Goal: Task Accomplishment & Management: Manage account settings

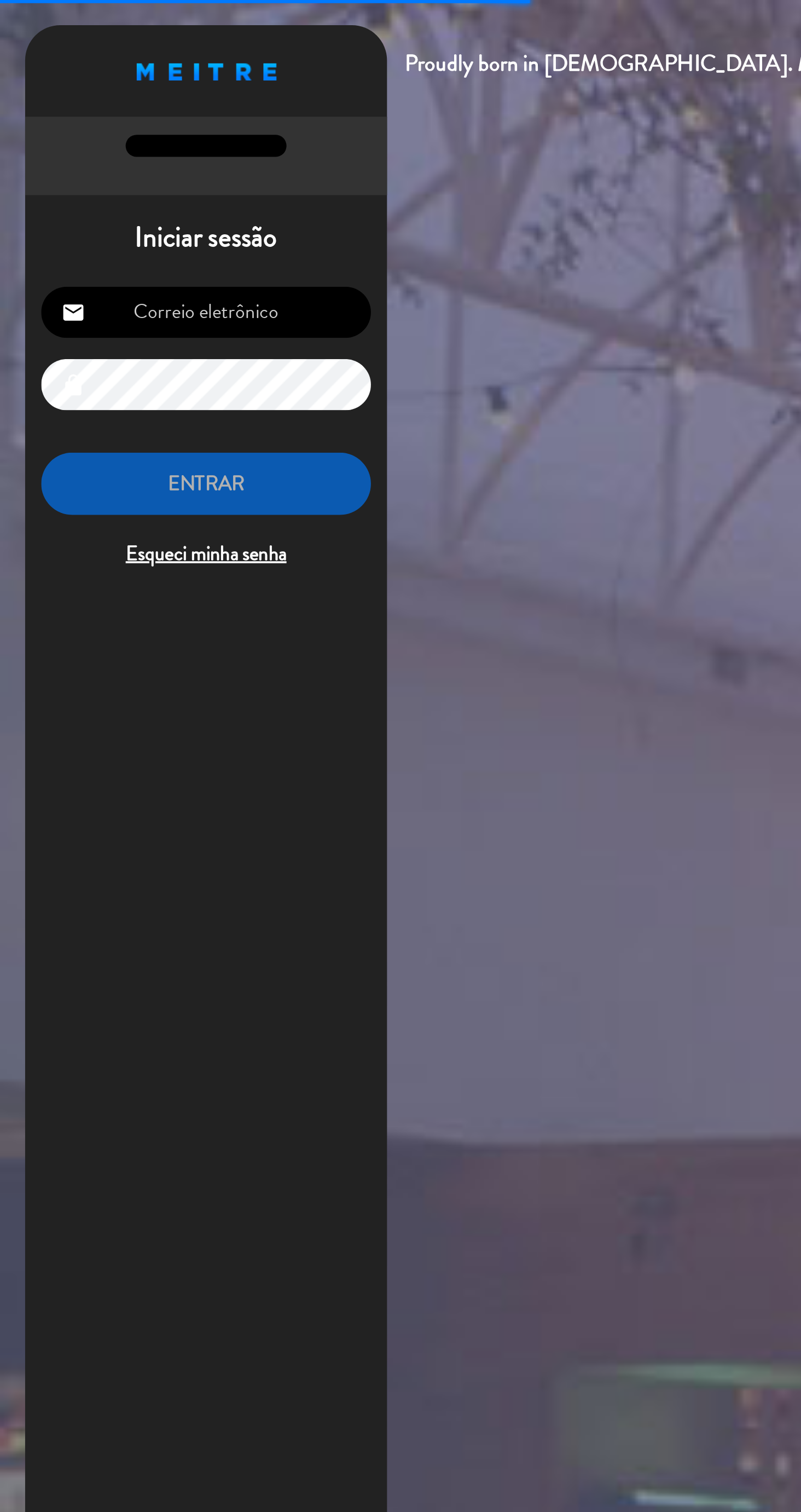
click at [155, 175] on input "email" at bounding box center [111, 169] width 179 height 28
type input "[EMAIL_ADDRESS][DOMAIN_NAME]"
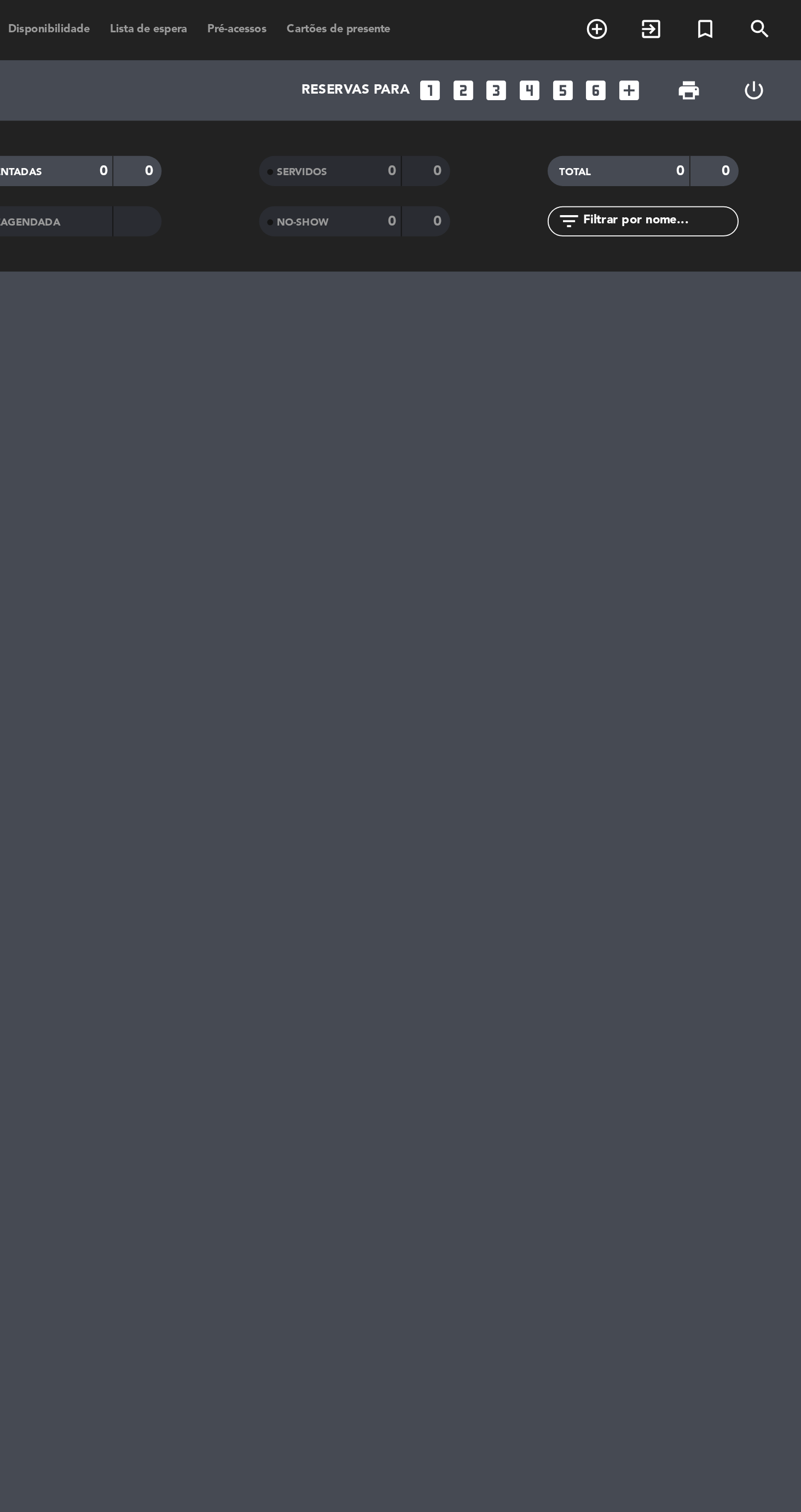
click at [652, 54] on icon "looks_4" at bounding box center [652, 49] width 14 height 14
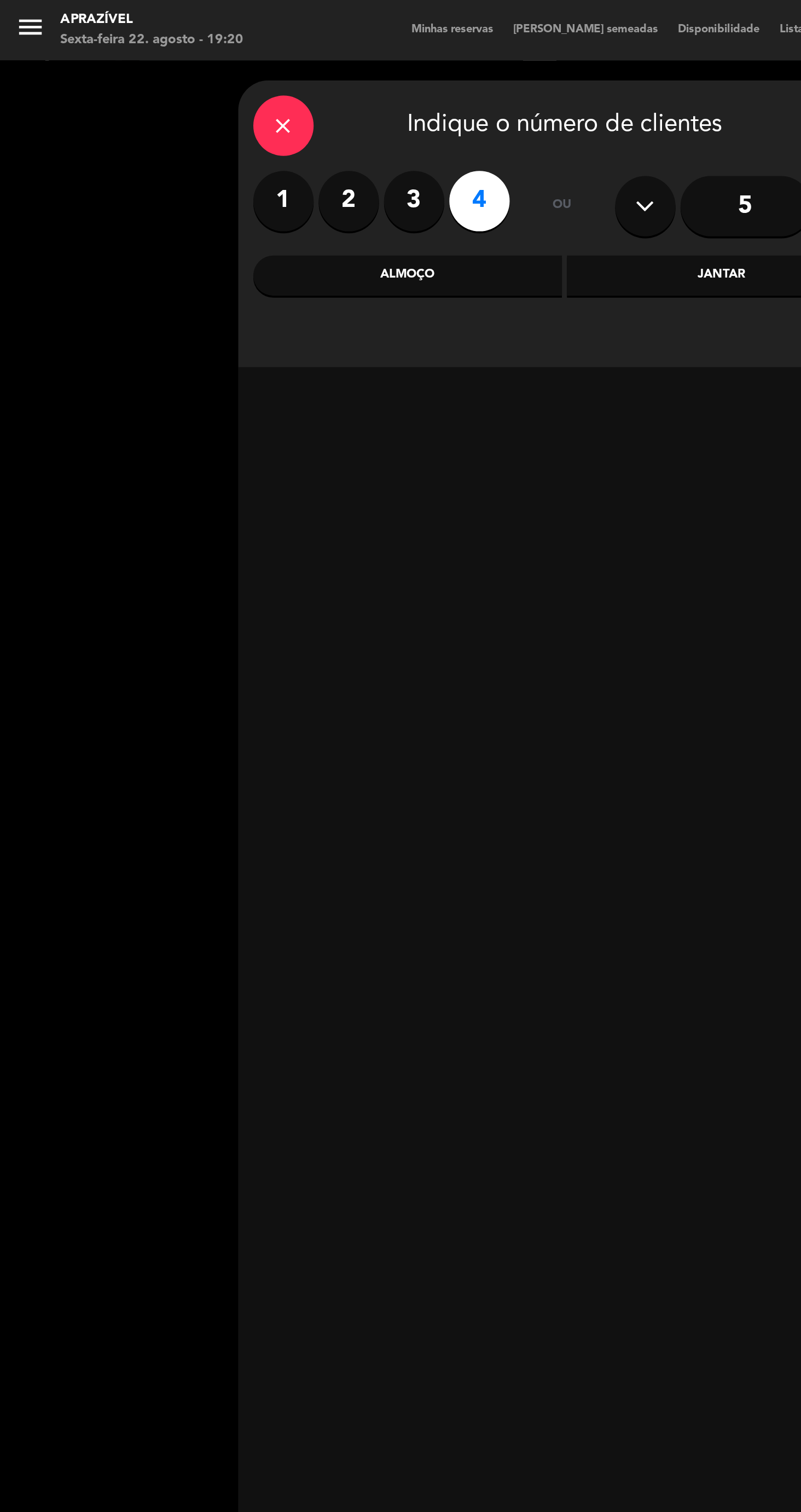
click at [159, 78] on div "close" at bounding box center [154, 69] width 33 height 33
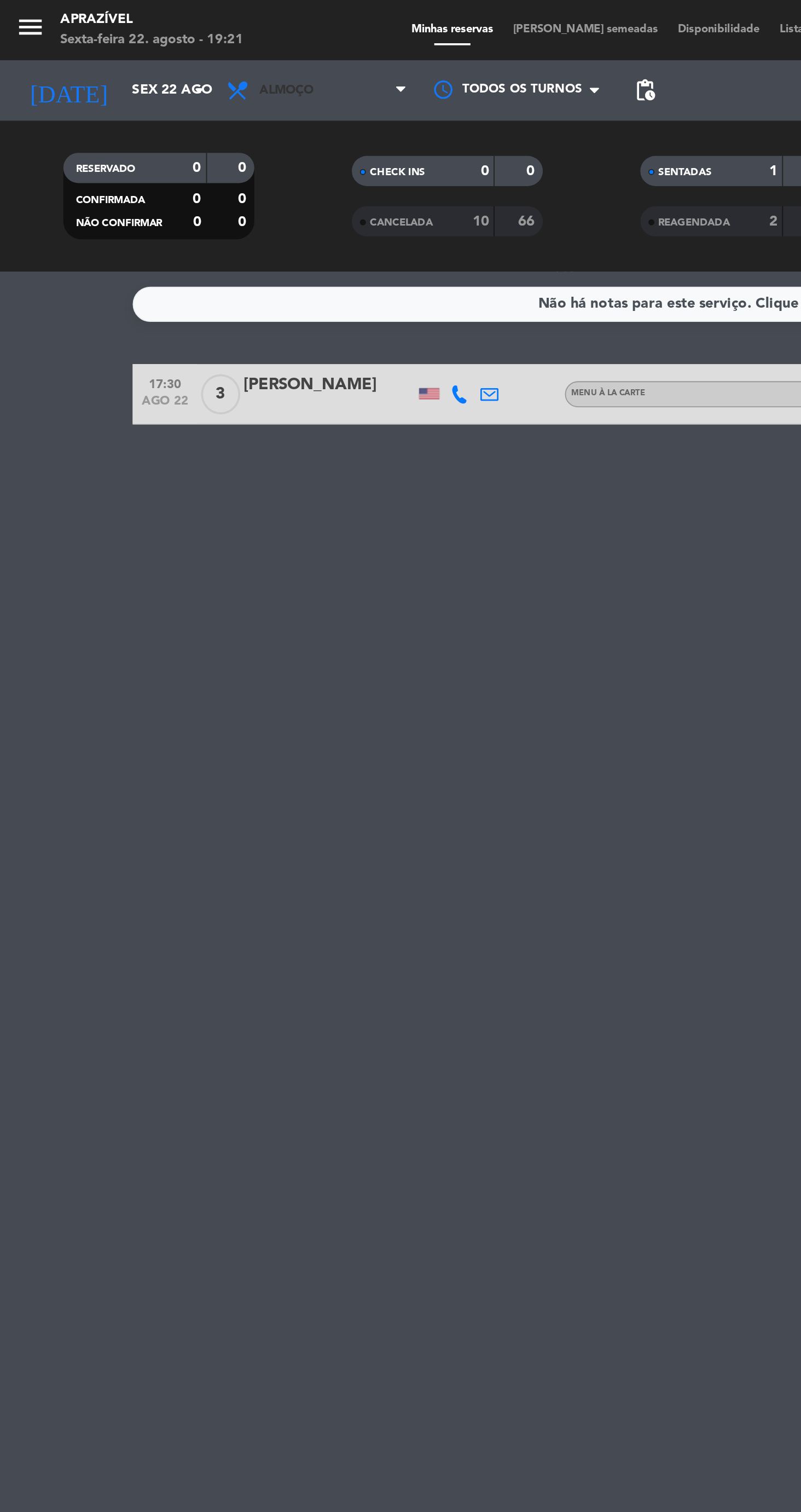
click at [174, 59] on span "Almoço" at bounding box center [172, 49] width 109 height 24
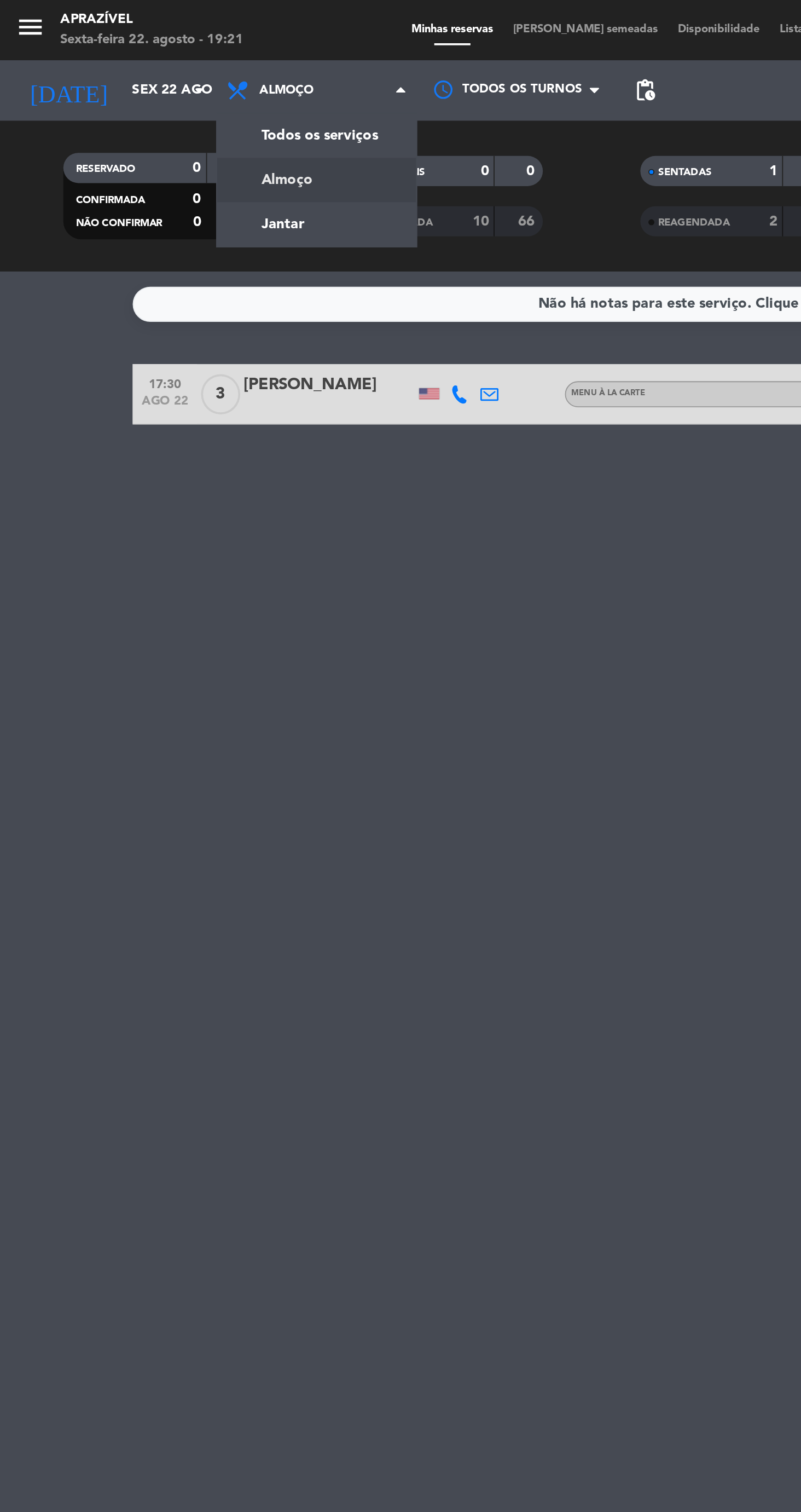
click at [175, 132] on div "menu Aprazível Sexta-feira 22. agosto - 19:21 Minhas reservas Mesas semeadas Di…" at bounding box center [400, 74] width 801 height 148
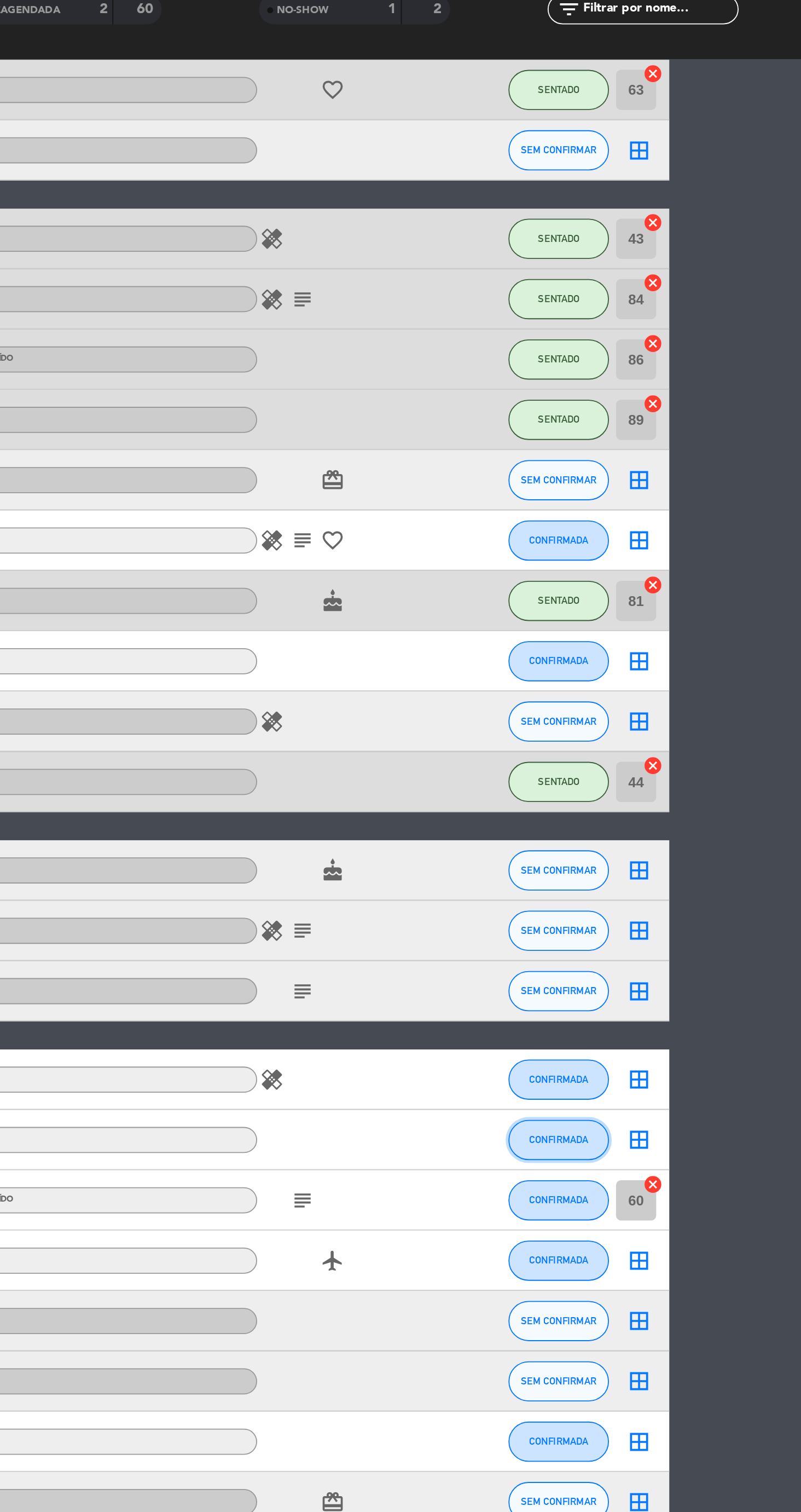
click at [668, 741] on button "CONFIRMADA" at bounding box center [668, 736] width 55 height 22
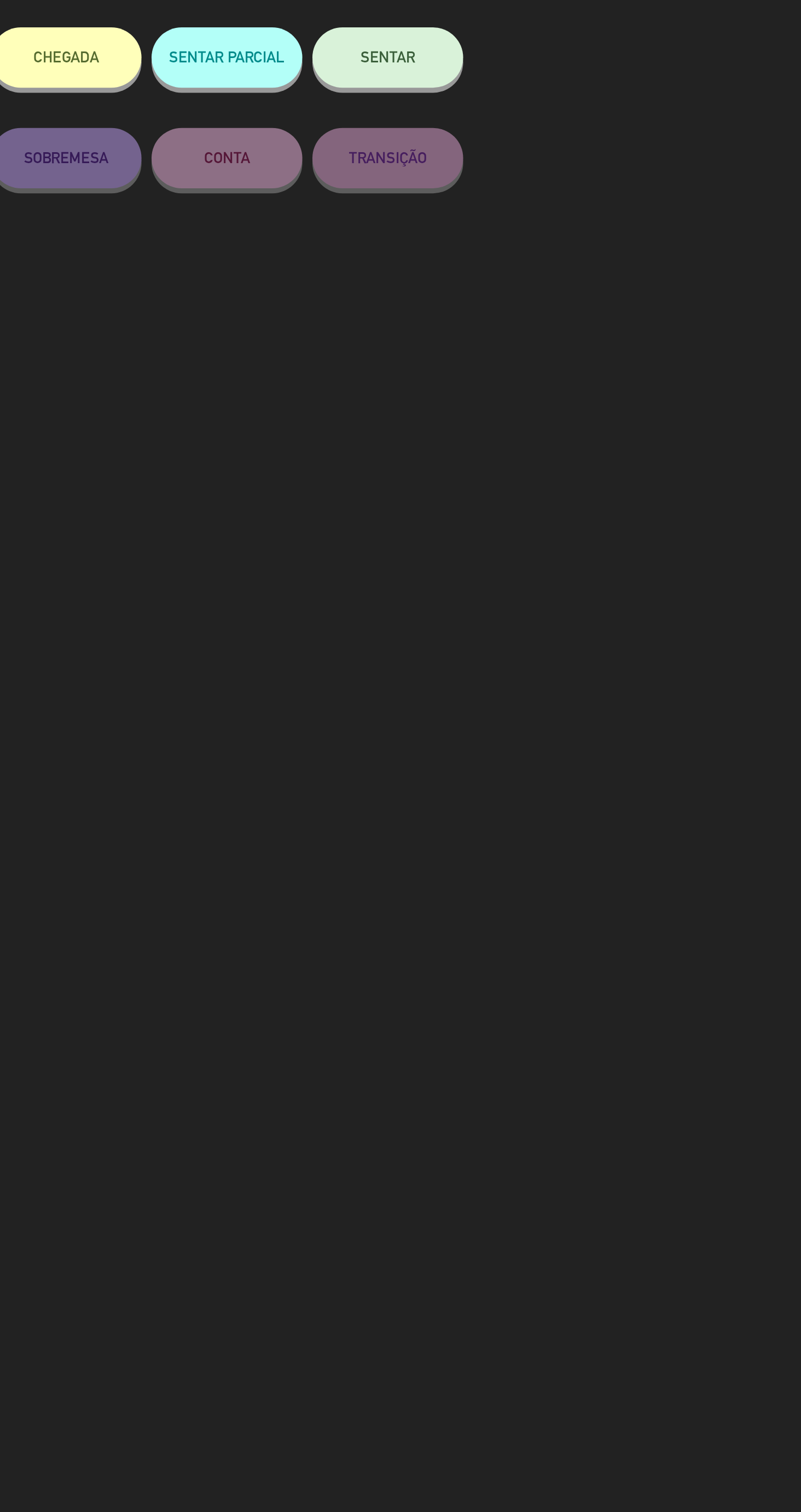
click at [595, 153] on button "SENTAR" at bounding box center [576, 147] width 82 height 33
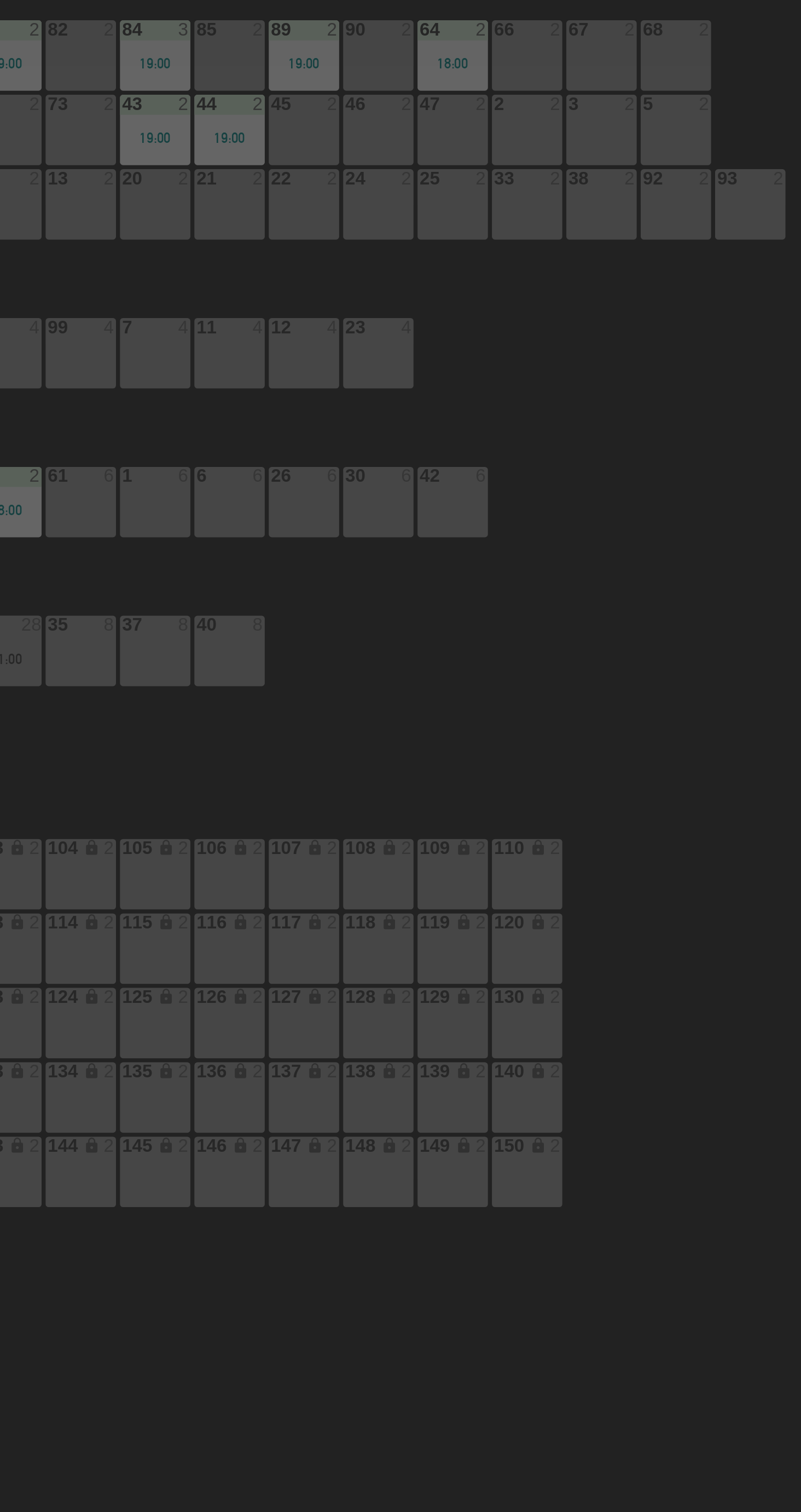
click at [479, 194] on div "47 2" at bounding box center [489, 186] width 38 height 38
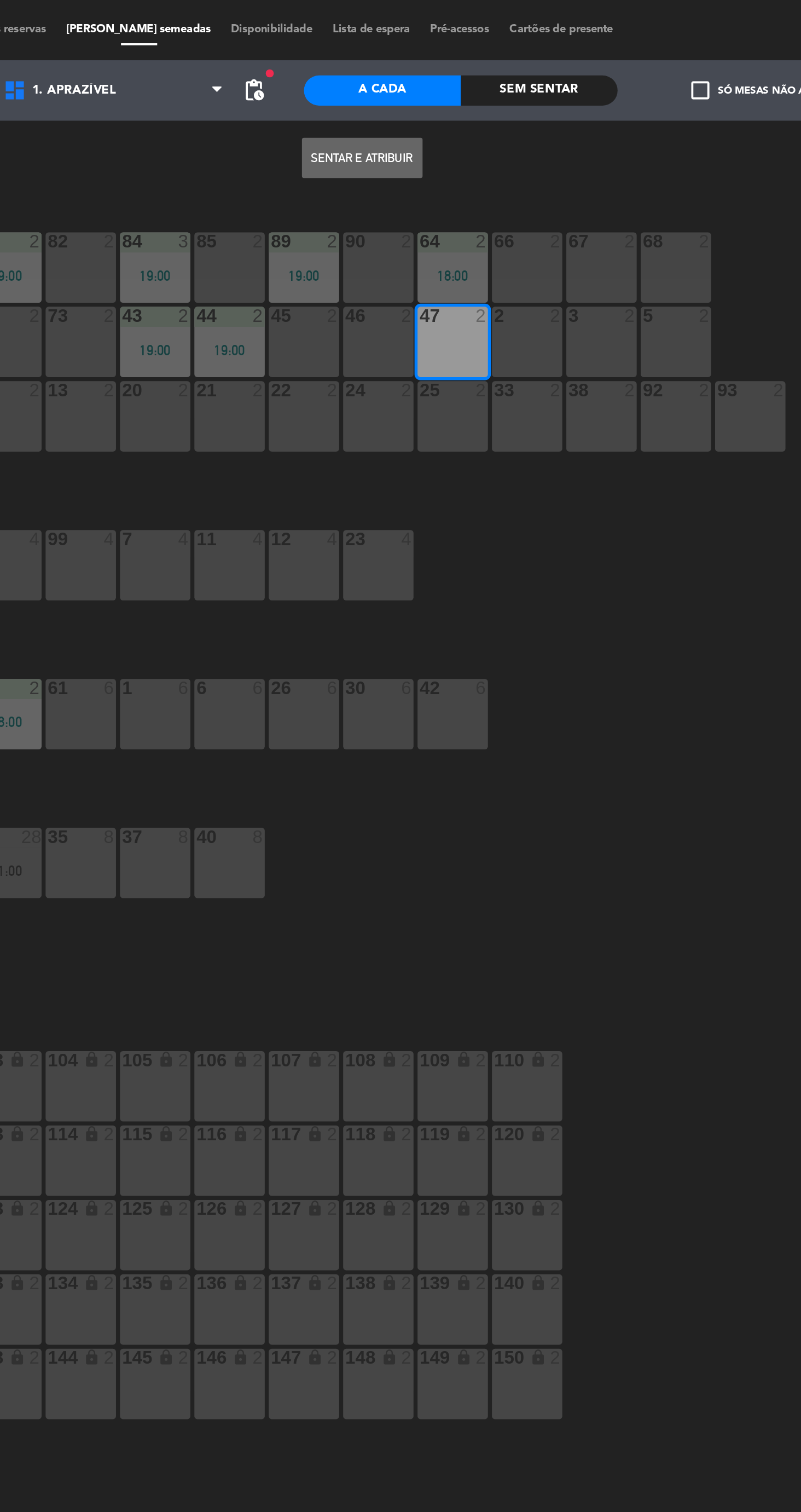
click at [453, 85] on button "Sentar e Atribuir" at bounding box center [440, 86] width 66 height 22
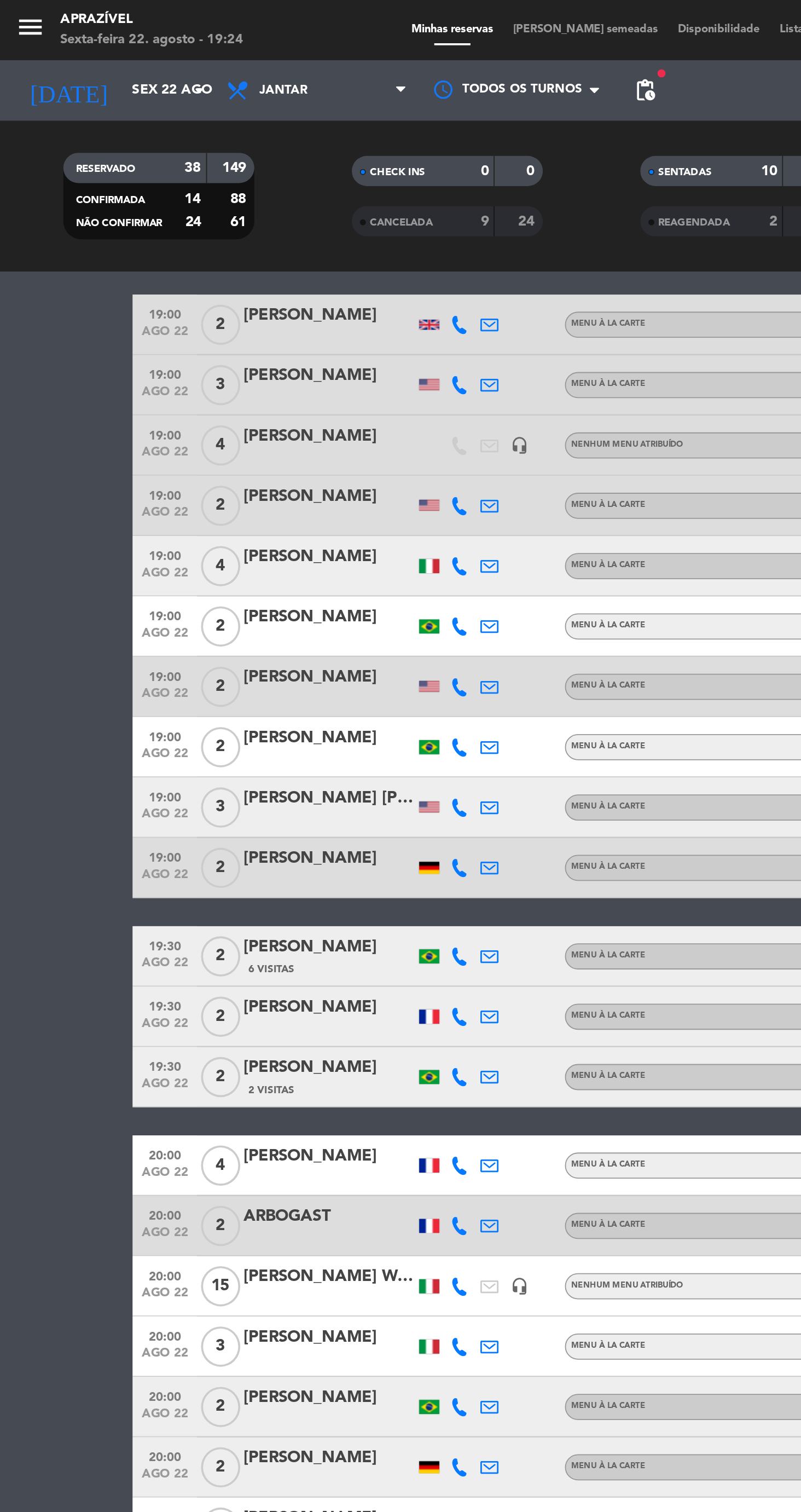
scroll to position [315, 0]
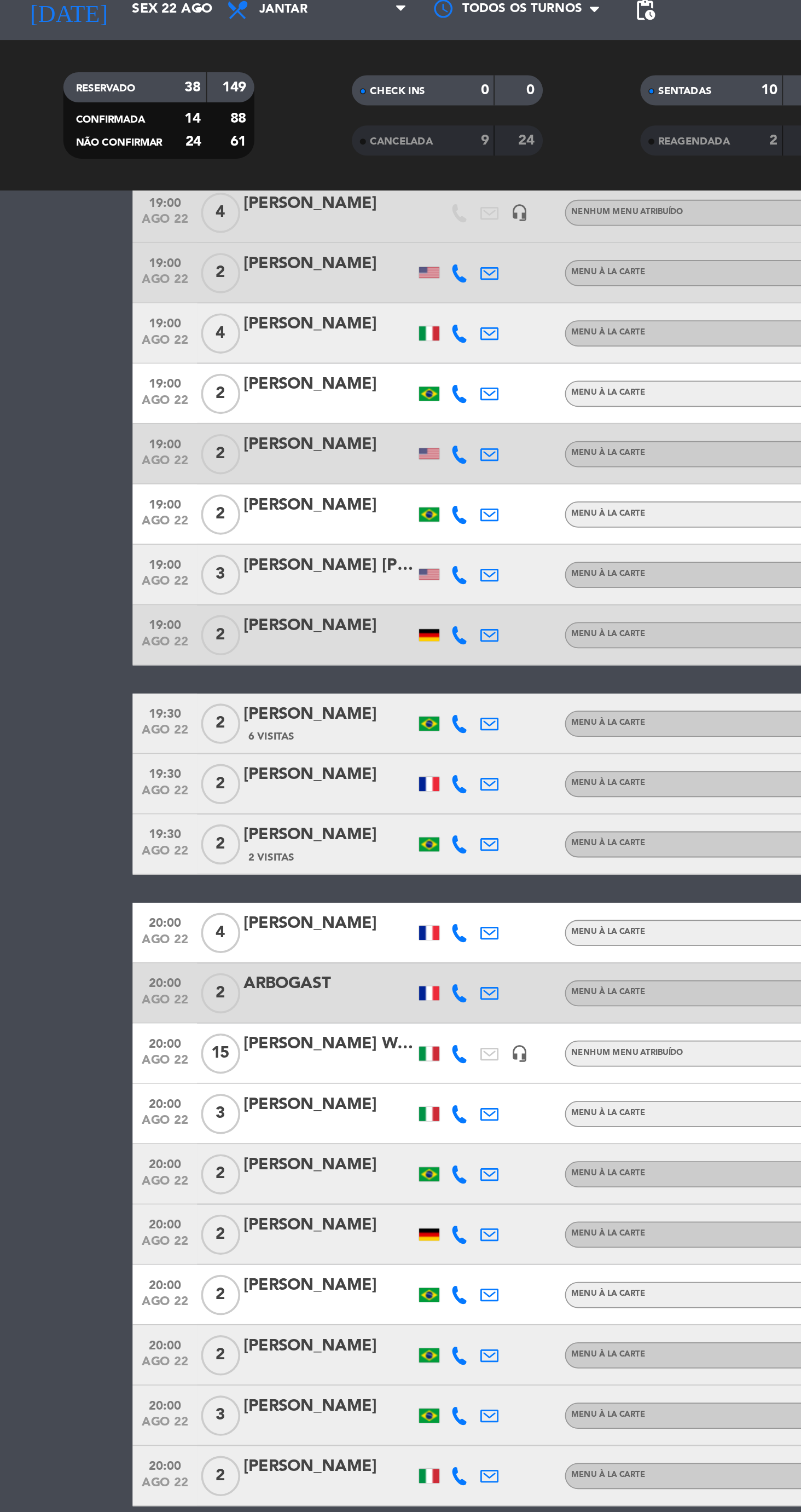
click at [426, 864] on div "18:00 ago 22 2 Litsy Morilla Menu À La Carte subject SENTADO 88 cancel 18:00 ag…" at bounding box center [400, 725] width 656 height 1684
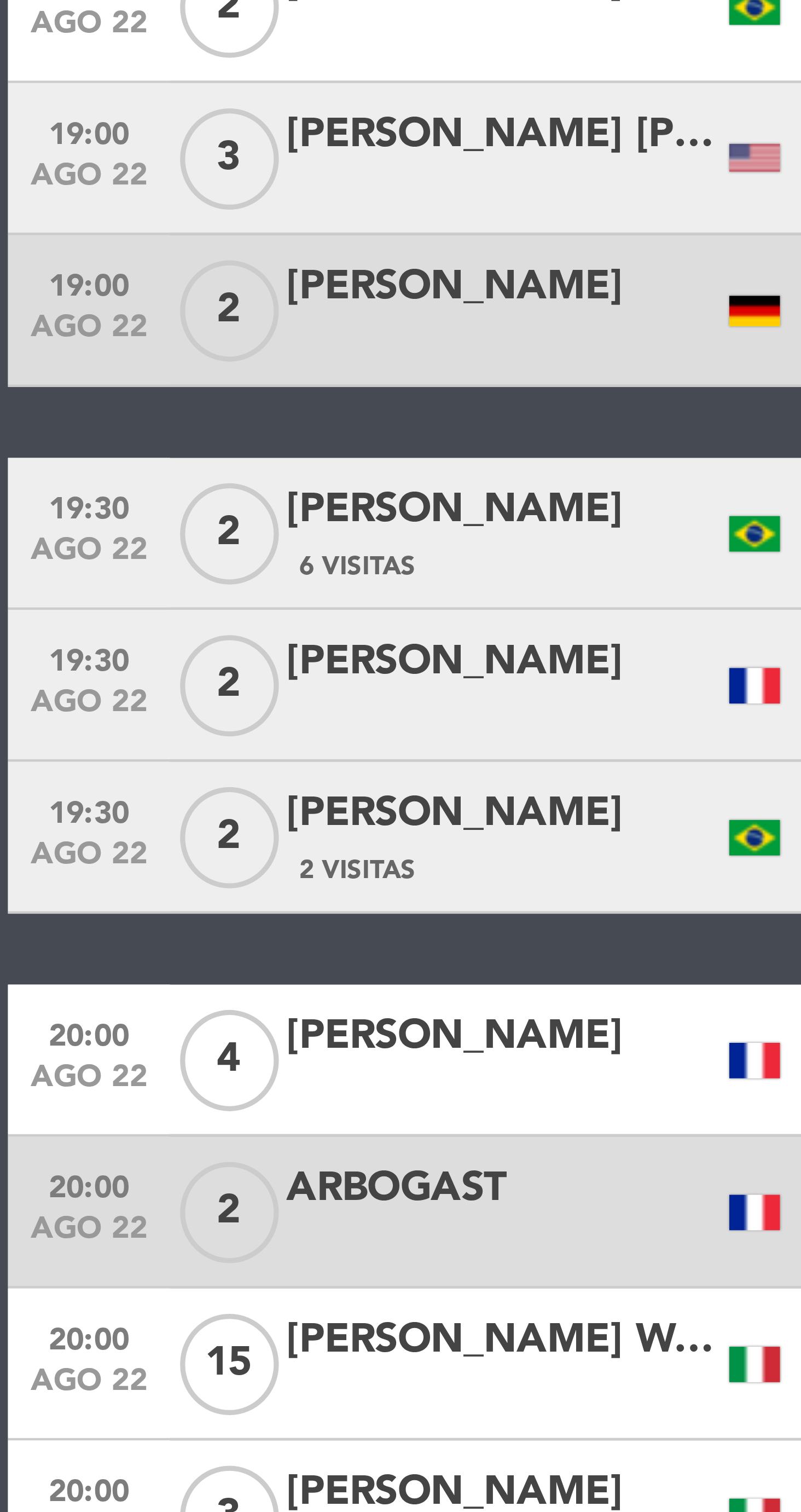
scroll to position [76, 0]
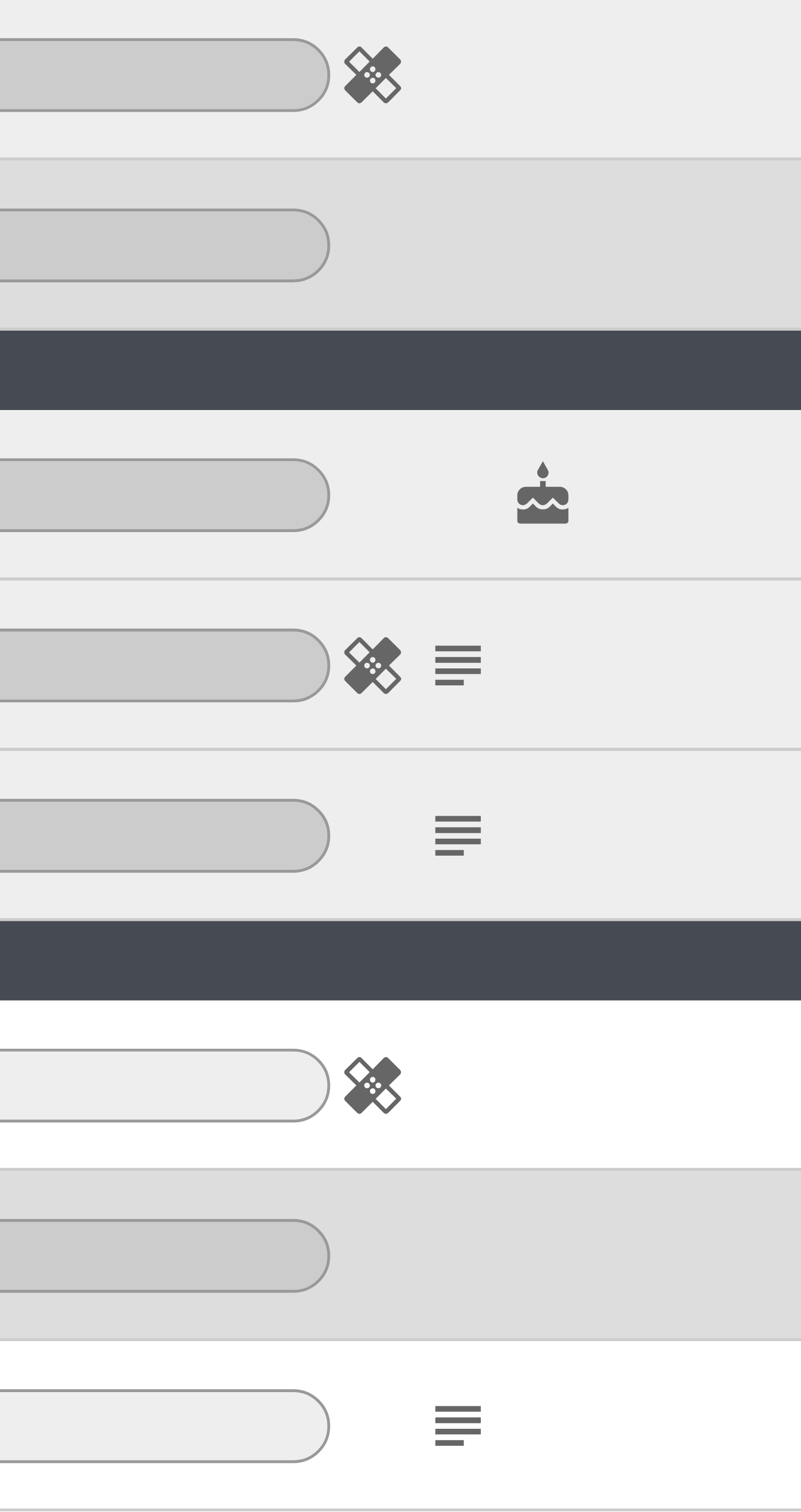
click at [526, 711] on icon "subject" at bounding box center [529, 710] width 13 height 13
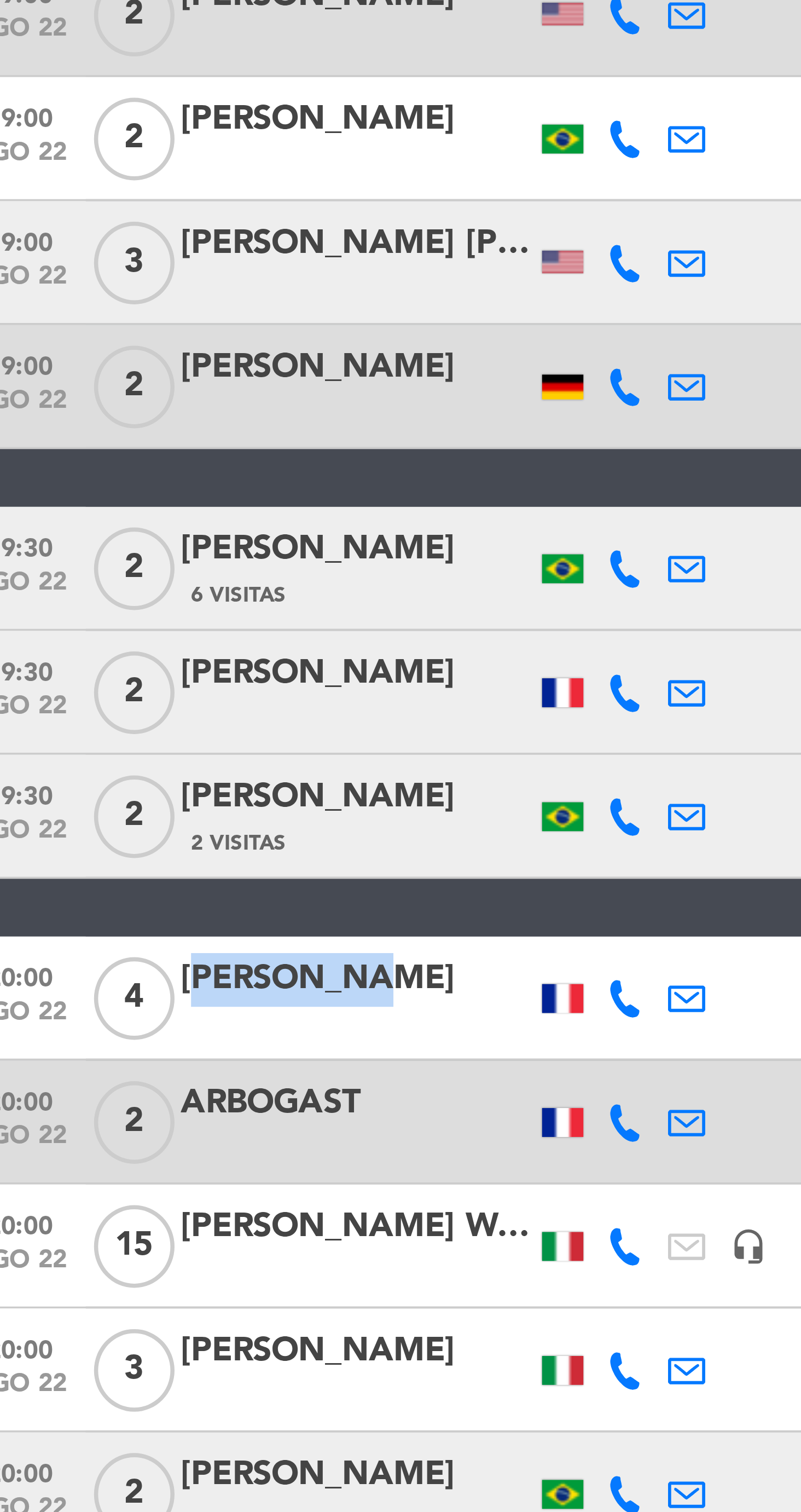
click at [128, 741] on span "2" at bounding box center [119, 743] width 21 height 22
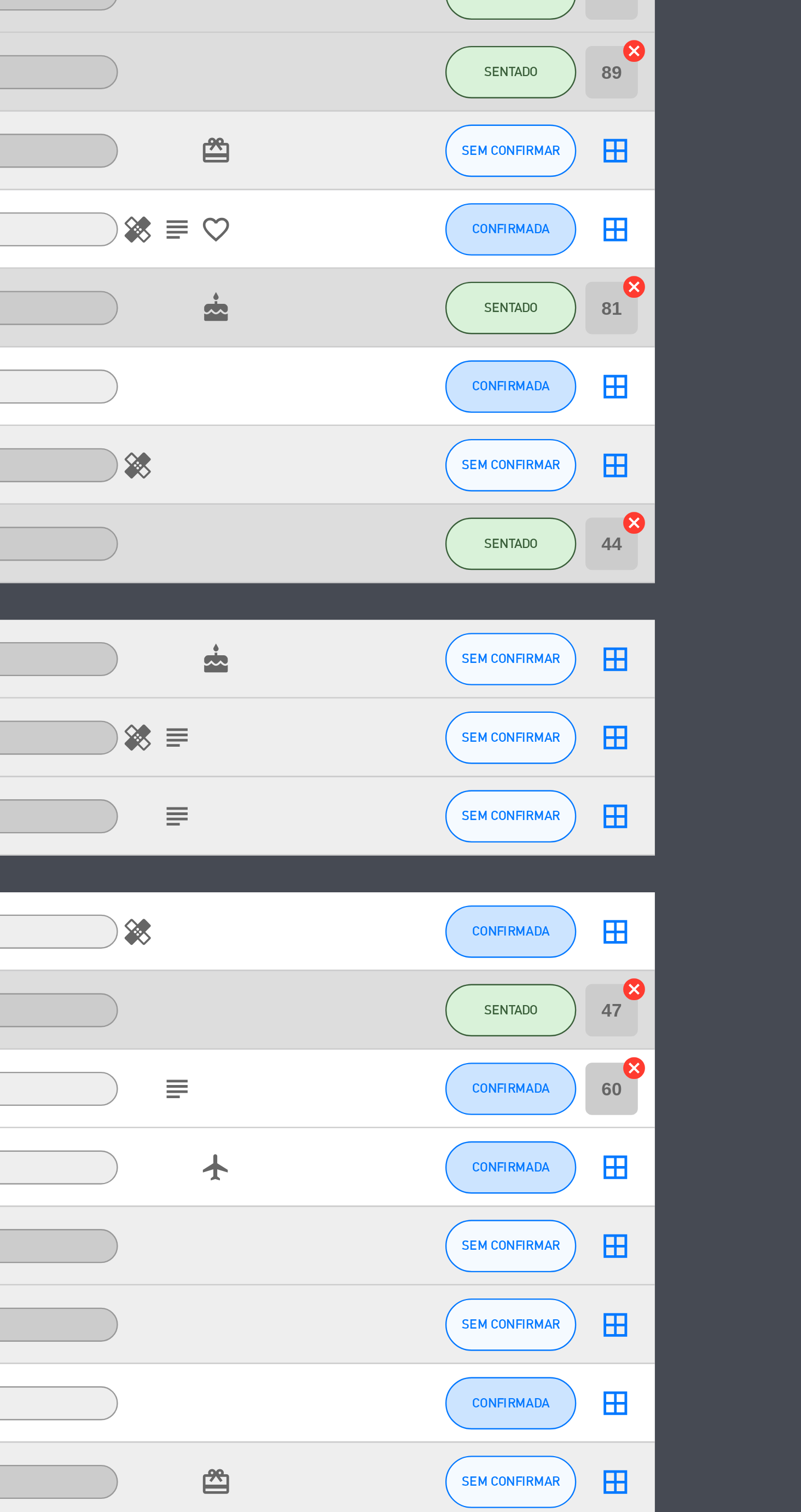
scroll to position [0, 0]
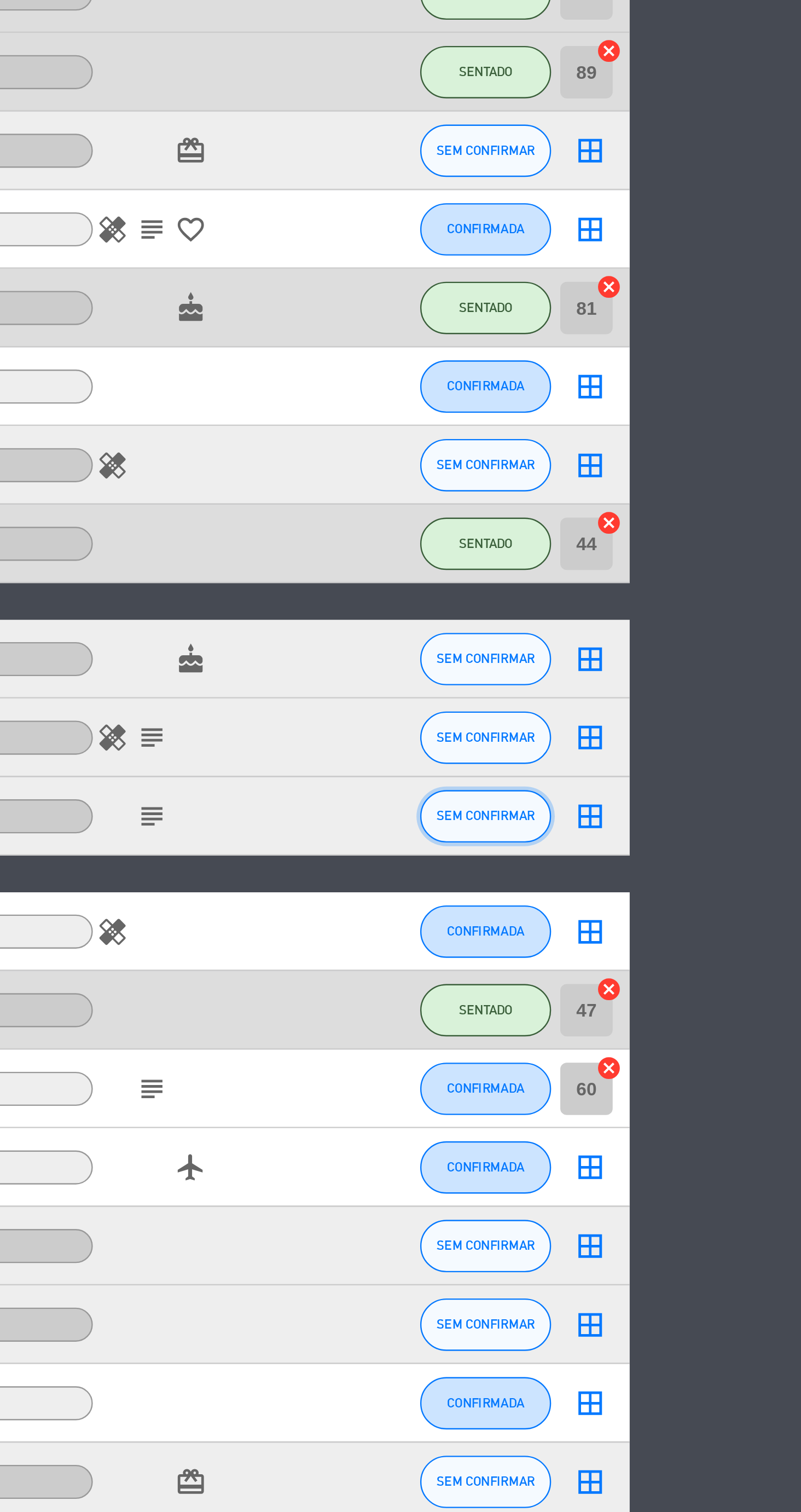
click at [675, 512] on button "SEM CONFIRMAR" at bounding box center [668, 504] width 55 height 22
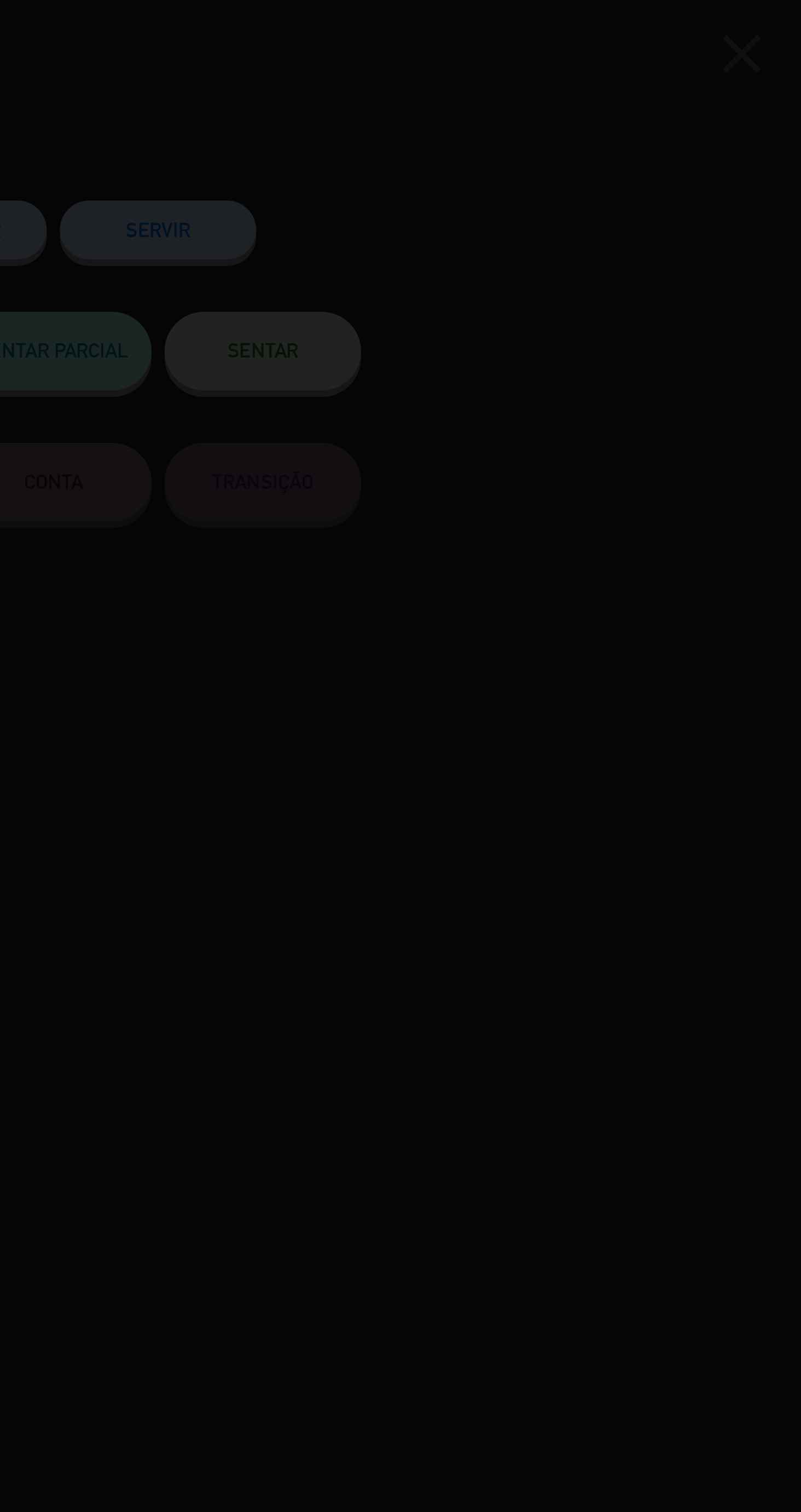
click at [583, 165] on div at bounding box center [400, 756] width 801 height 1512
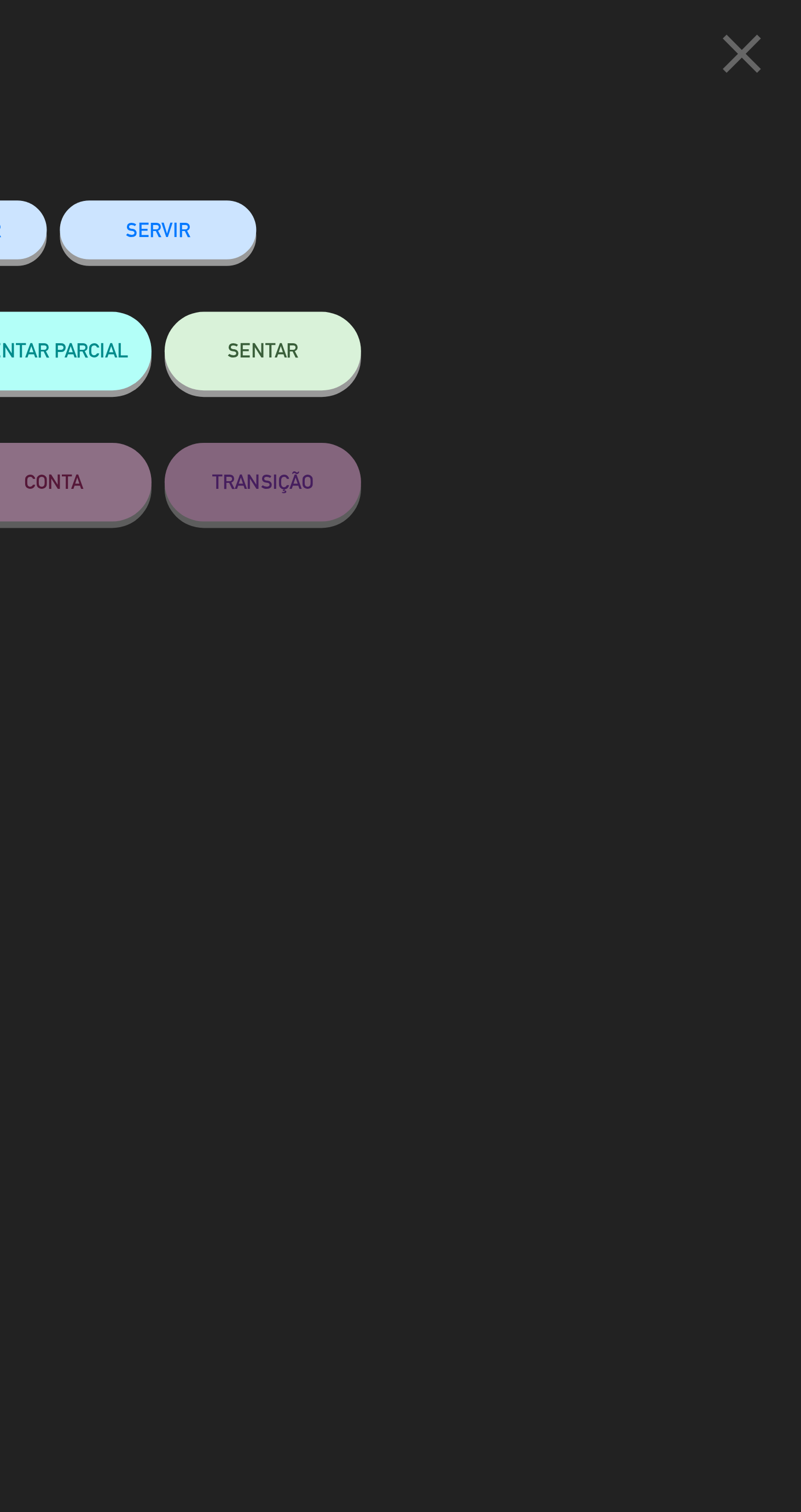
click at [576, 162] on button "SENTAR" at bounding box center [576, 147] width 82 height 33
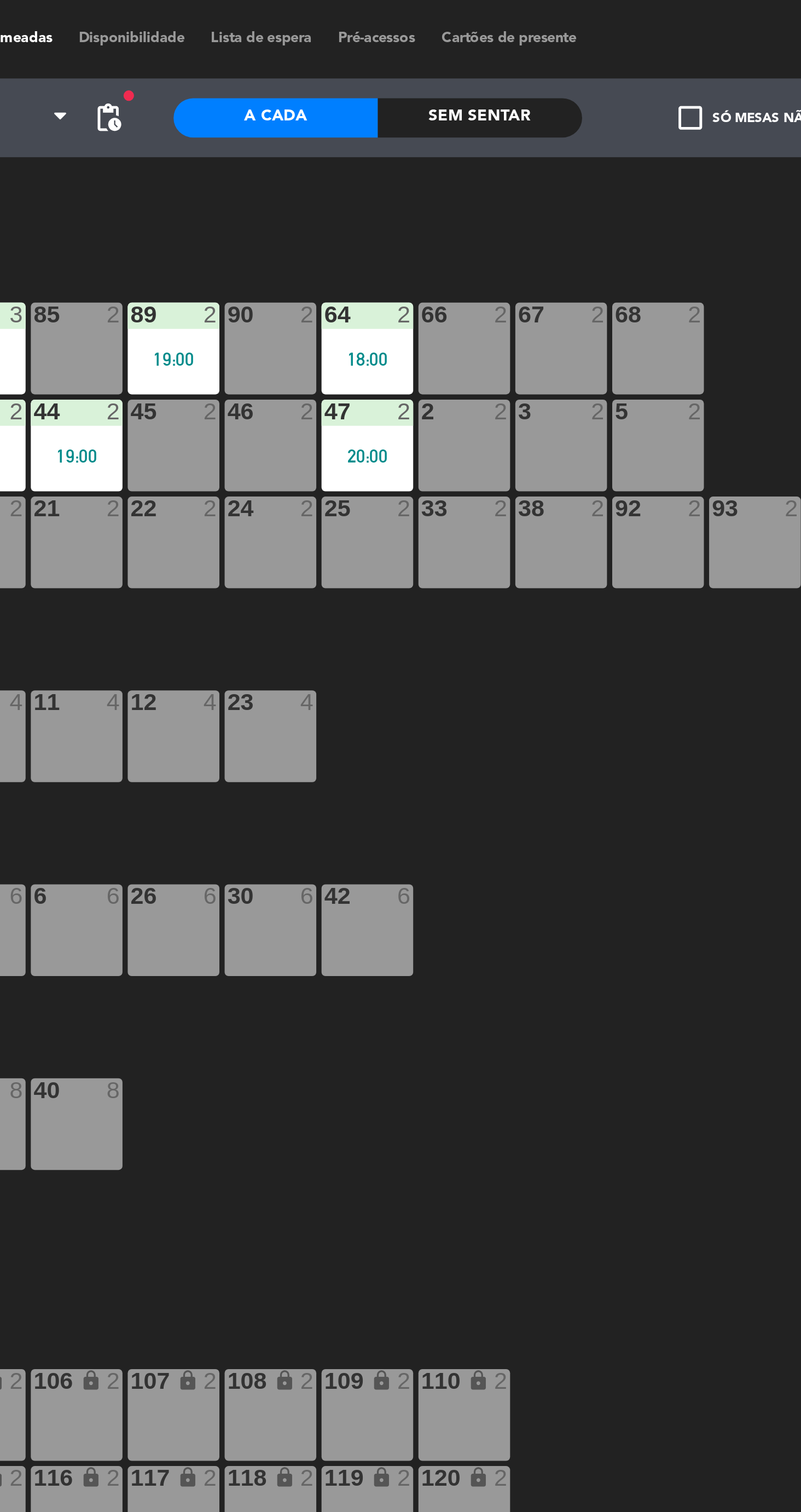
click at [572, 148] on div "67 2" at bounding box center [570, 146] width 38 height 38
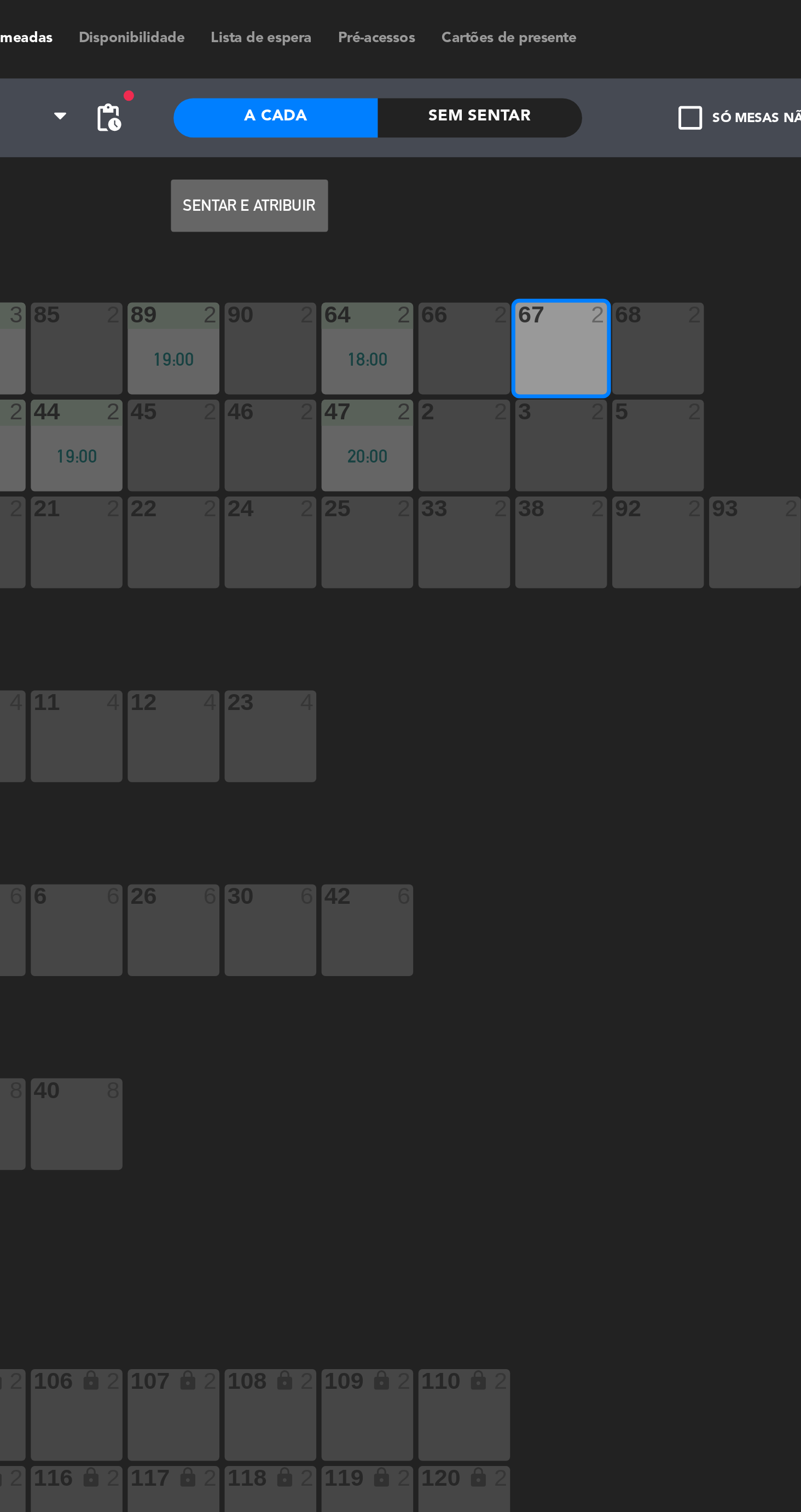
click at [446, 85] on button "Sentar e Atribuir" at bounding box center [440, 86] width 66 height 22
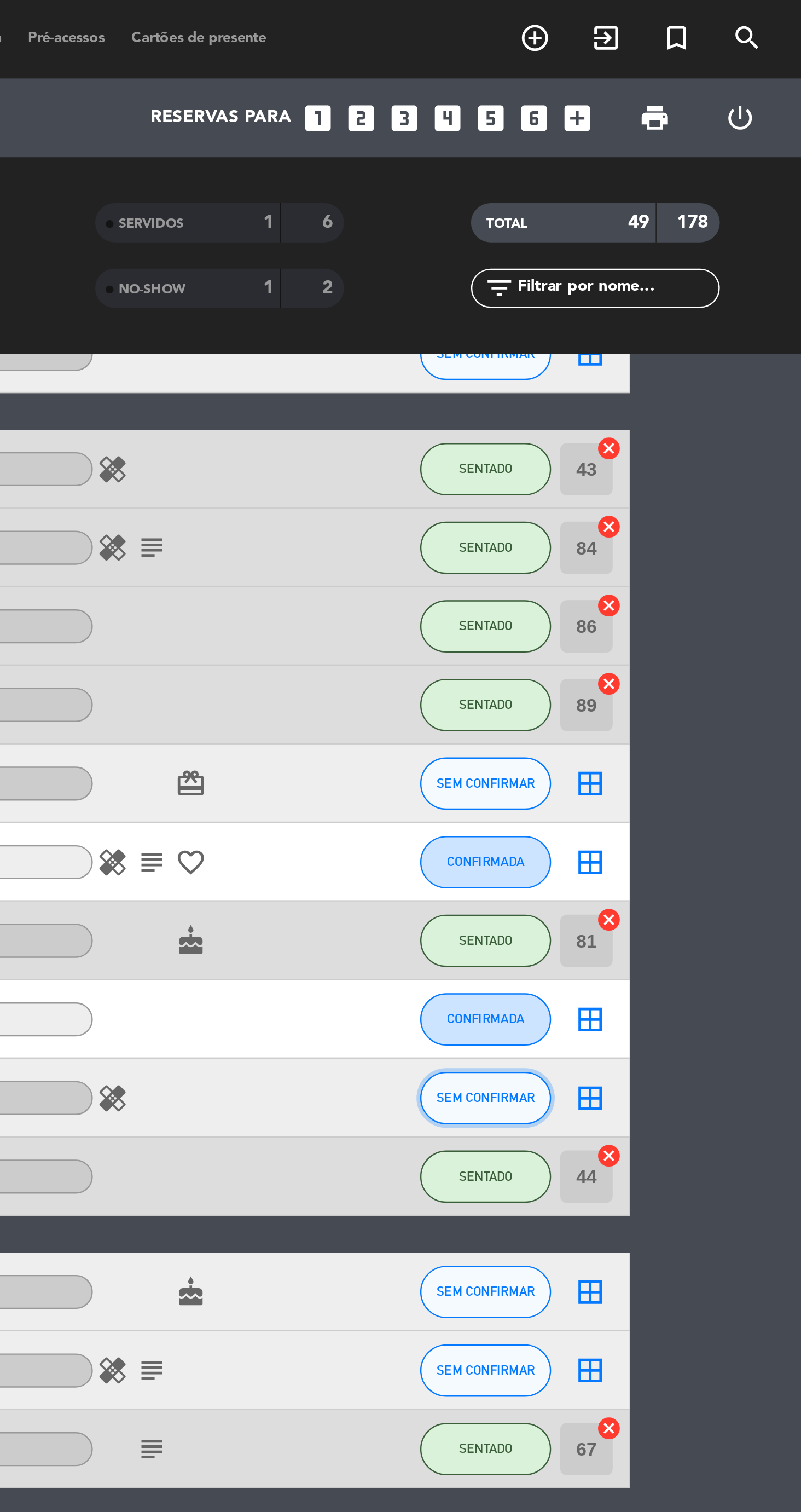
click at [669, 463] on button "SEM CONFIRMAR" at bounding box center [668, 459] width 55 height 22
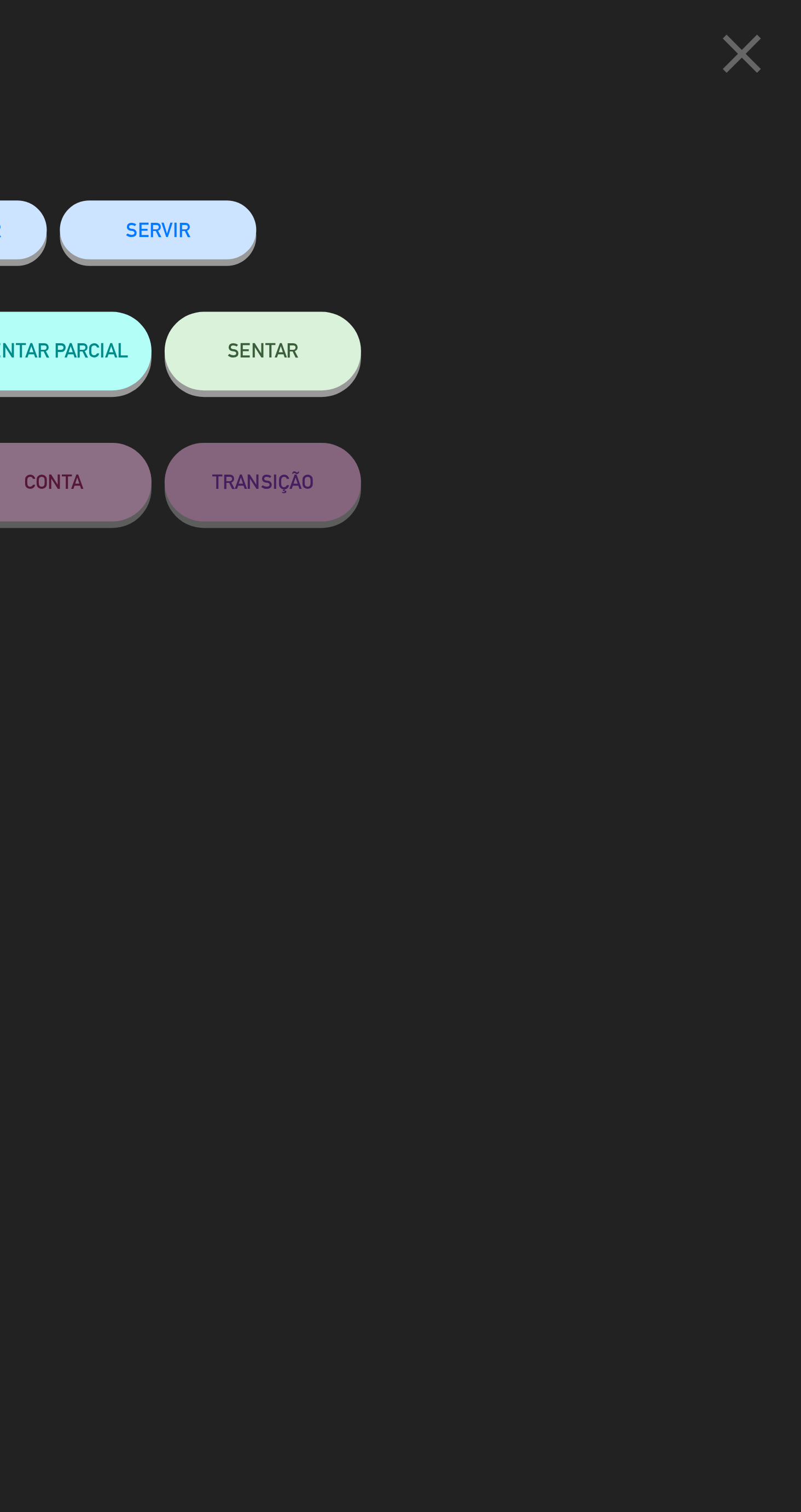
click at [598, 153] on button "SENTAR" at bounding box center [576, 147] width 82 height 33
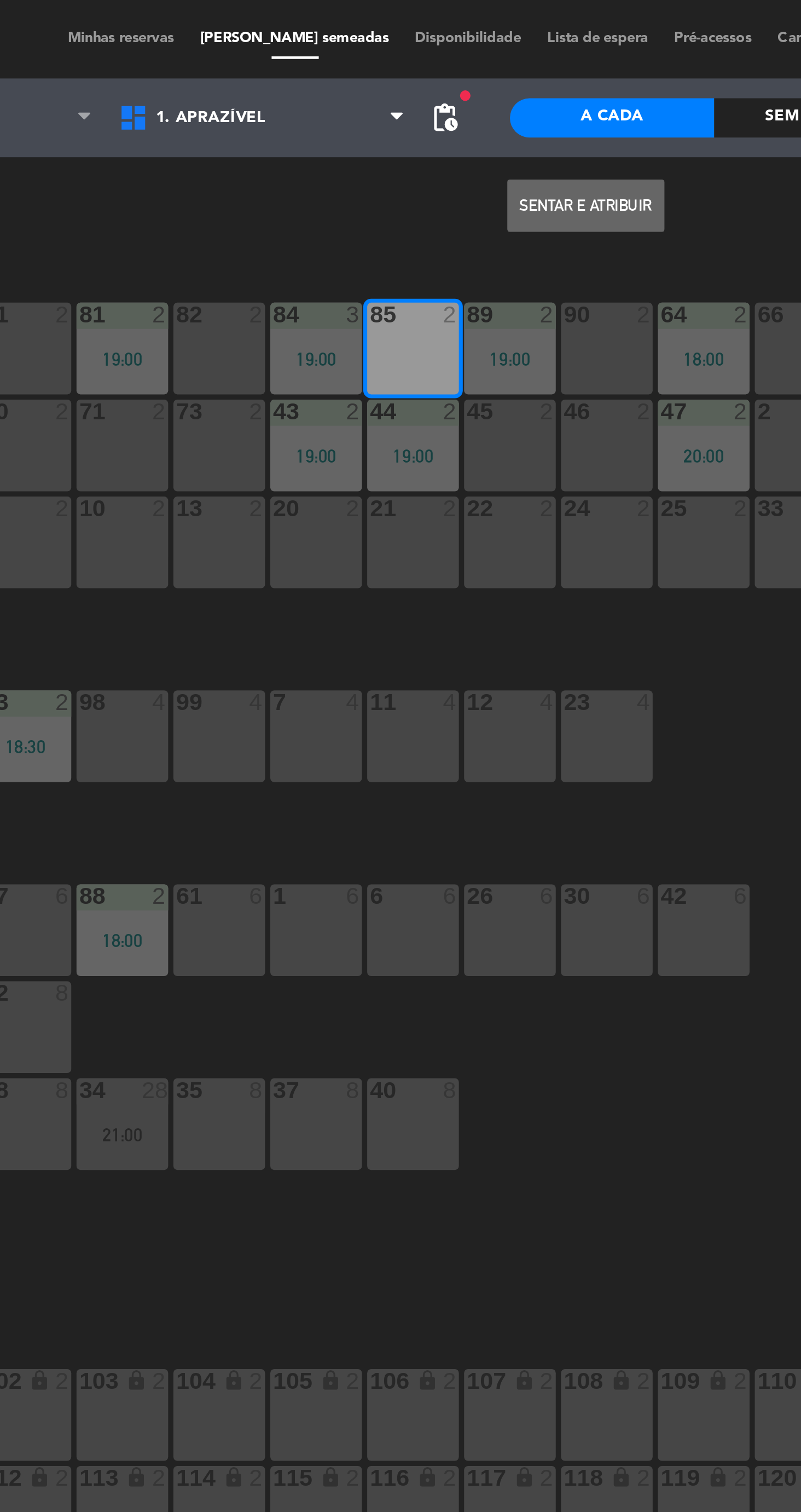
click at [443, 94] on button "Sentar e Atribuir" at bounding box center [440, 86] width 66 height 22
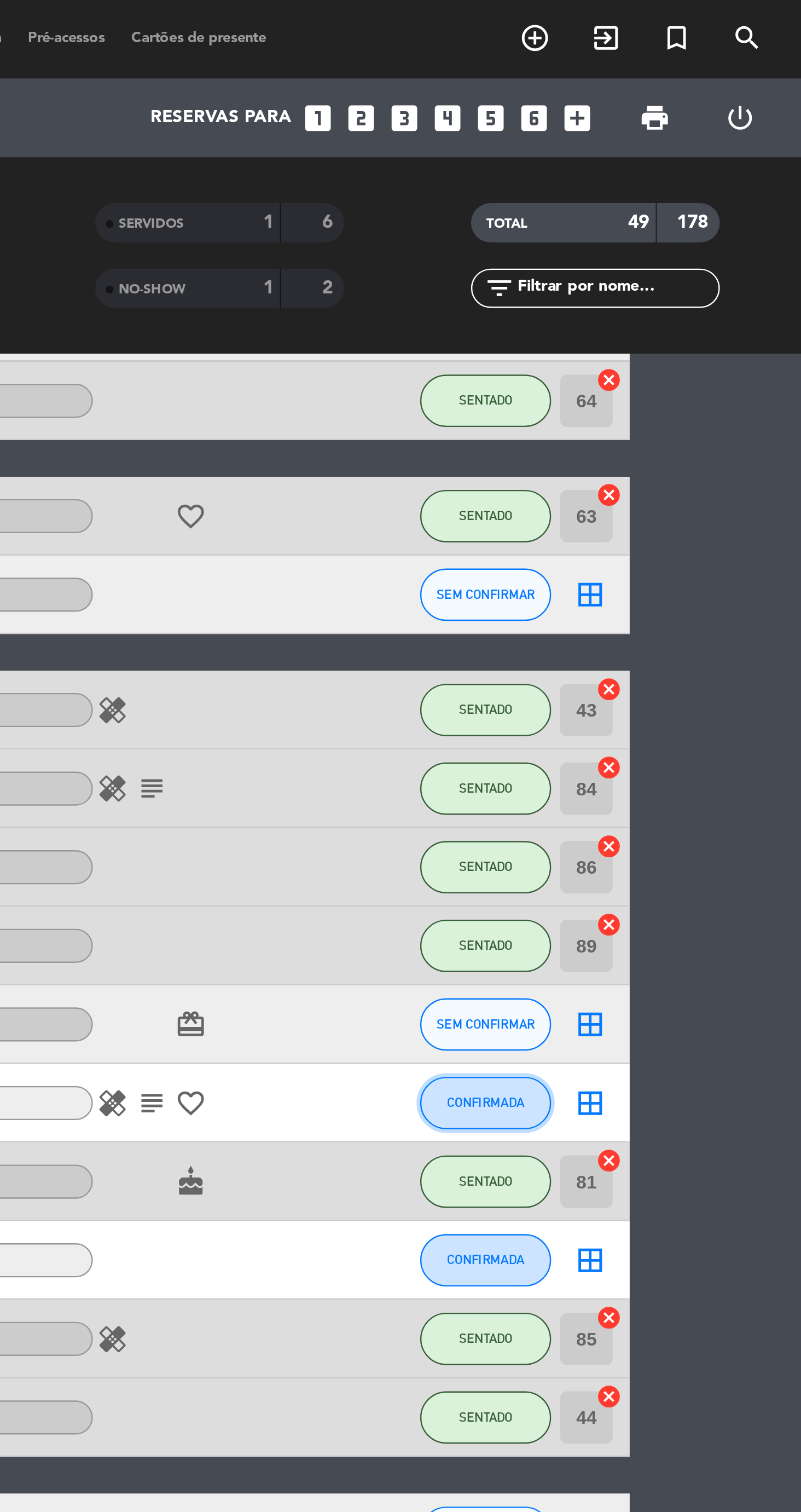
click at [672, 460] on span "CONFIRMADA" at bounding box center [668, 460] width 32 height 6
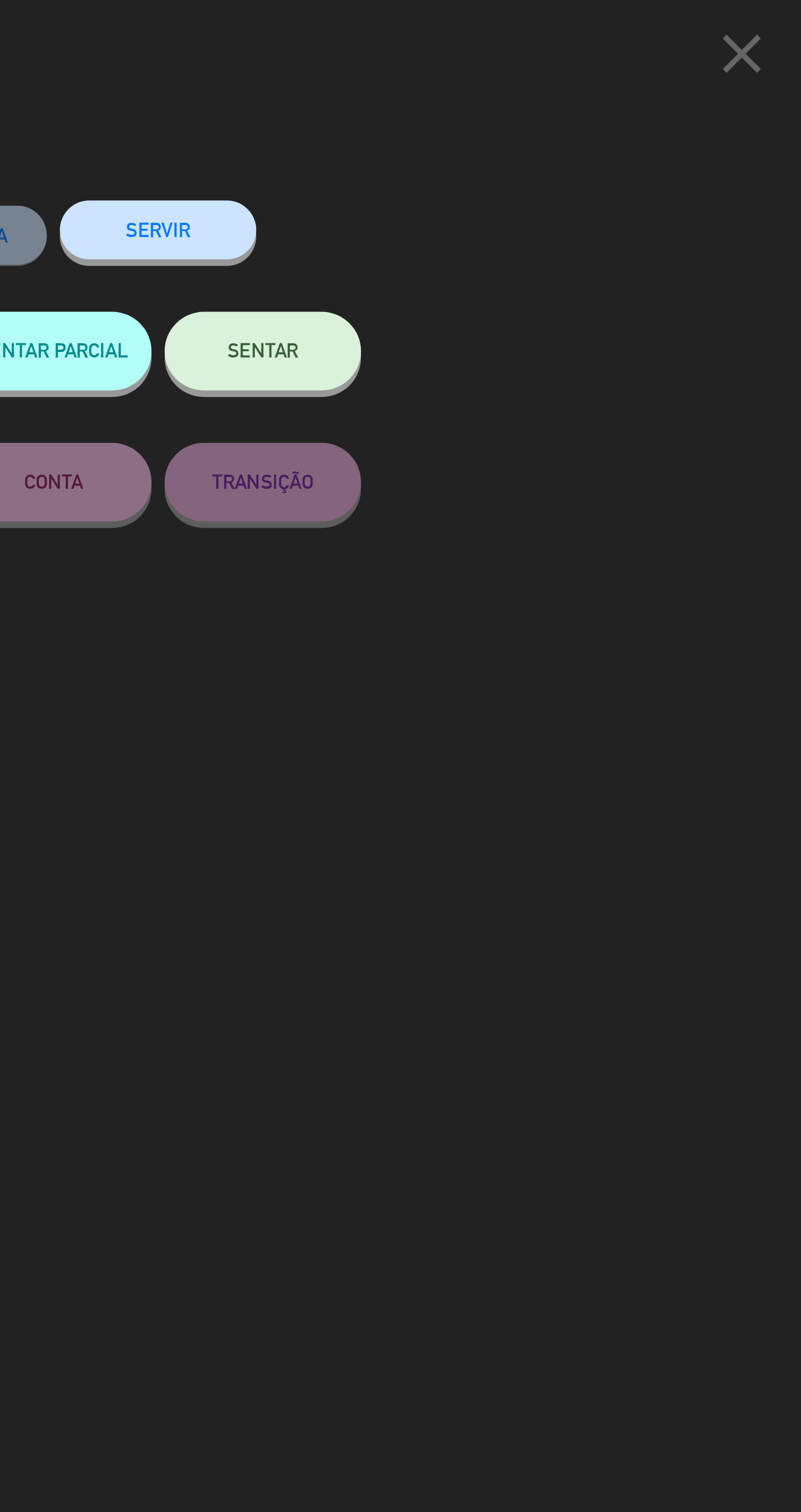
click at [567, 150] on span "SENTAR" at bounding box center [575, 146] width 29 height 9
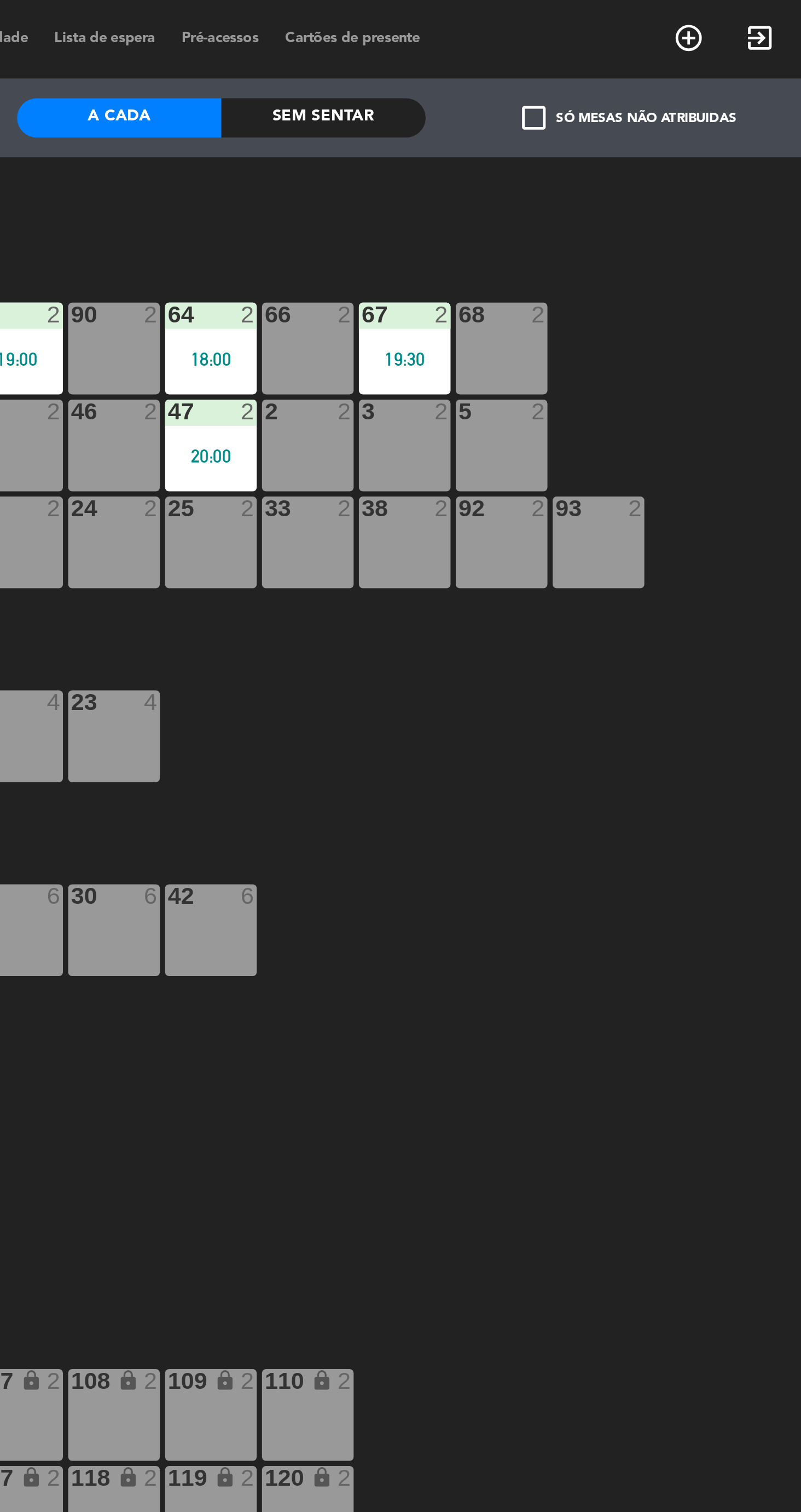
click at [611, 155] on div "68 2" at bounding box center [610, 146] width 38 height 38
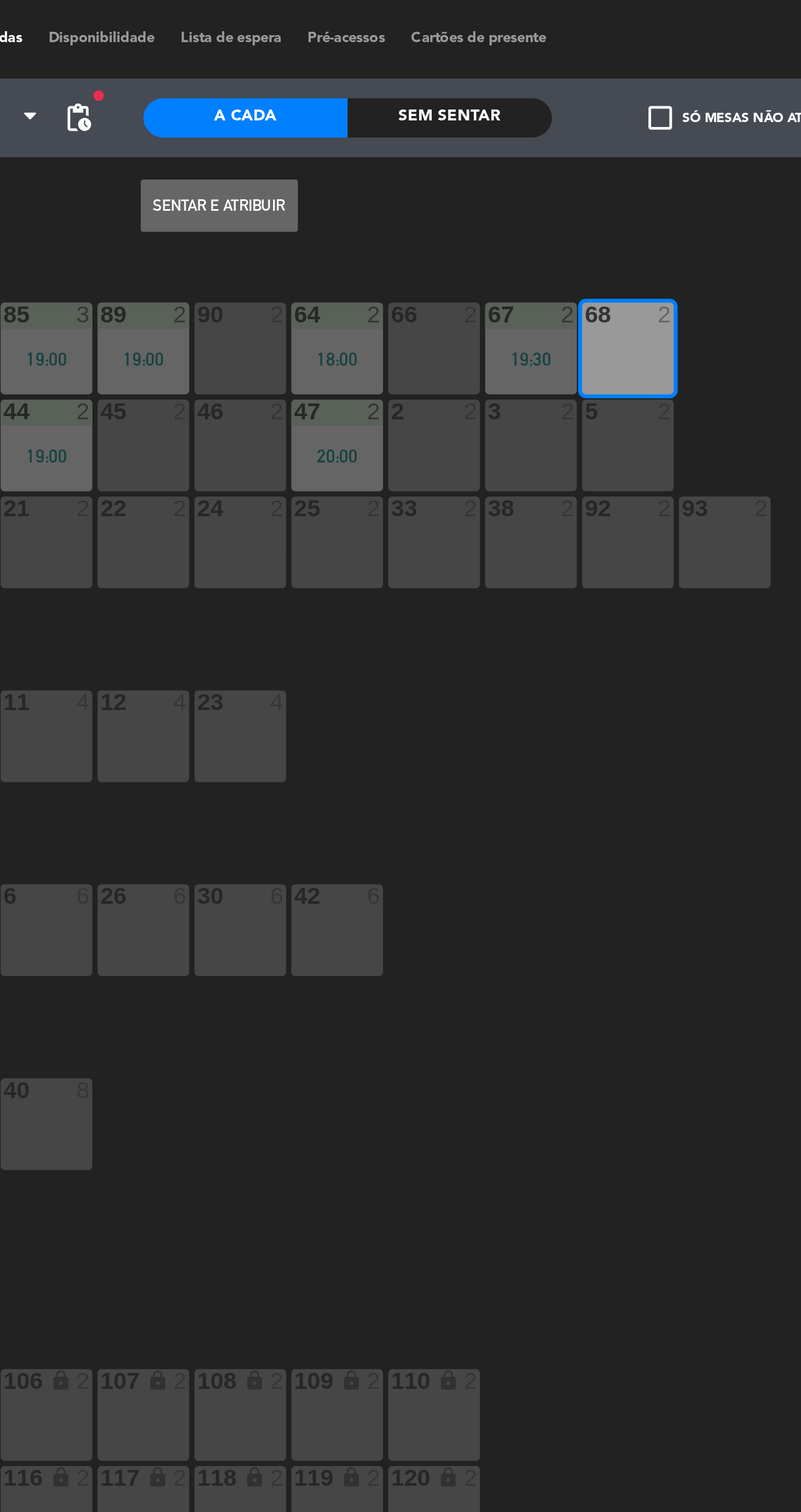
click at [443, 95] on button "Sentar e Atribuir" at bounding box center [440, 86] width 66 height 22
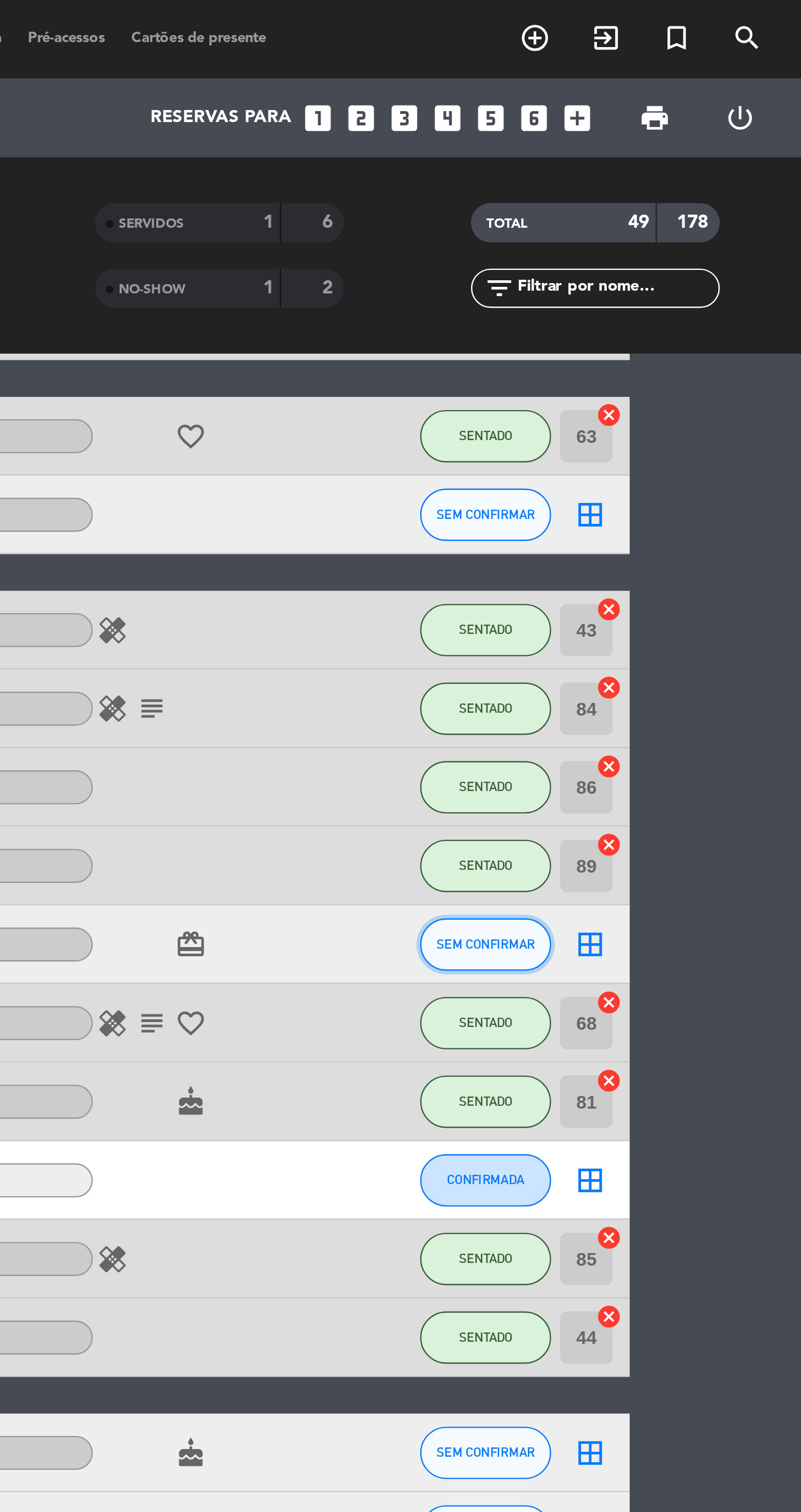
click at [677, 402] on button "SEM CONFIRMAR" at bounding box center [668, 395] width 55 height 22
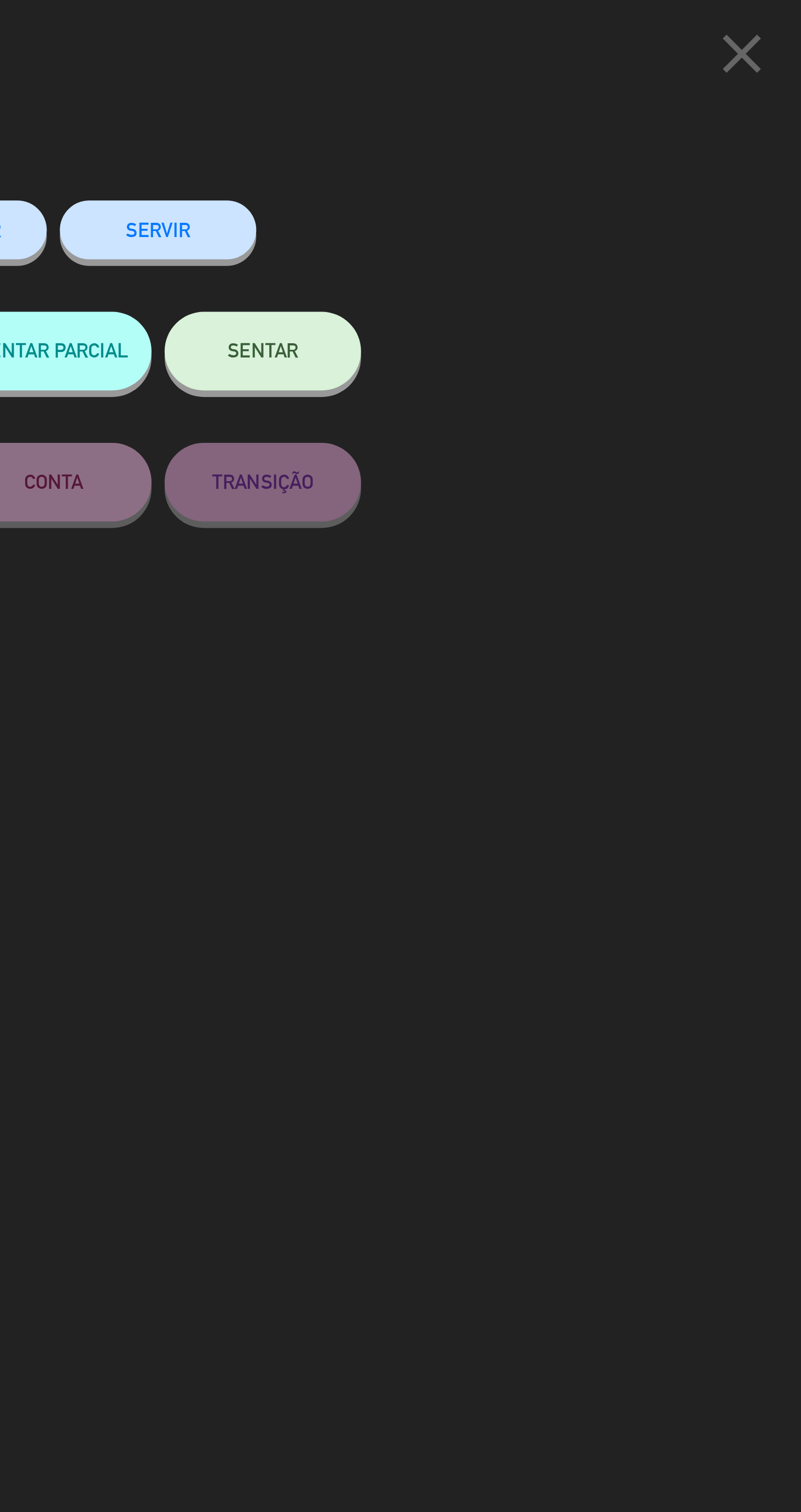
click at [581, 162] on button "SENTAR" at bounding box center [576, 147] width 82 height 33
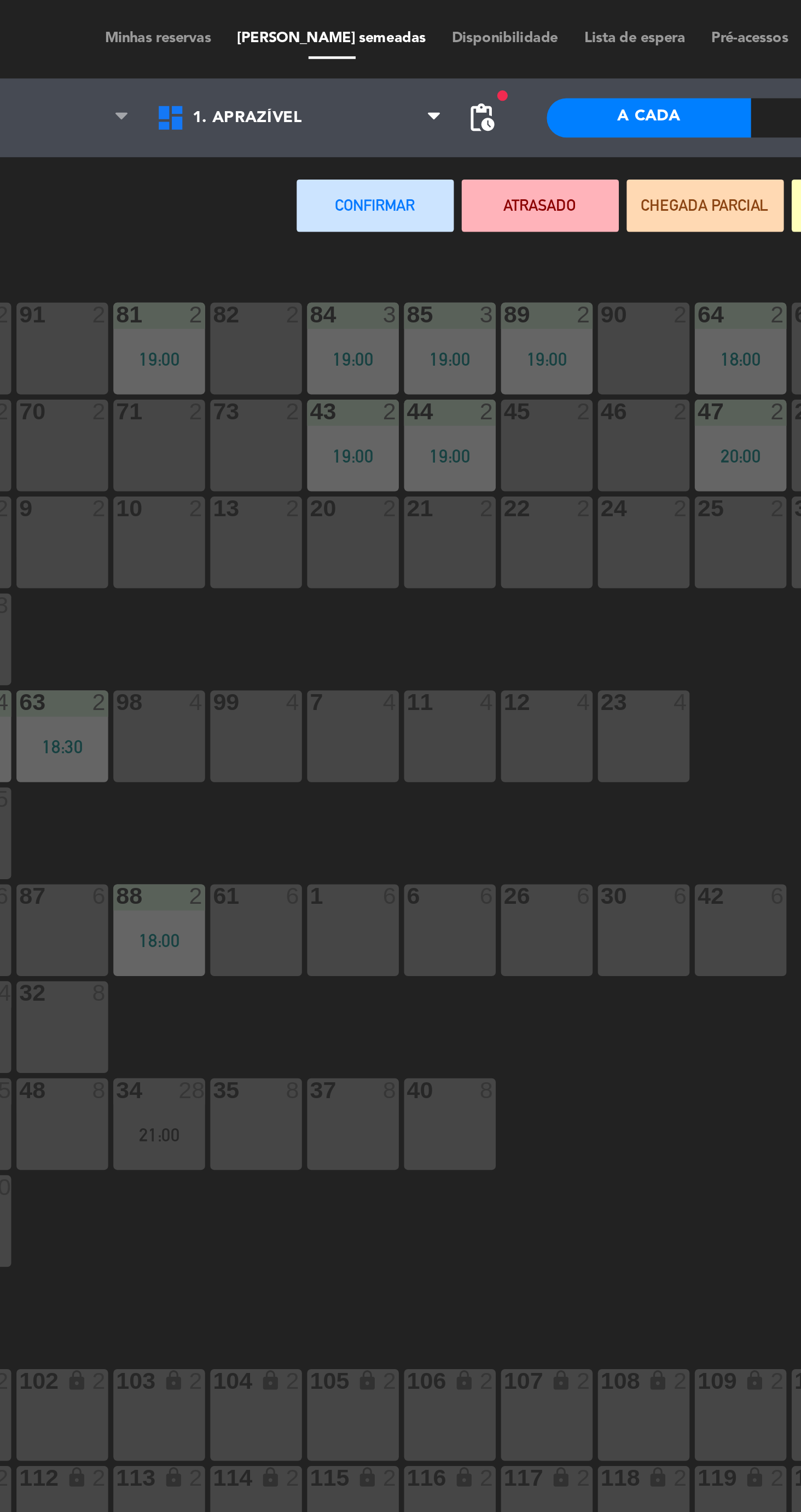
click at [414, 196] on div "45 2" at bounding box center [409, 186] width 38 height 38
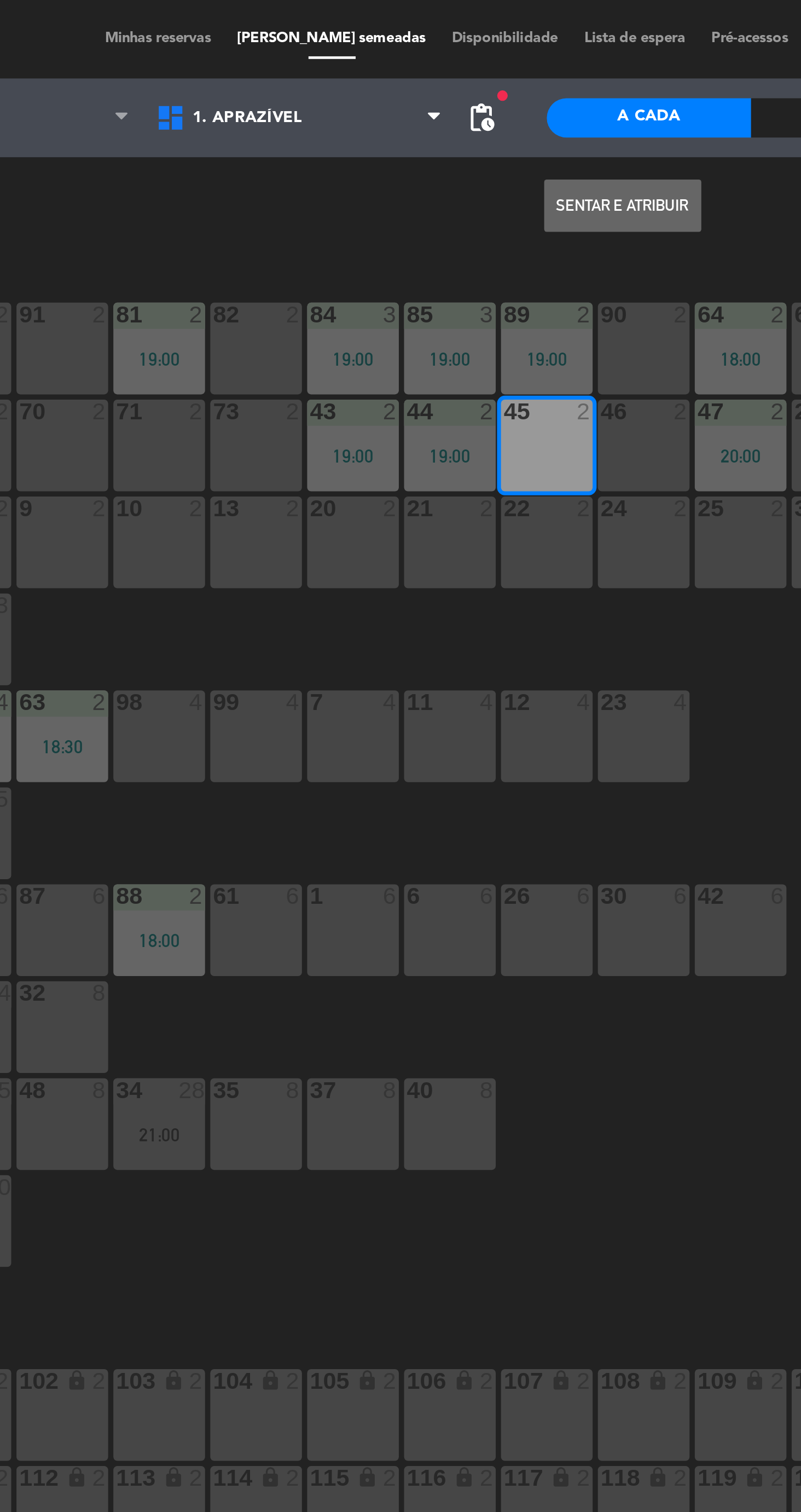
click at [448, 93] on button "Sentar e Atribuir" at bounding box center [440, 86] width 66 height 22
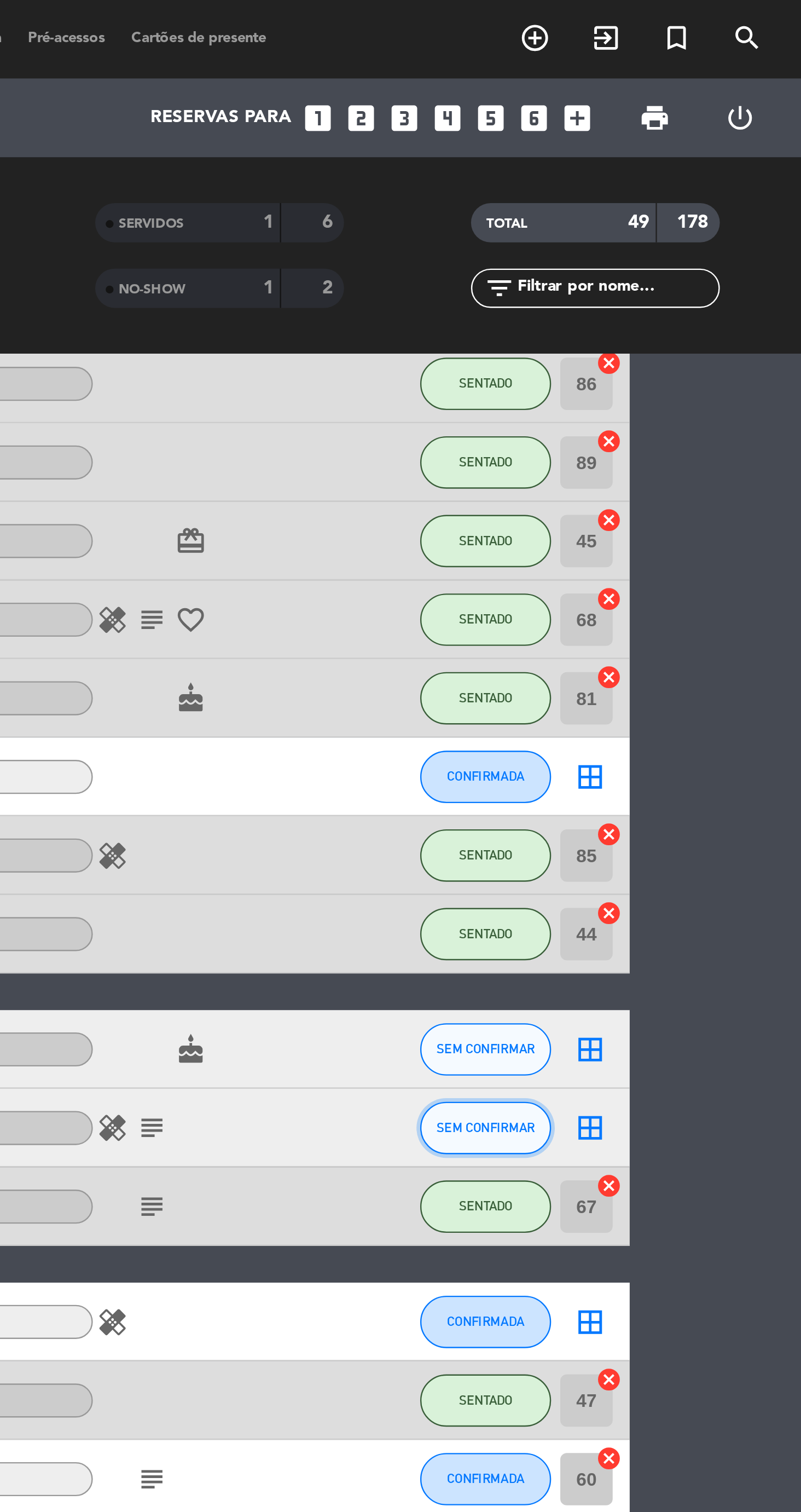
click at [671, 479] on button "SEM CONFIRMAR" at bounding box center [668, 472] width 55 height 22
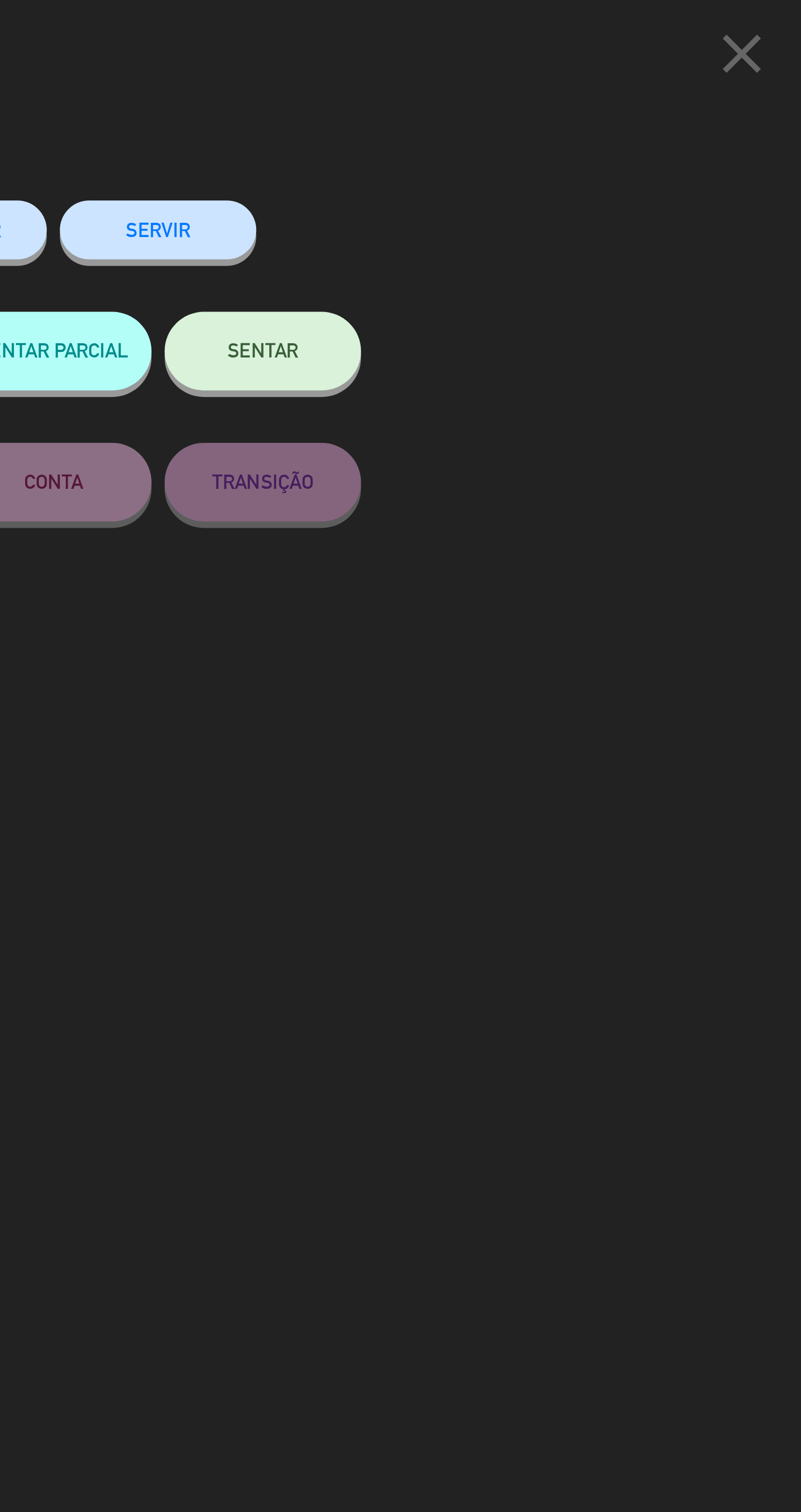
click at [582, 157] on button "SENTAR" at bounding box center [576, 147] width 82 height 33
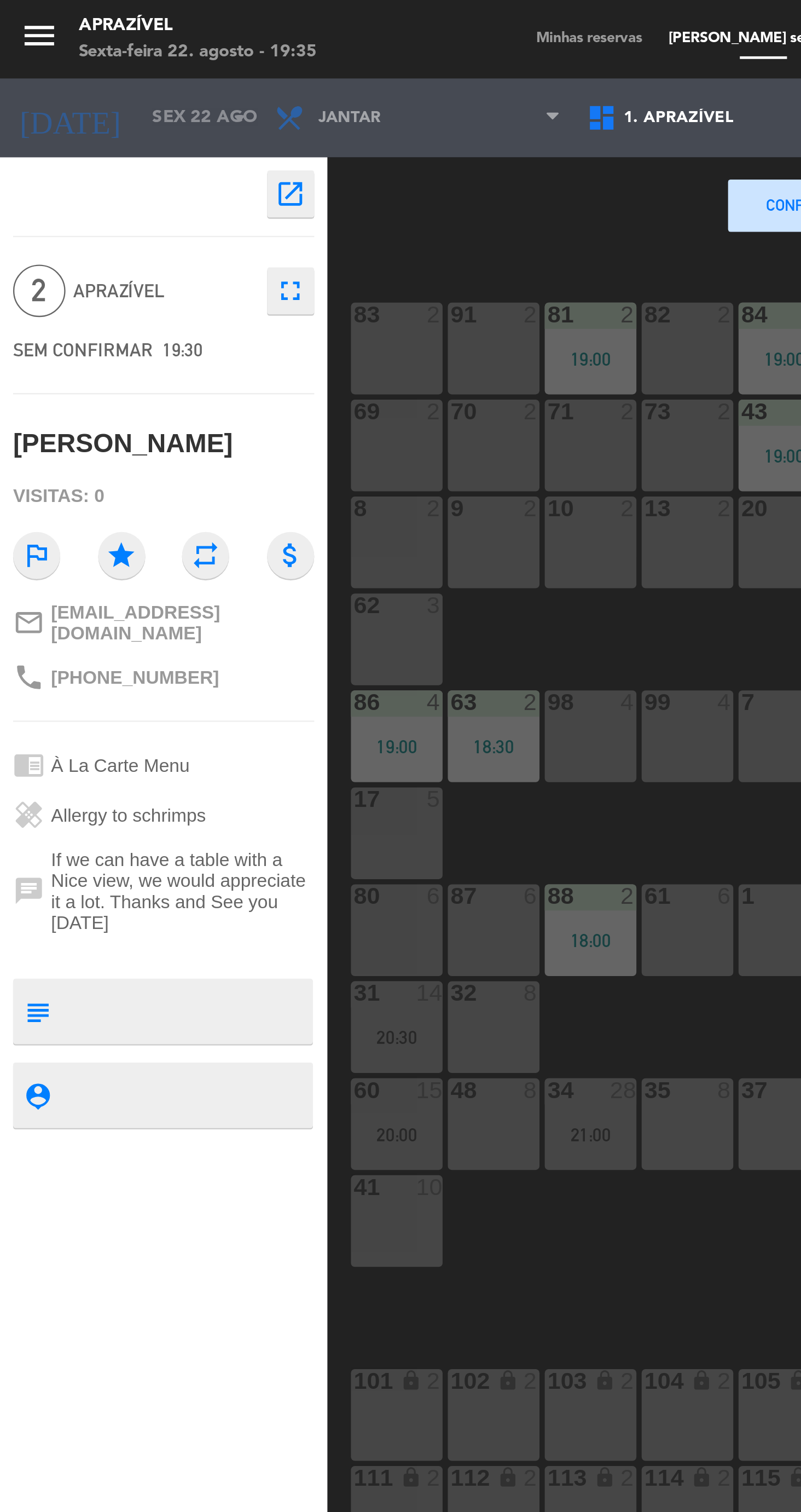
click at [203, 140] on div "91 2" at bounding box center [206, 146] width 38 height 38
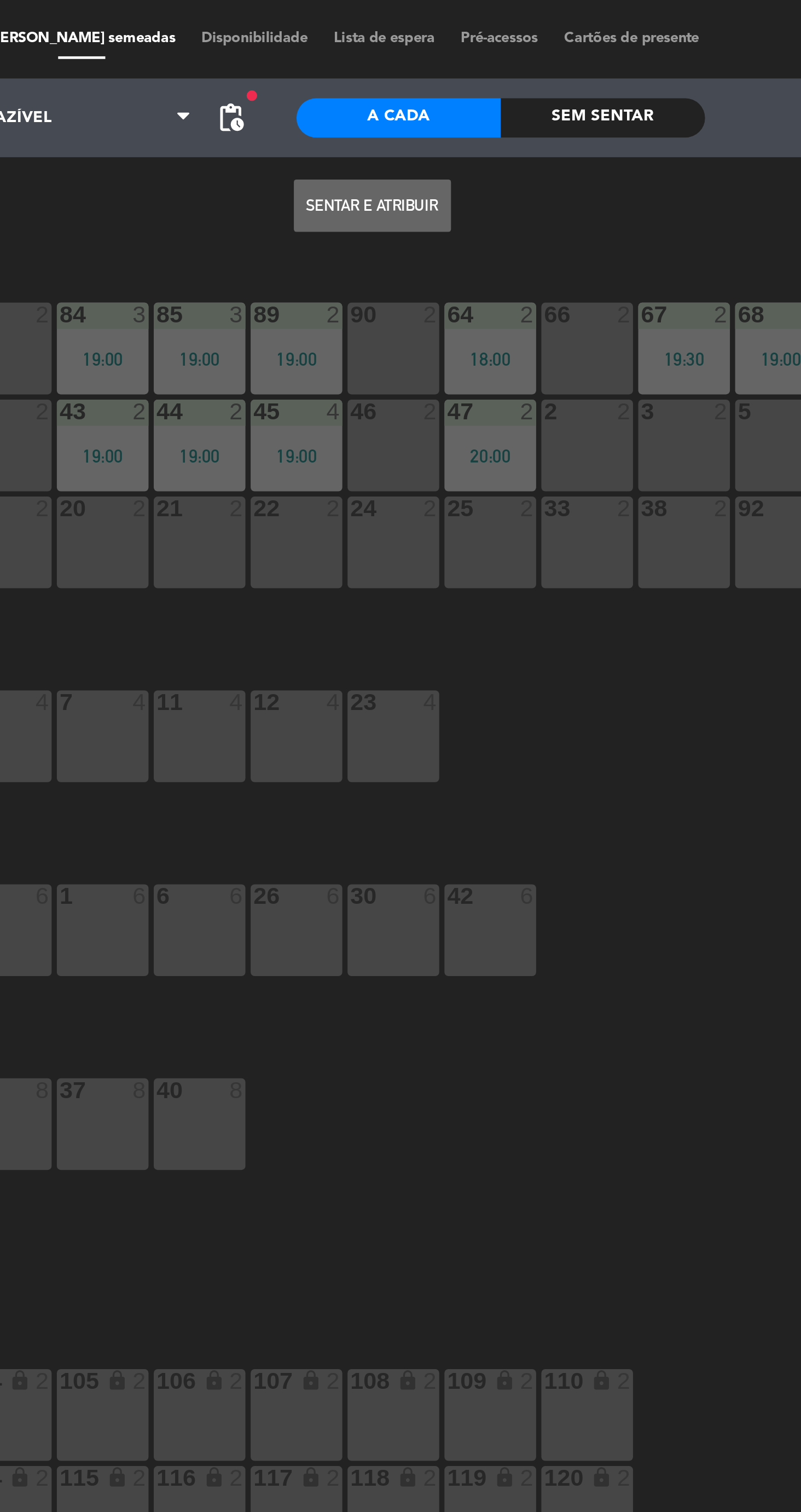
click at [458, 93] on button "Sentar e Atribuir" at bounding box center [440, 86] width 66 height 22
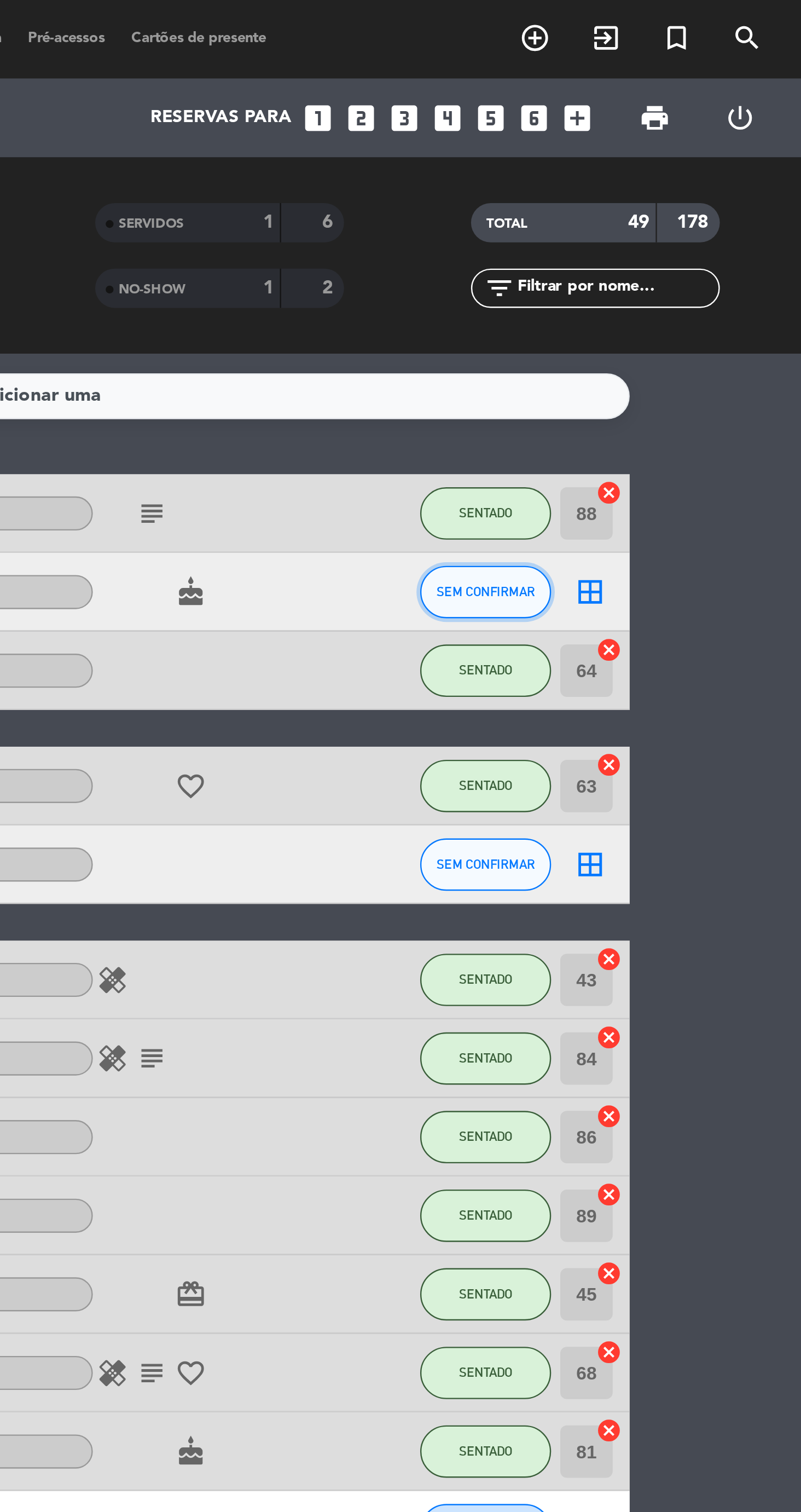
click at [668, 246] on span "SEM CONFIRMAR" at bounding box center [669, 248] width 41 height 6
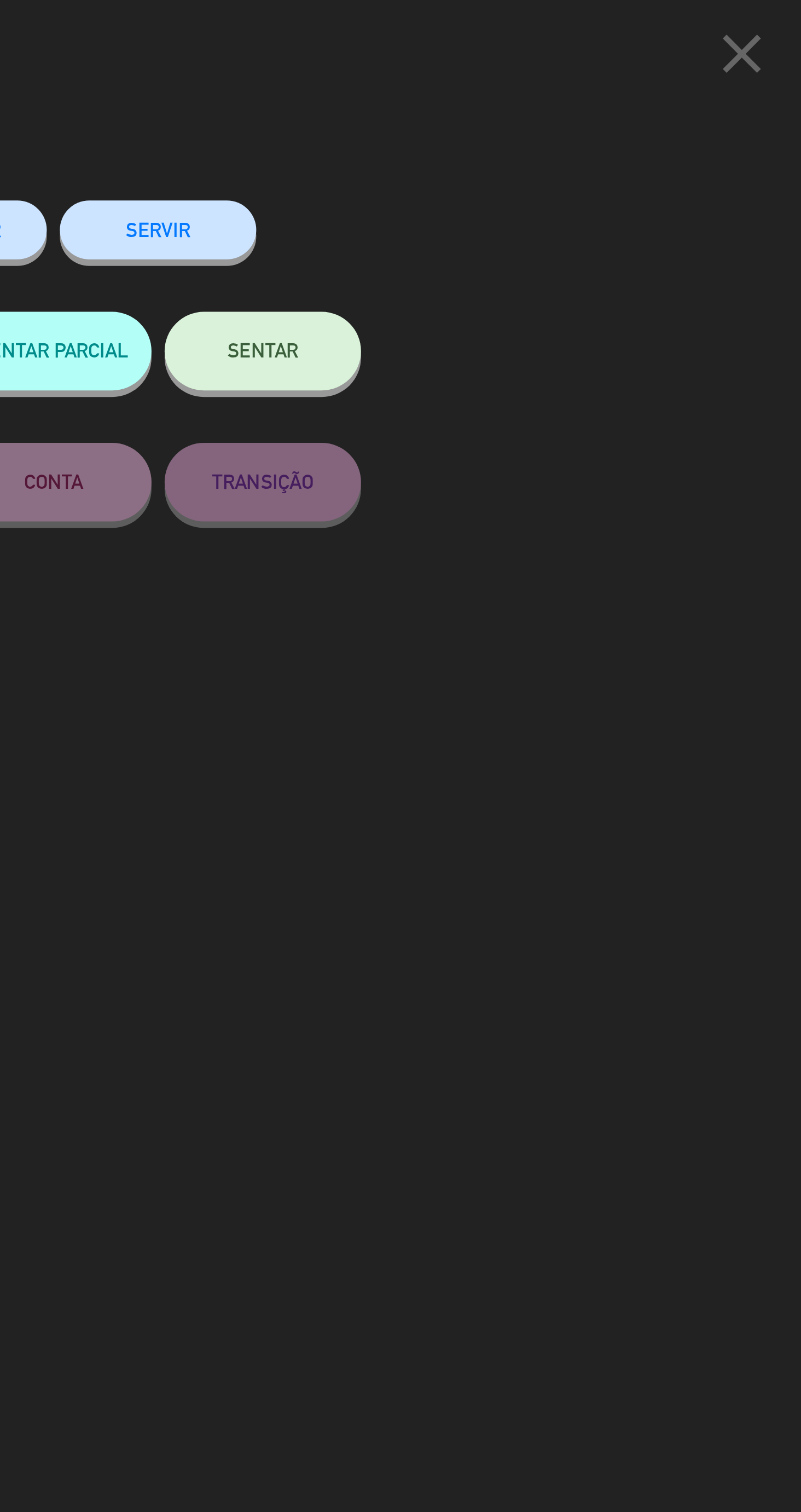
click at [589, 147] on span "SENTAR" at bounding box center [575, 146] width 29 height 9
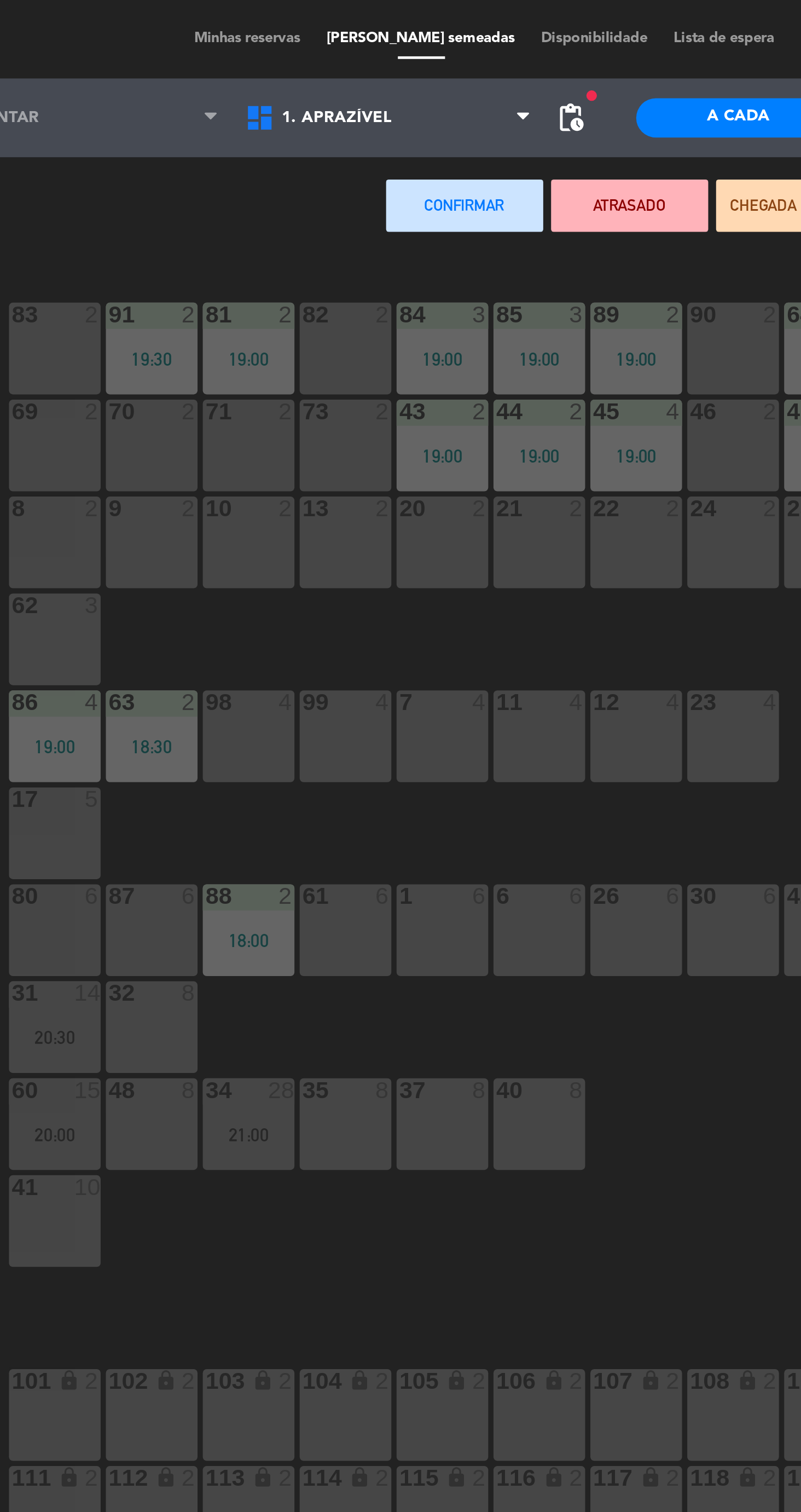
click at [297, 385] on div "61 6" at bounding box center [287, 388] width 38 height 38
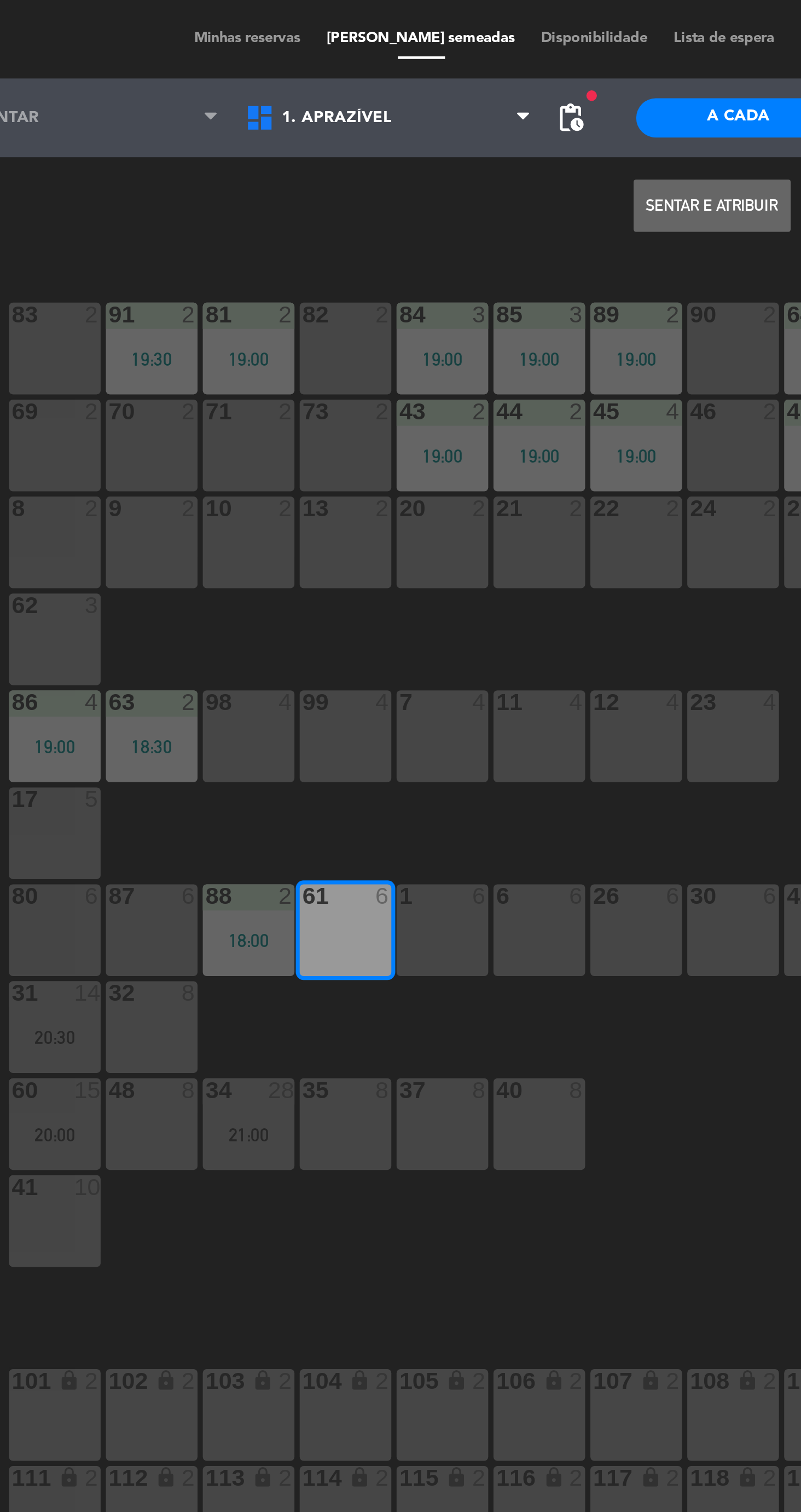
click at [452, 85] on button "Sentar e Atribuir" at bounding box center [440, 86] width 66 height 22
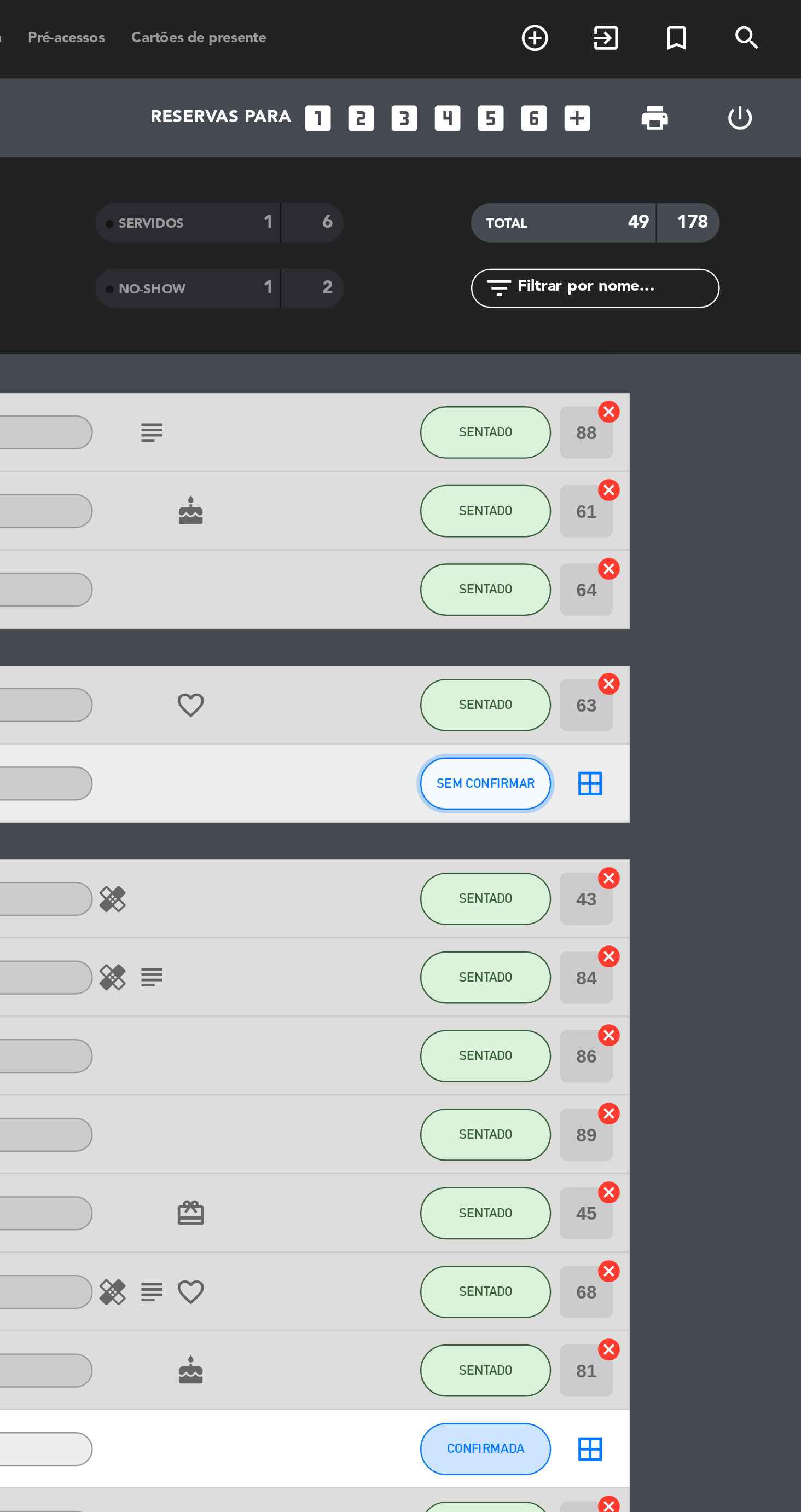
click at [658, 335] on button "SEM CONFIRMAR" at bounding box center [668, 328] width 55 height 22
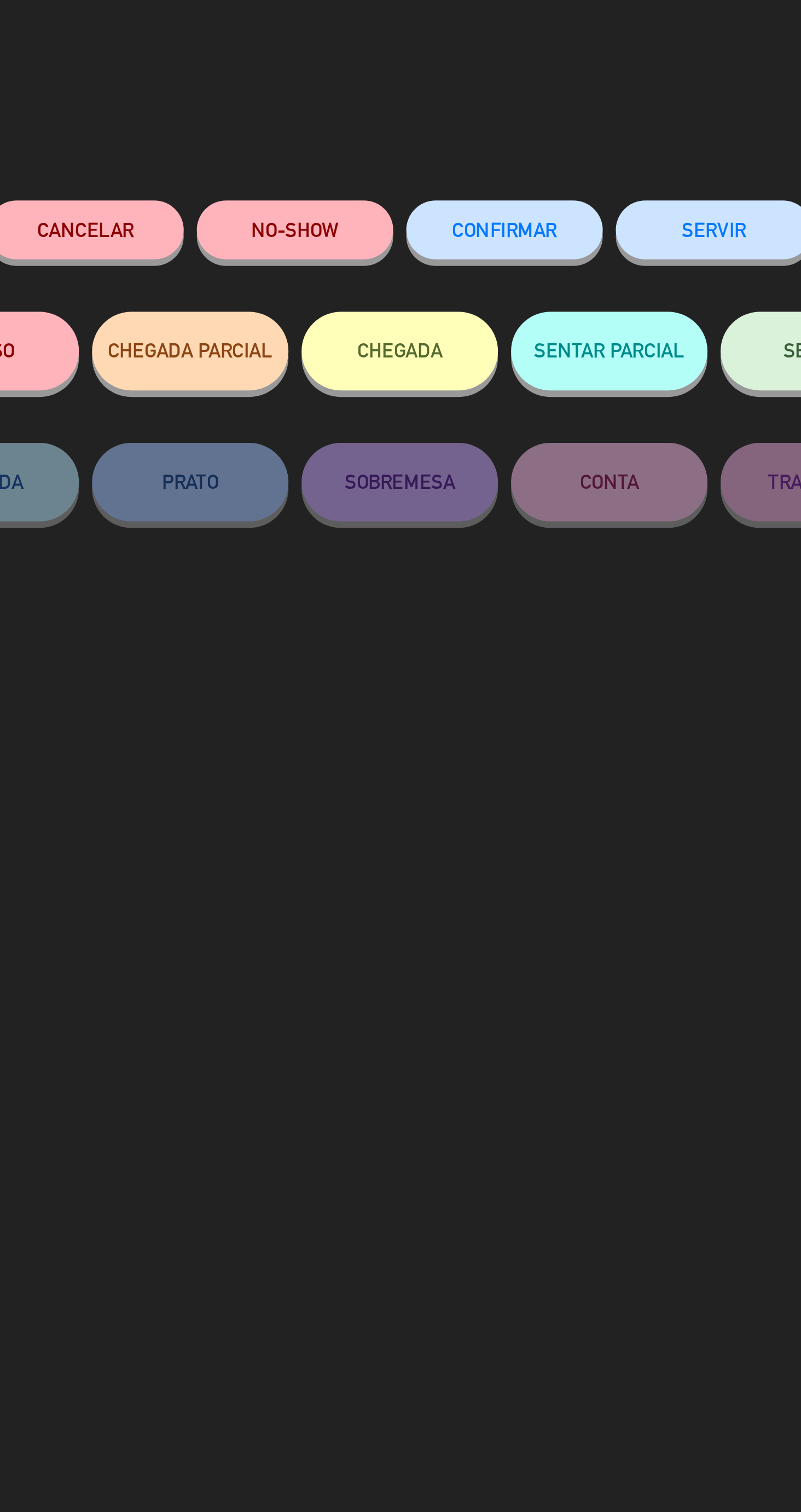
click at [356, 97] on button "NO-SHOW" at bounding box center [357, 96] width 82 height 25
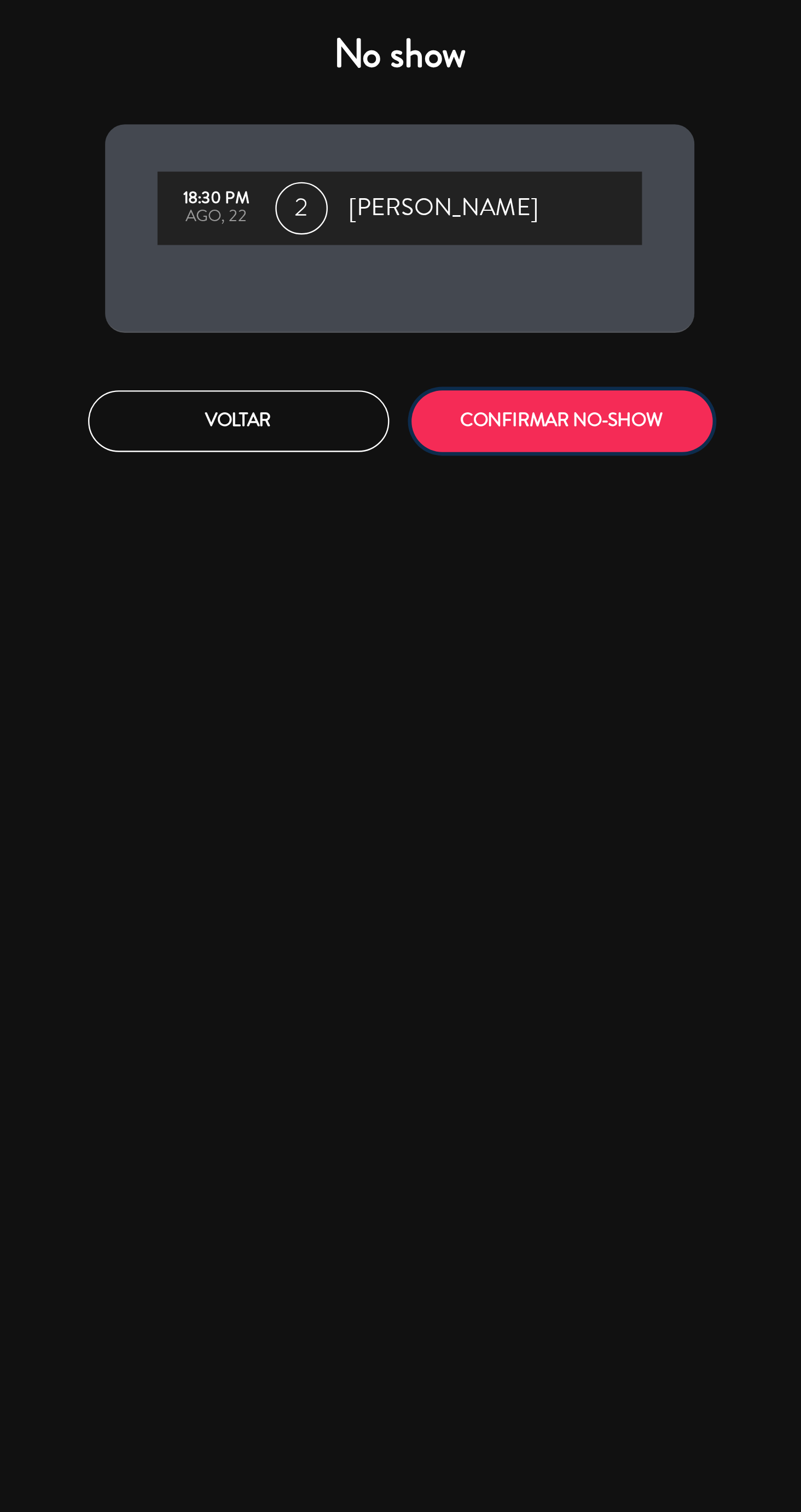
click at [459, 183] on button "CONFIRMAR NO-SHOW" at bounding box center [468, 176] width 126 height 26
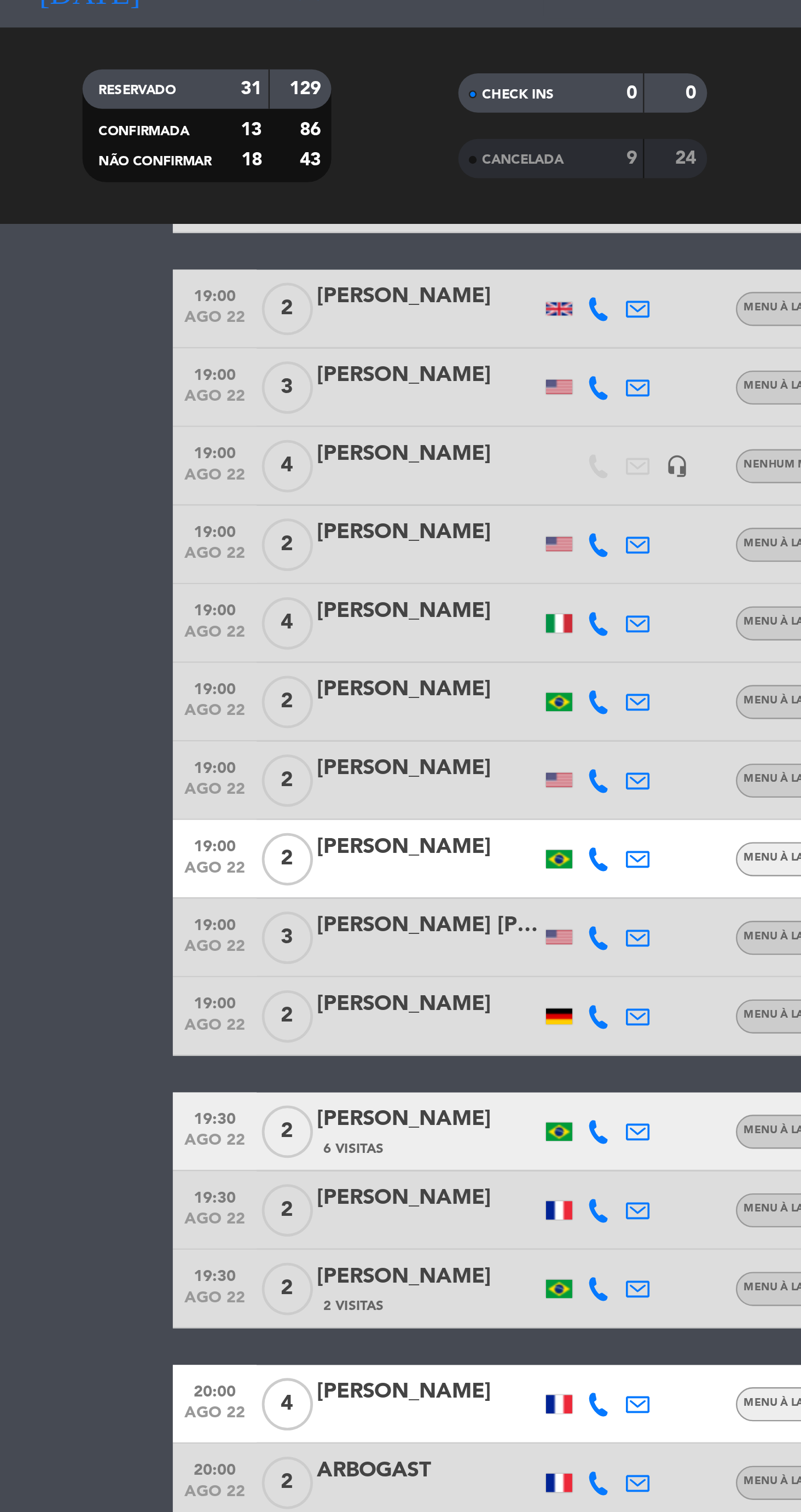
click at [330, 481] on div "Menu À La Carte" at bounding box center [331, 478] width 40 height 7
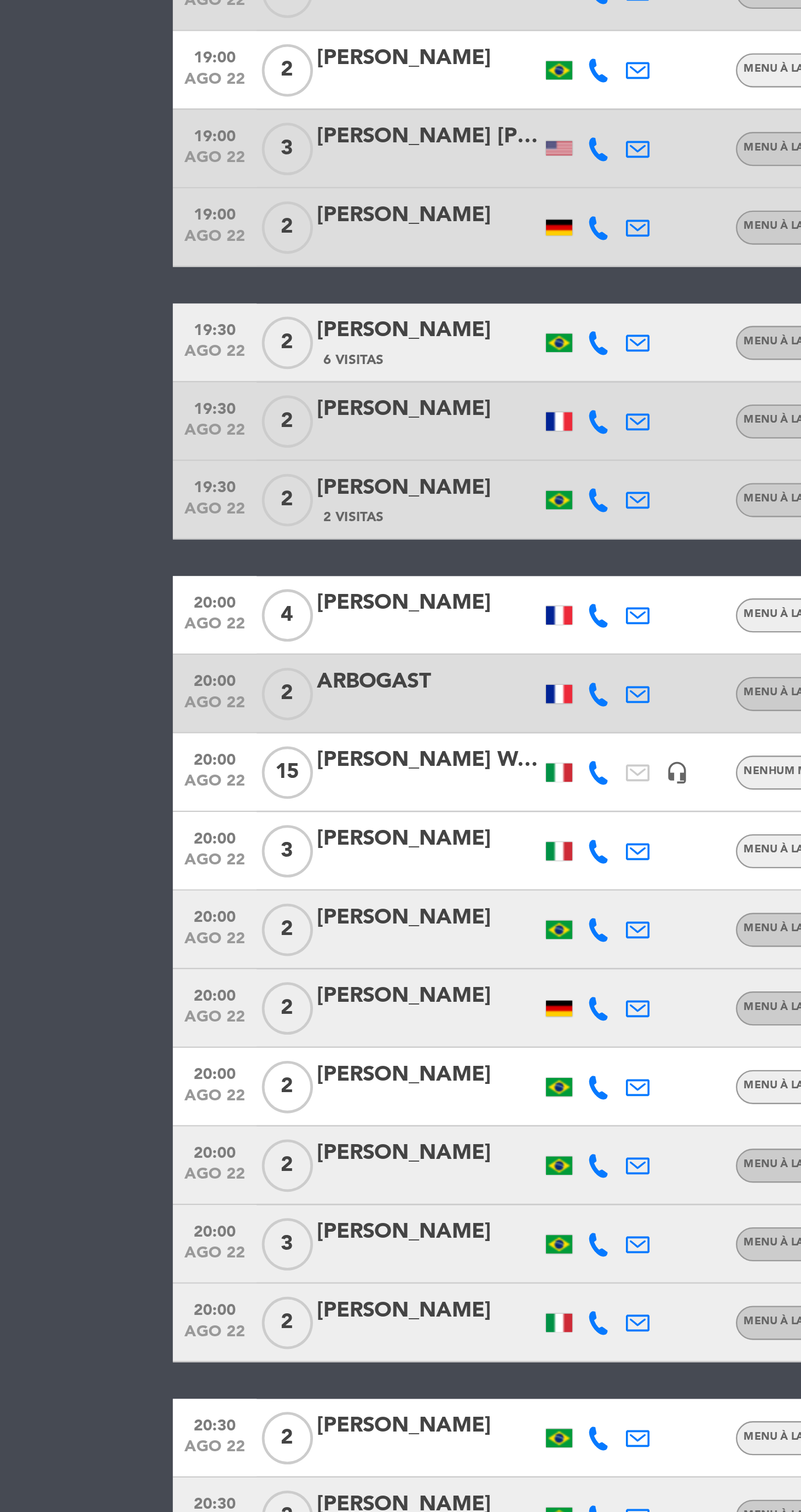
scroll to position [157, 0]
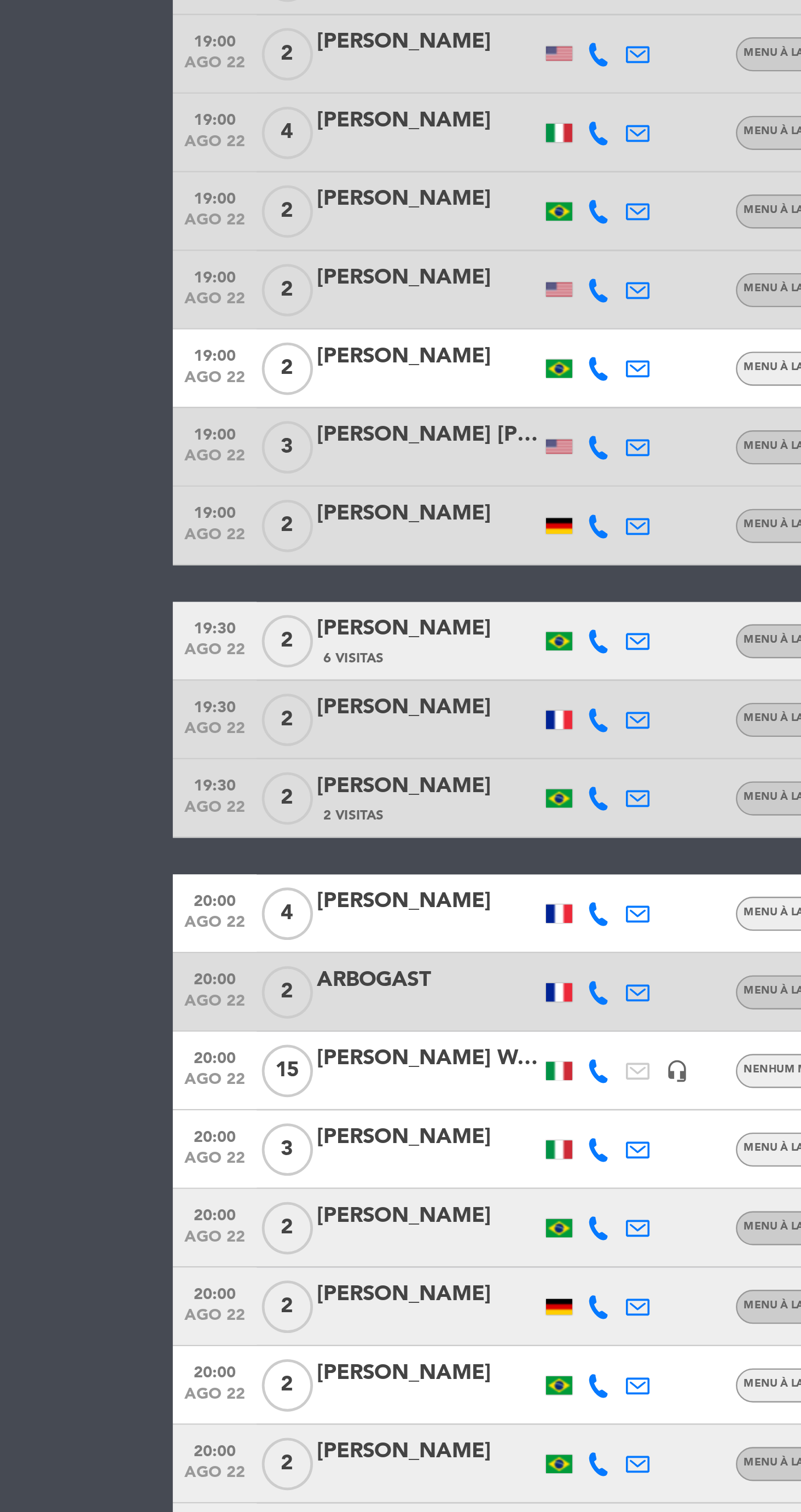
click at [168, 869] on div "[PERSON_NAME]" at bounding box center [179, 870] width 93 height 14
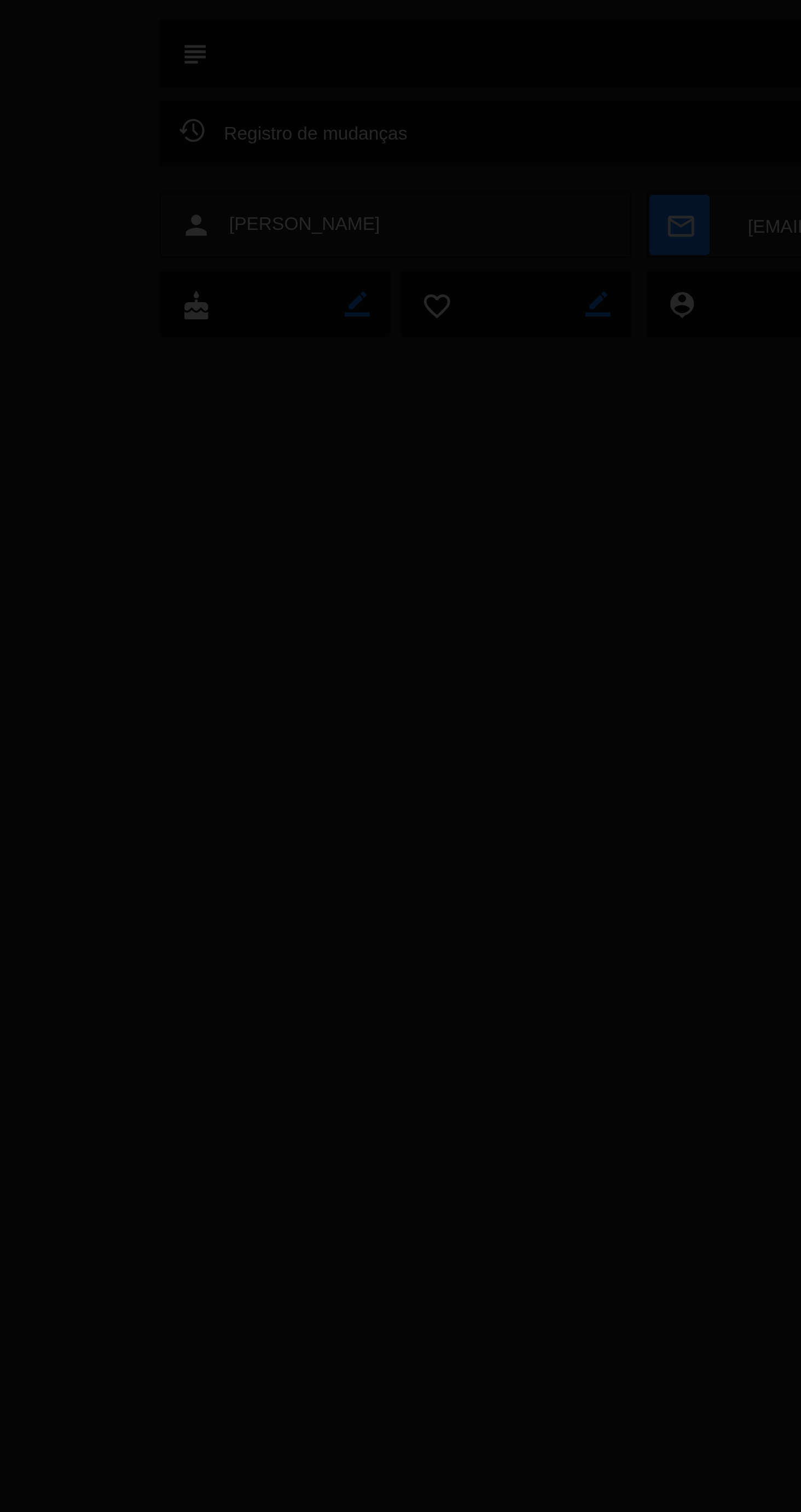
scroll to position [88, 0]
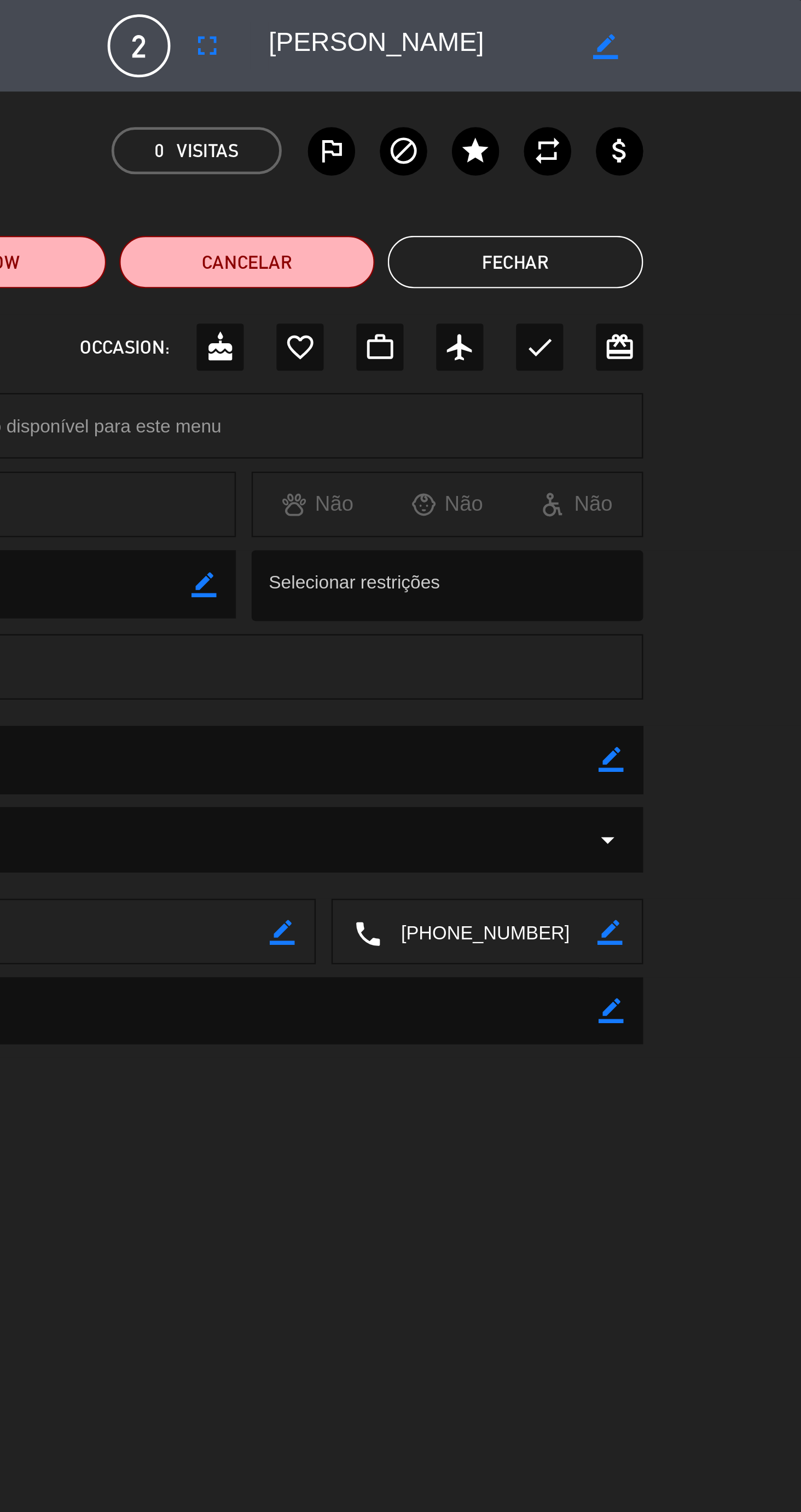
click at [689, 119] on button "Fechar" at bounding box center [680, 110] width 107 height 22
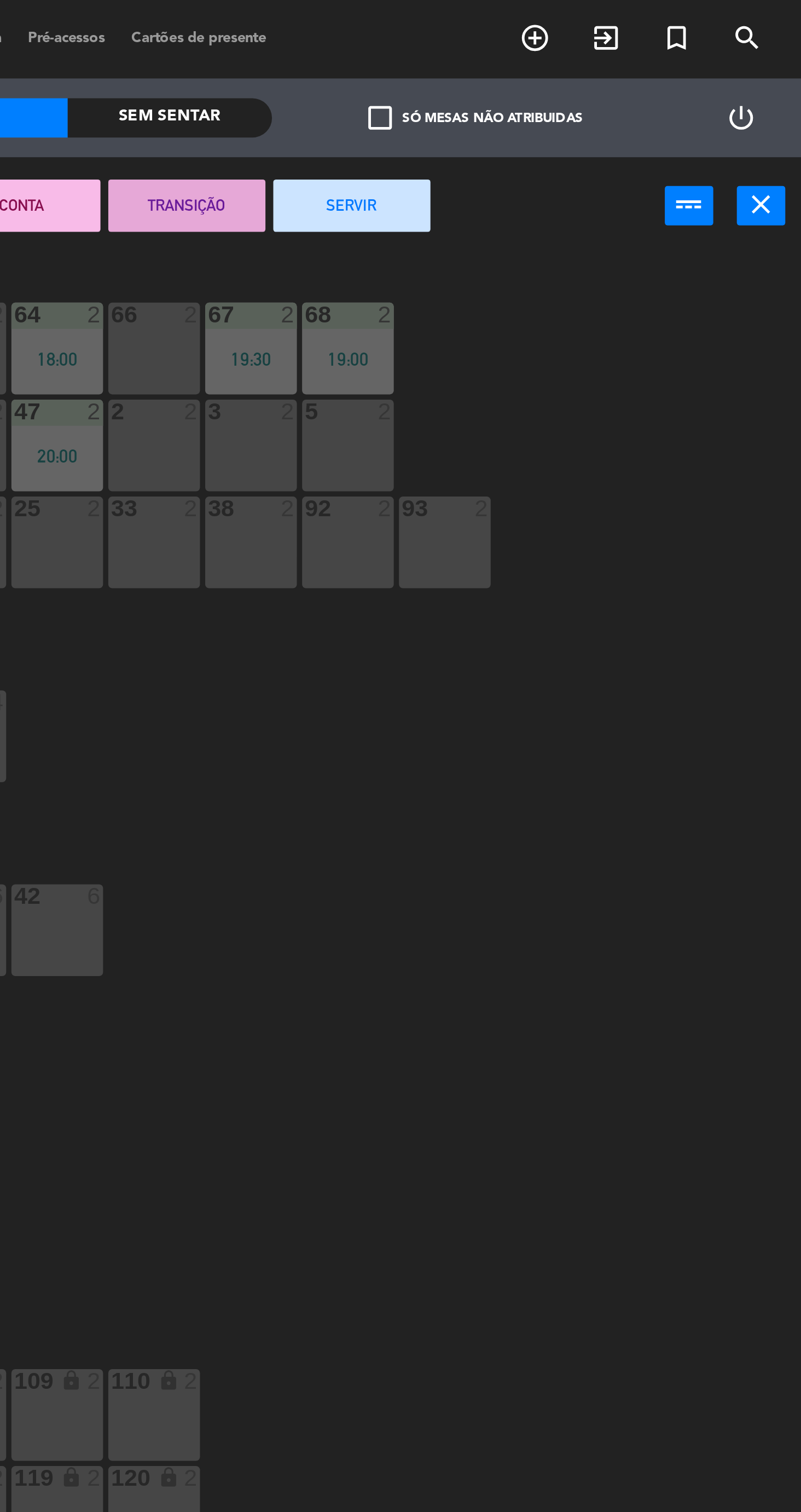
click at [788, 88] on icon "close" at bounding box center [784, 85] width 13 height 13
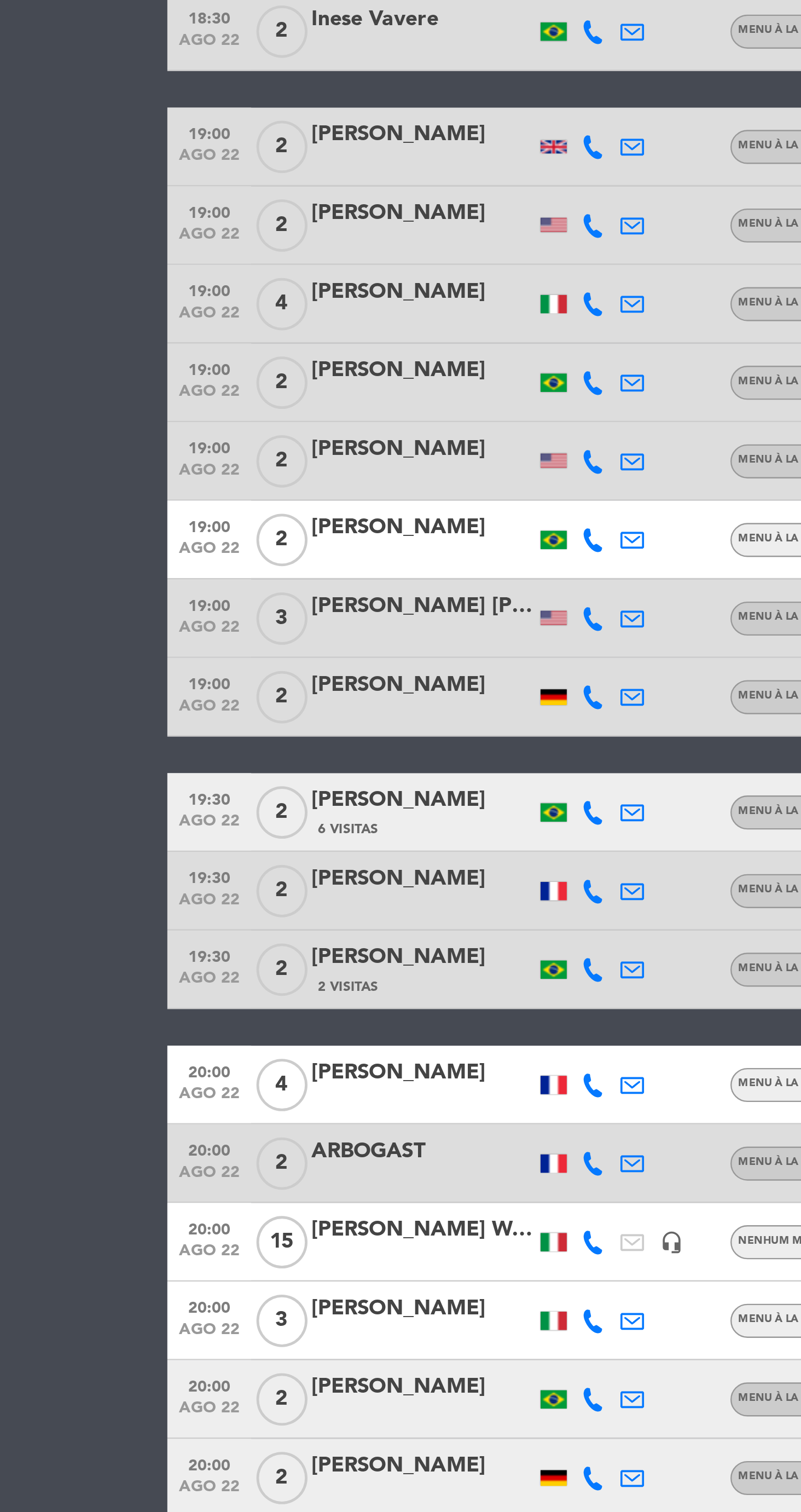
scroll to position [216, 0]
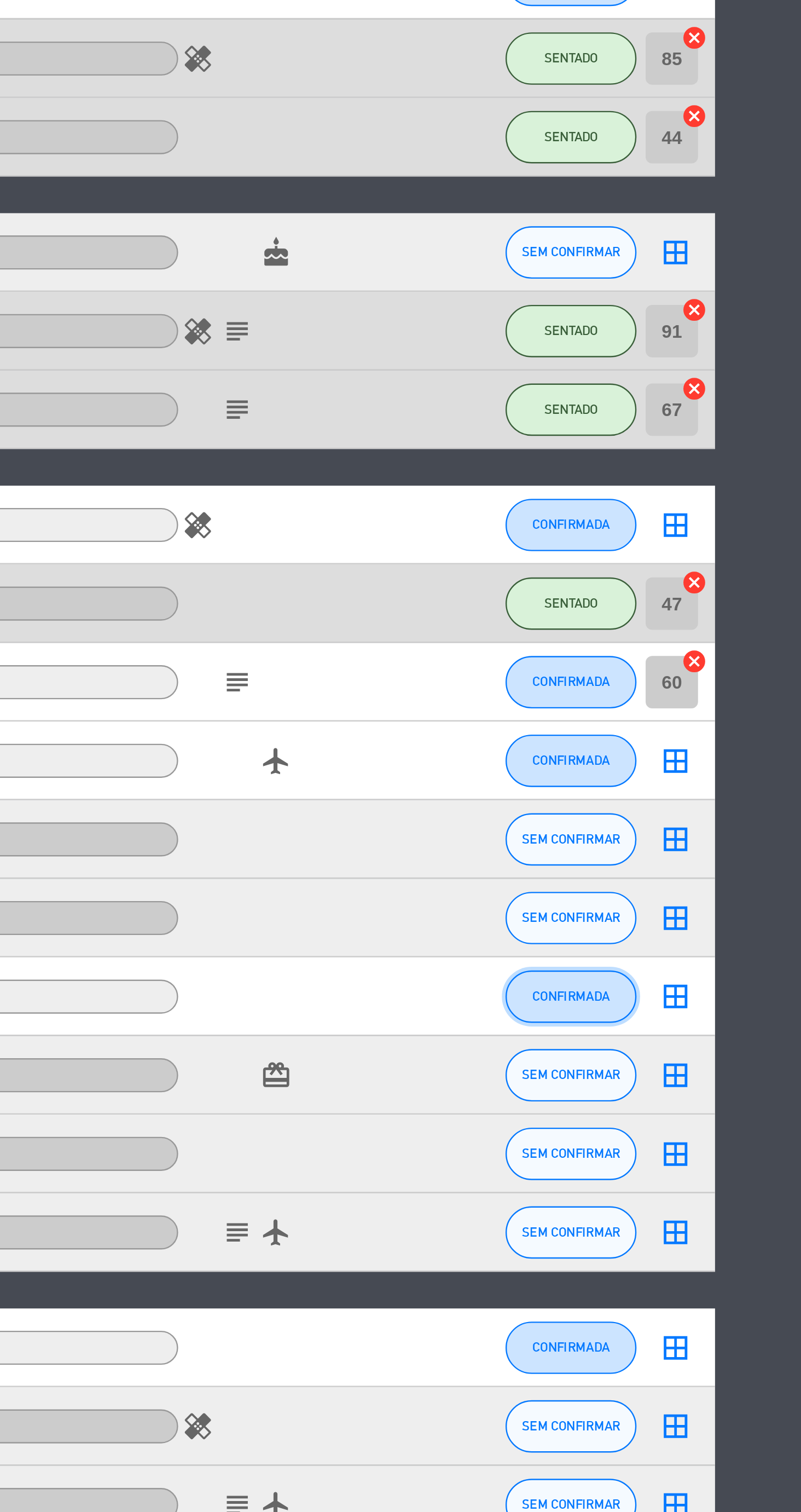
click at [670, 755] on button "CONFIRMADA" at bounding box center [668, 749] width 55 height 22
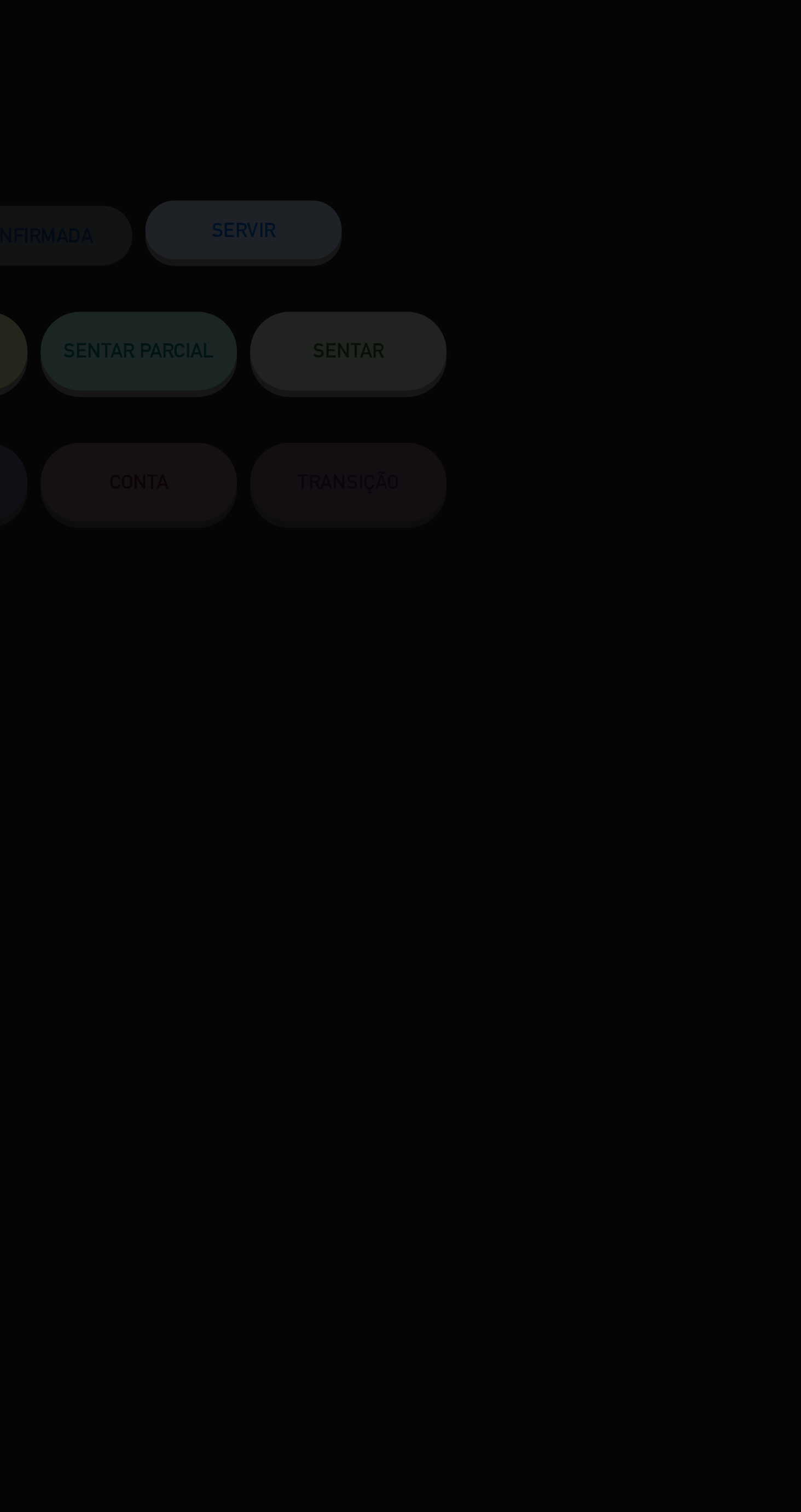
click at [580, 162] on div at bounding box center [400, 756] width 801 height 1512
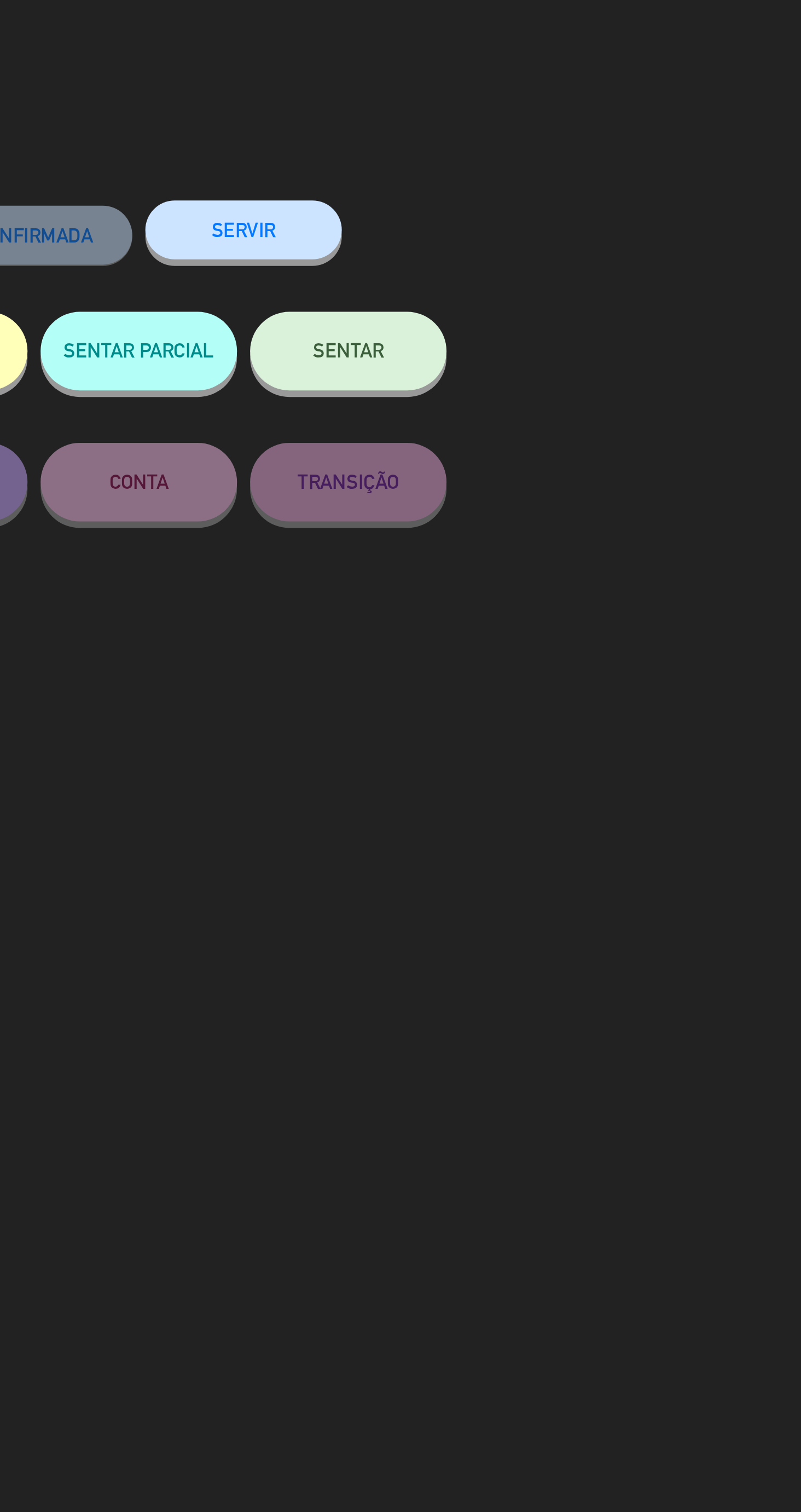
click at [580, 162] on button "SENTAR" at bounding box center [576, 147] width 82 height 33
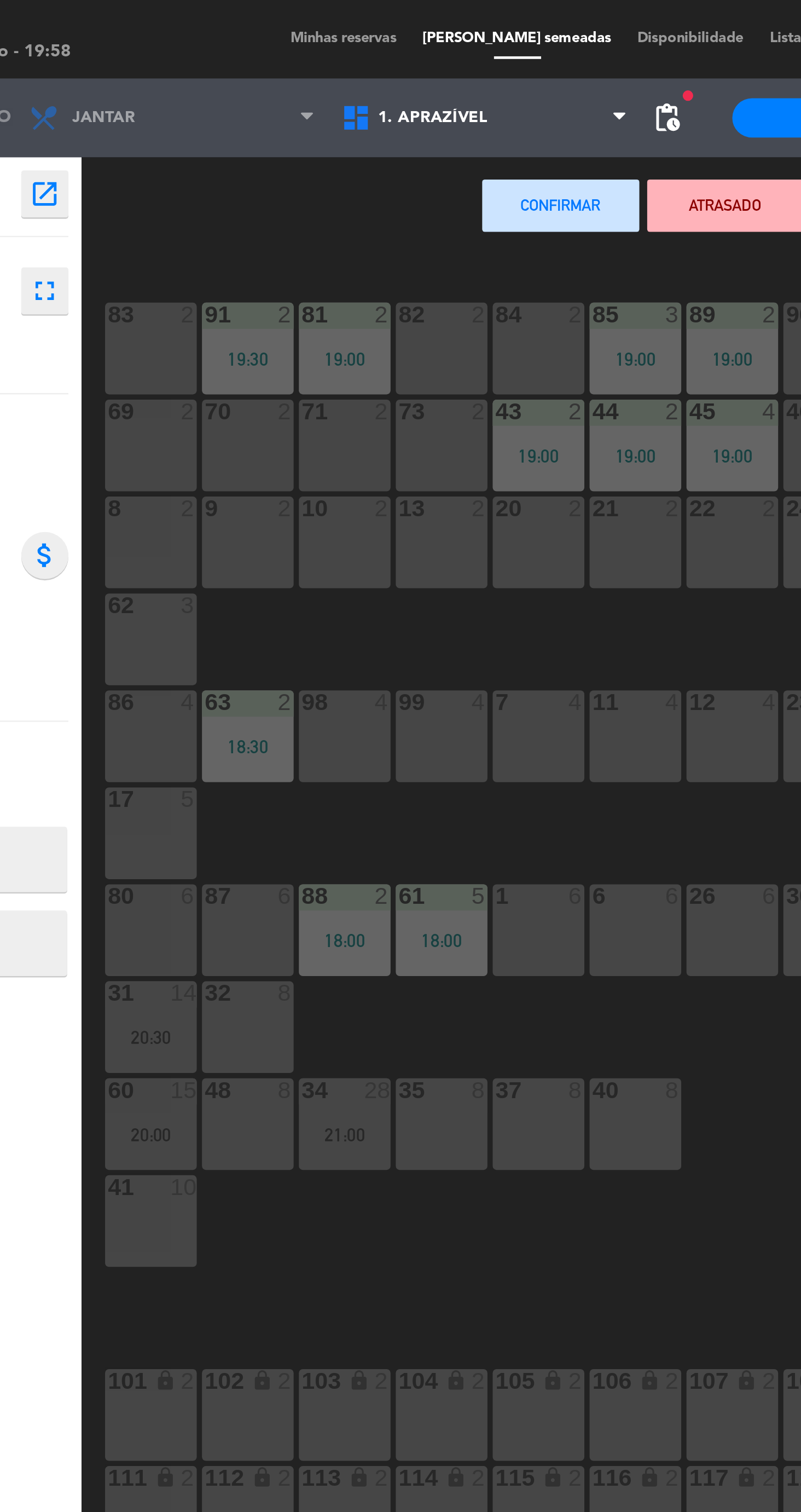
click at [187, 188] on div "70 2" at bounding box center [206, 186] width 38 height 38
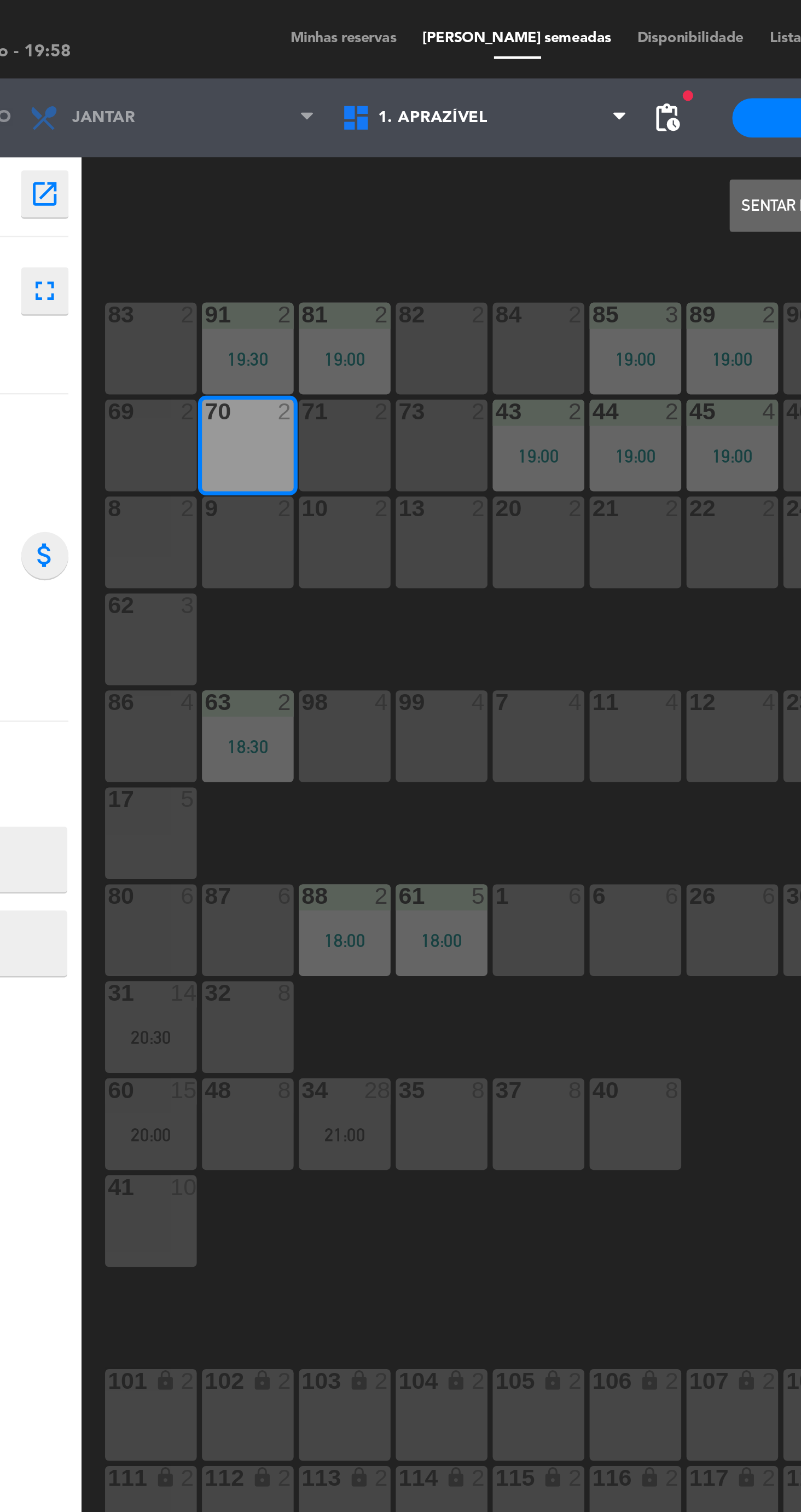
click at [416, 92] on button "Sentar e Atribuir" at bounding box center [440, 86] width 66 height 22
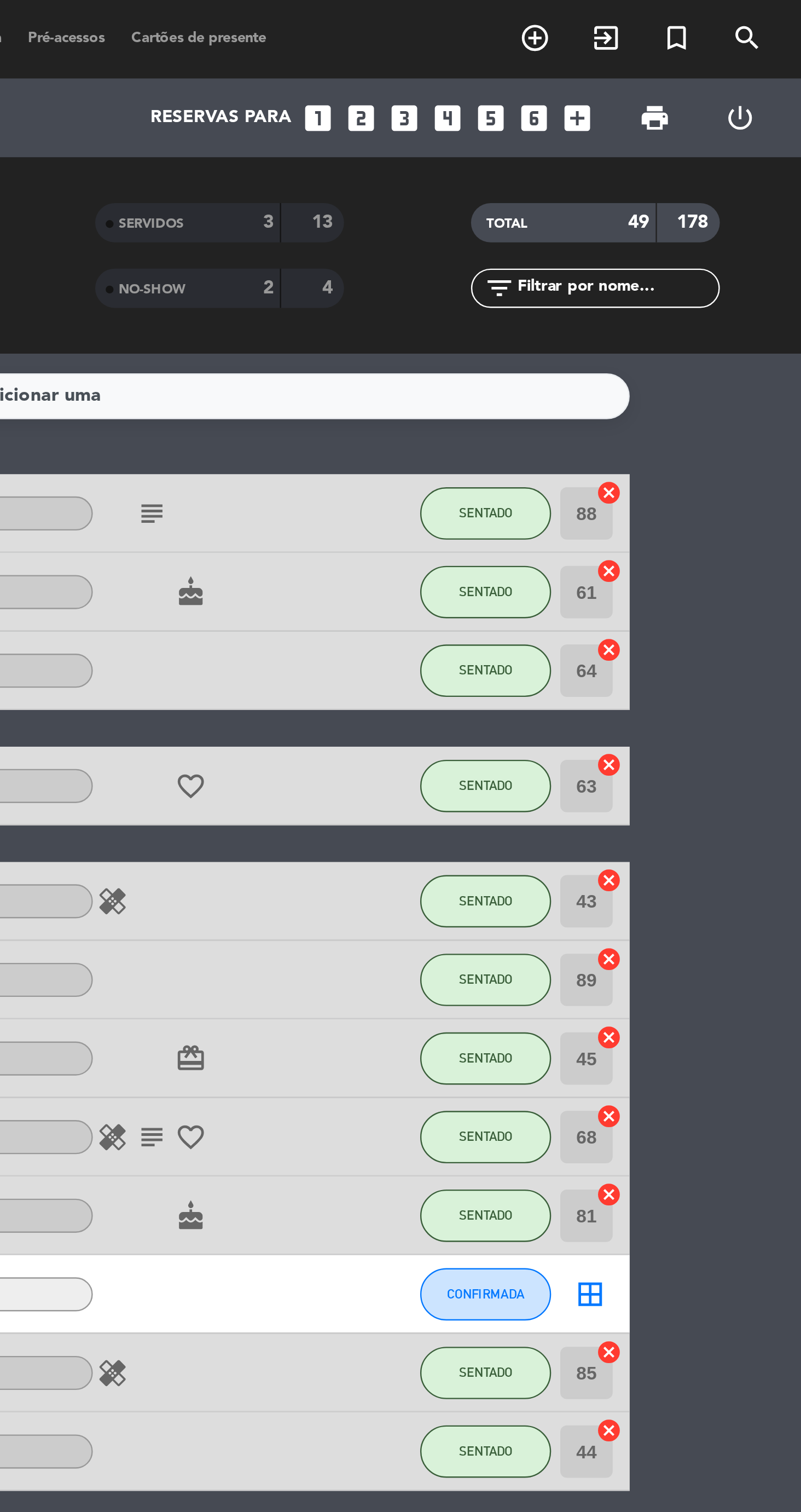
click at [705, 56] on icon "add_box" at bounding box center [707, 49] width 14 height 14
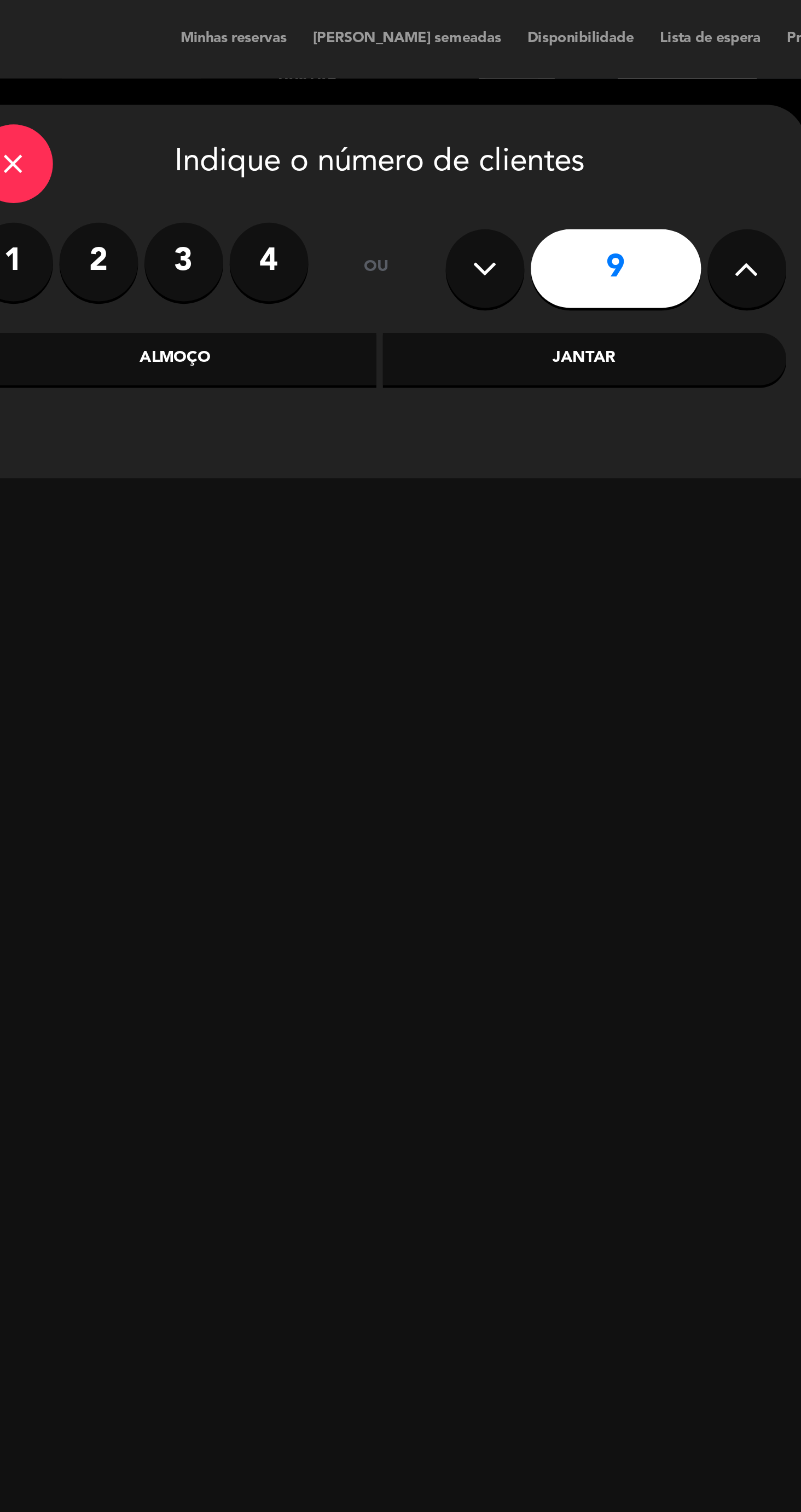
click at [343, 118] on button at bounding box center [351, 112] width 33 height 33
click at [338, 120] on button at bounding box center [351, 112] width 33 height 33
type input "7"
click at [387, 157] on div "Jantar" at bounding box center [392, 150] width 168 height 22
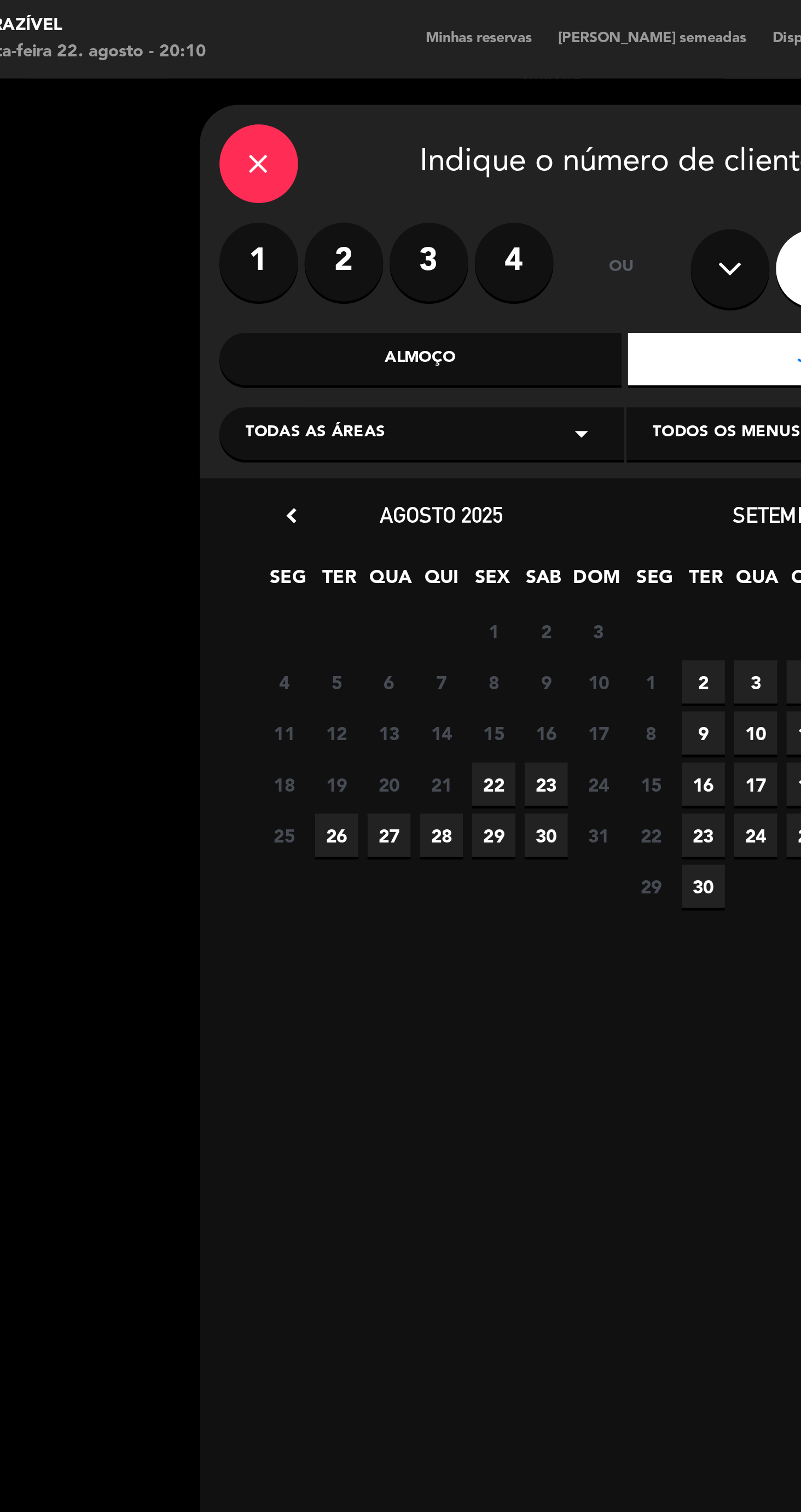
click at [251, 328] on span "22" at bounding box center [252, 328] width 18 height 18
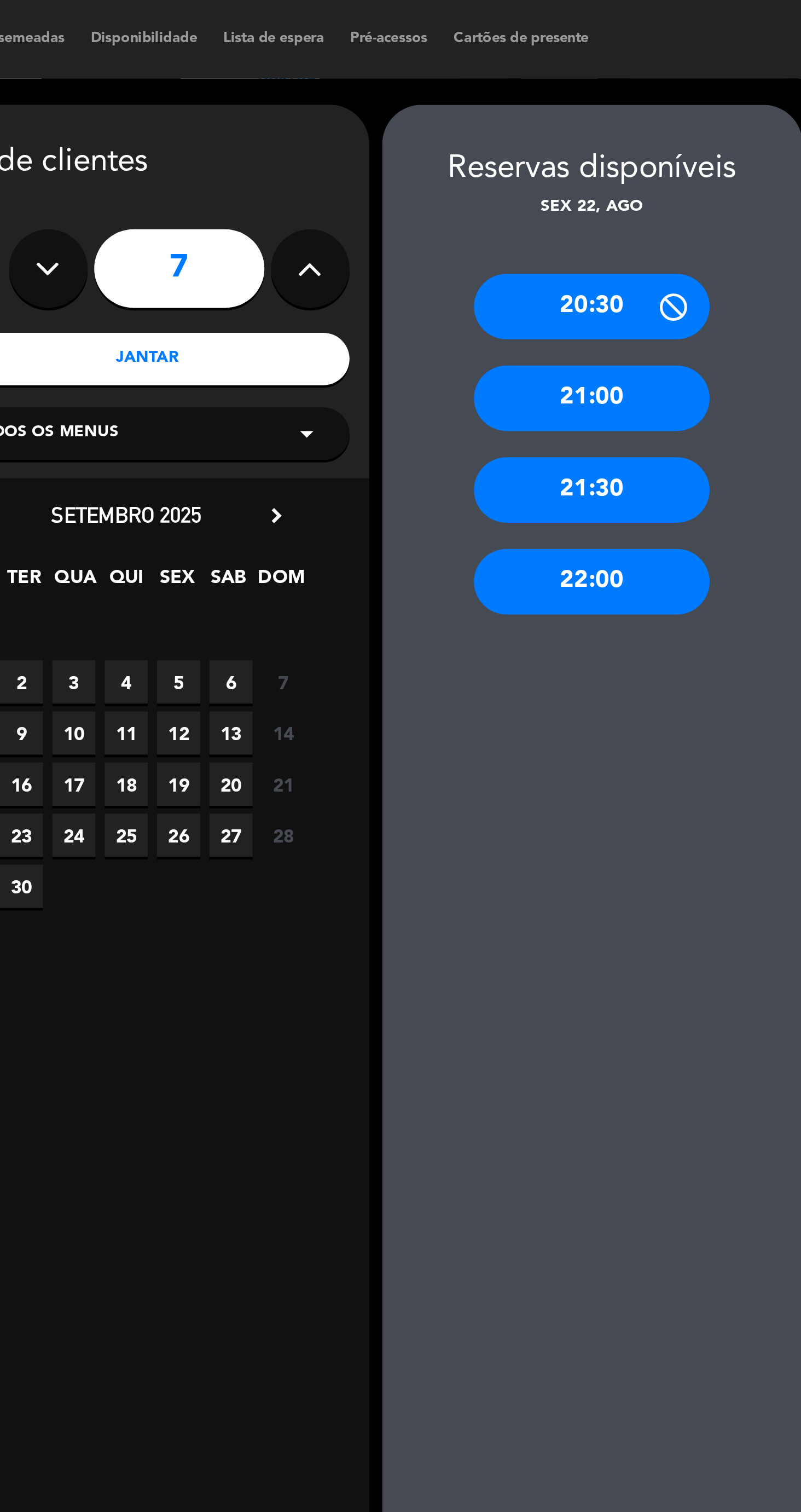
click at [598, 206] on div "21:30" at bounding box center [578, 204] width 99 height 28
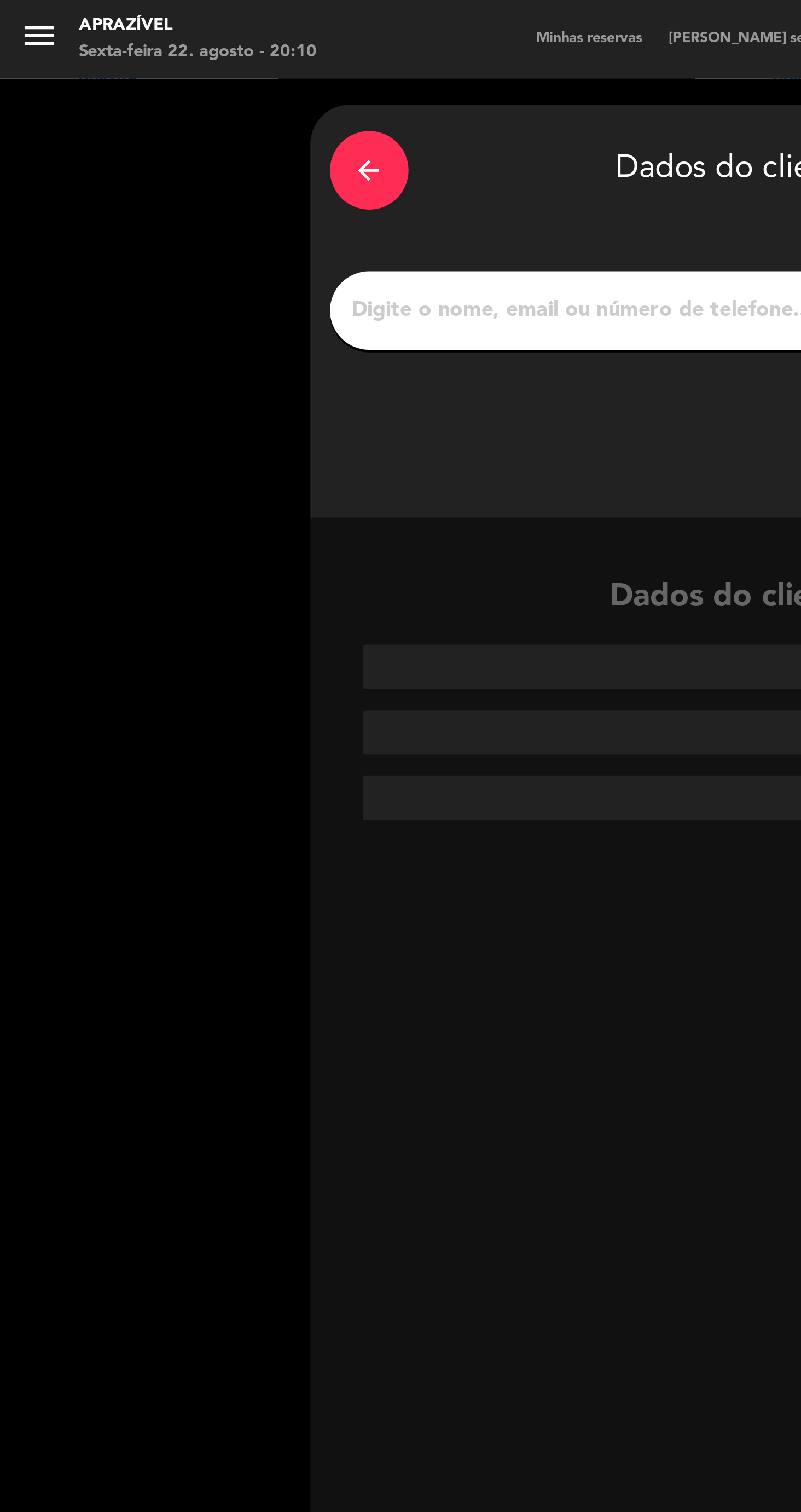
click at [232, 129] on input "1" at bounding box center [308, 129] width 323 height 15
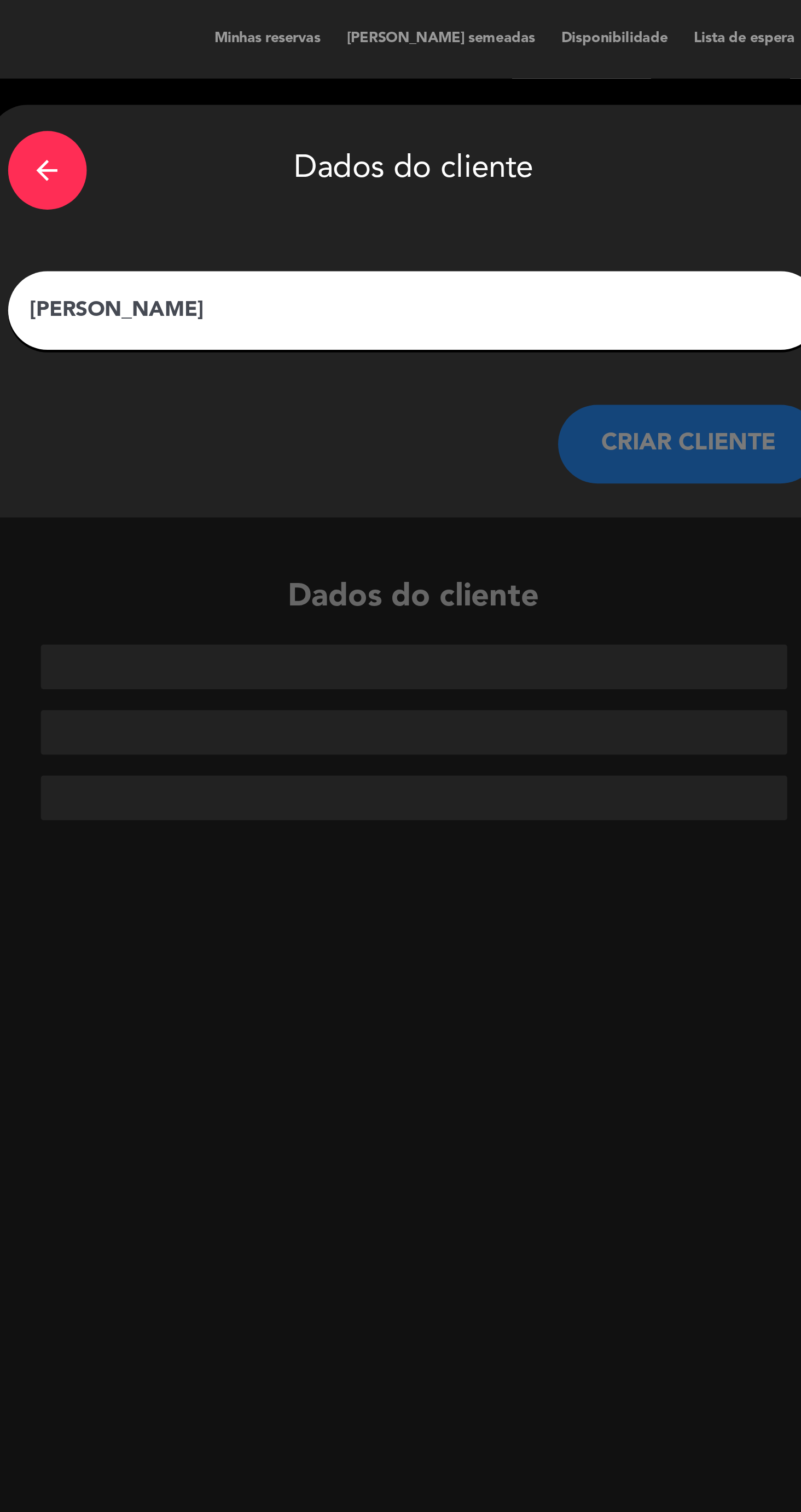
type input "[PERSON_NAME]"
click at [277, 178] on div "CRIAR CLIENTE" at bounding box center [307, 186] width 339 height 33
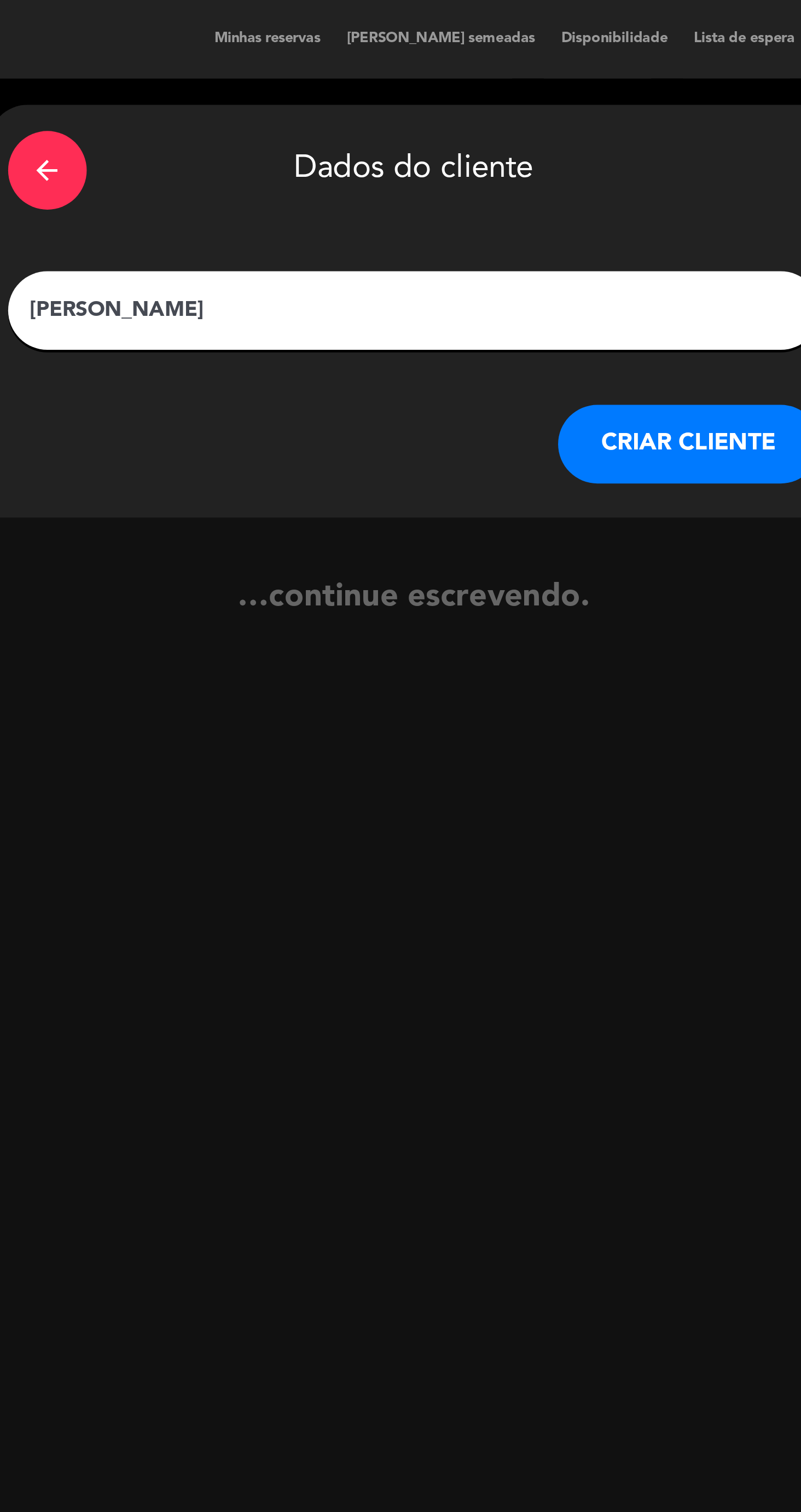
click at [417, 190] on button "CRIAR CLIENTE" at bounding box center [422, 186] width 109 height 33
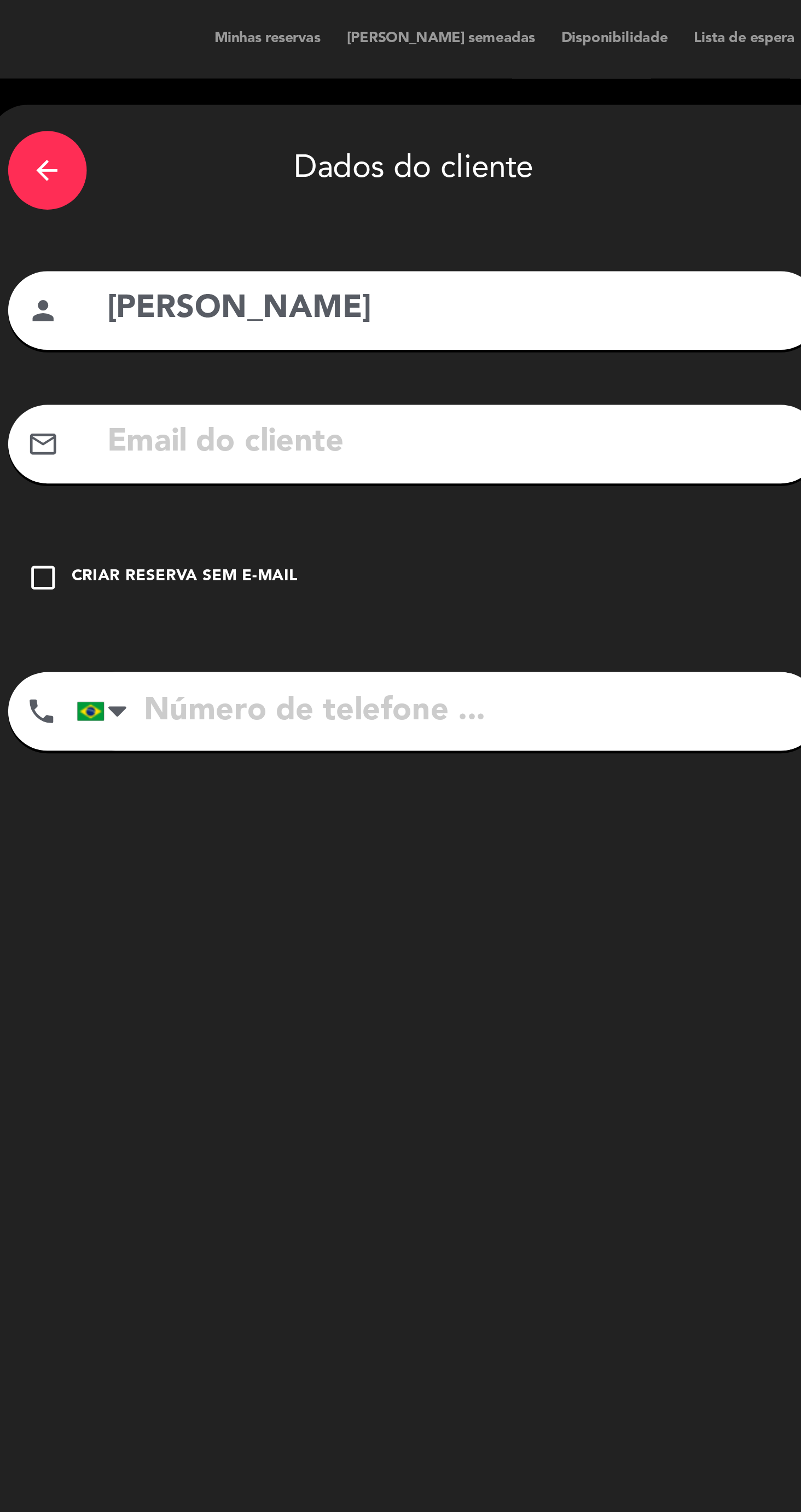
click at [193, 245] on div "Criar reserva sem e-mail" at bounding box center [211, 241] width 94 height 11
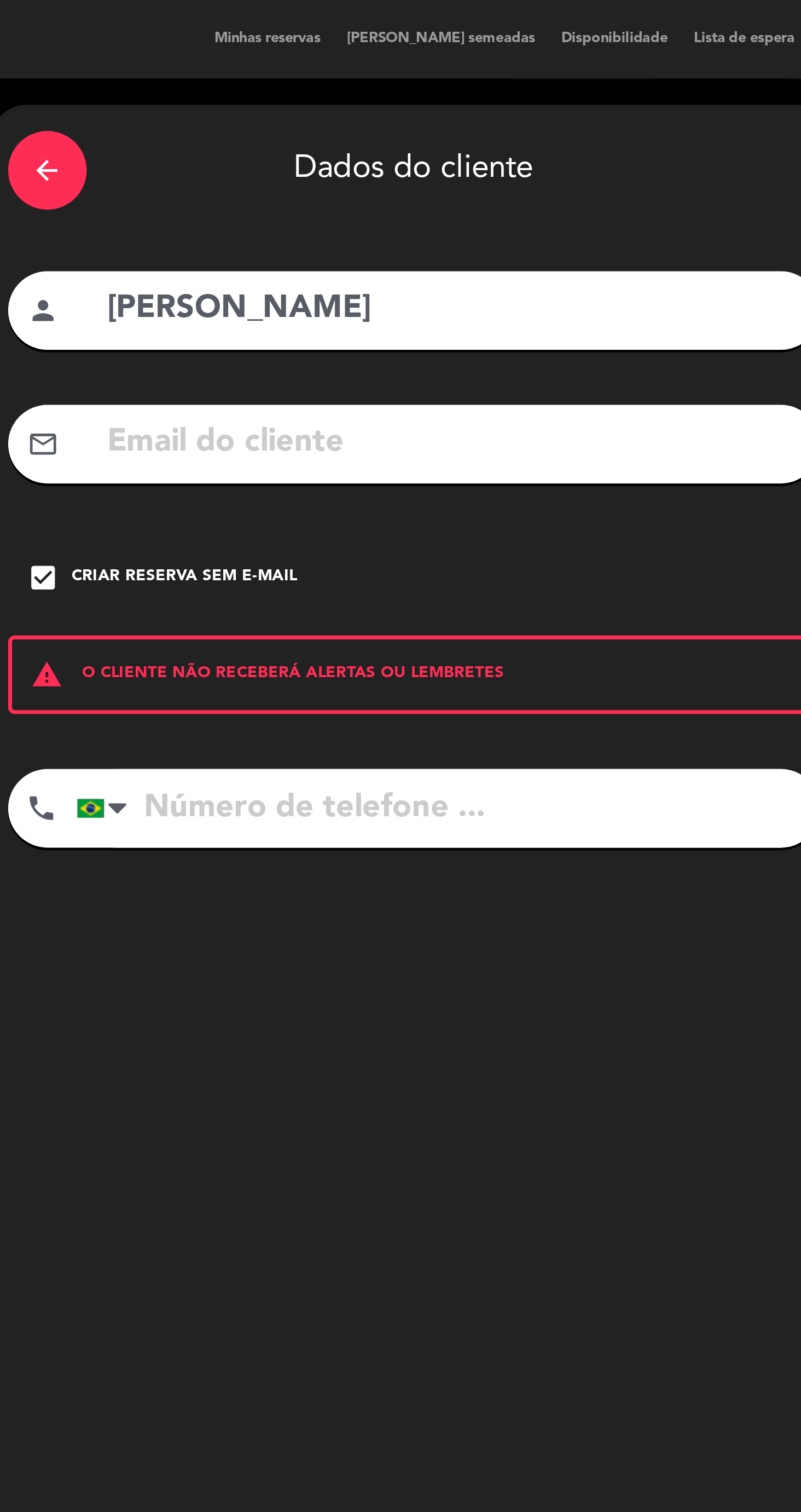
click at [281, 342] on input "tel" at bounding box center [321, 338] width 311 height 33
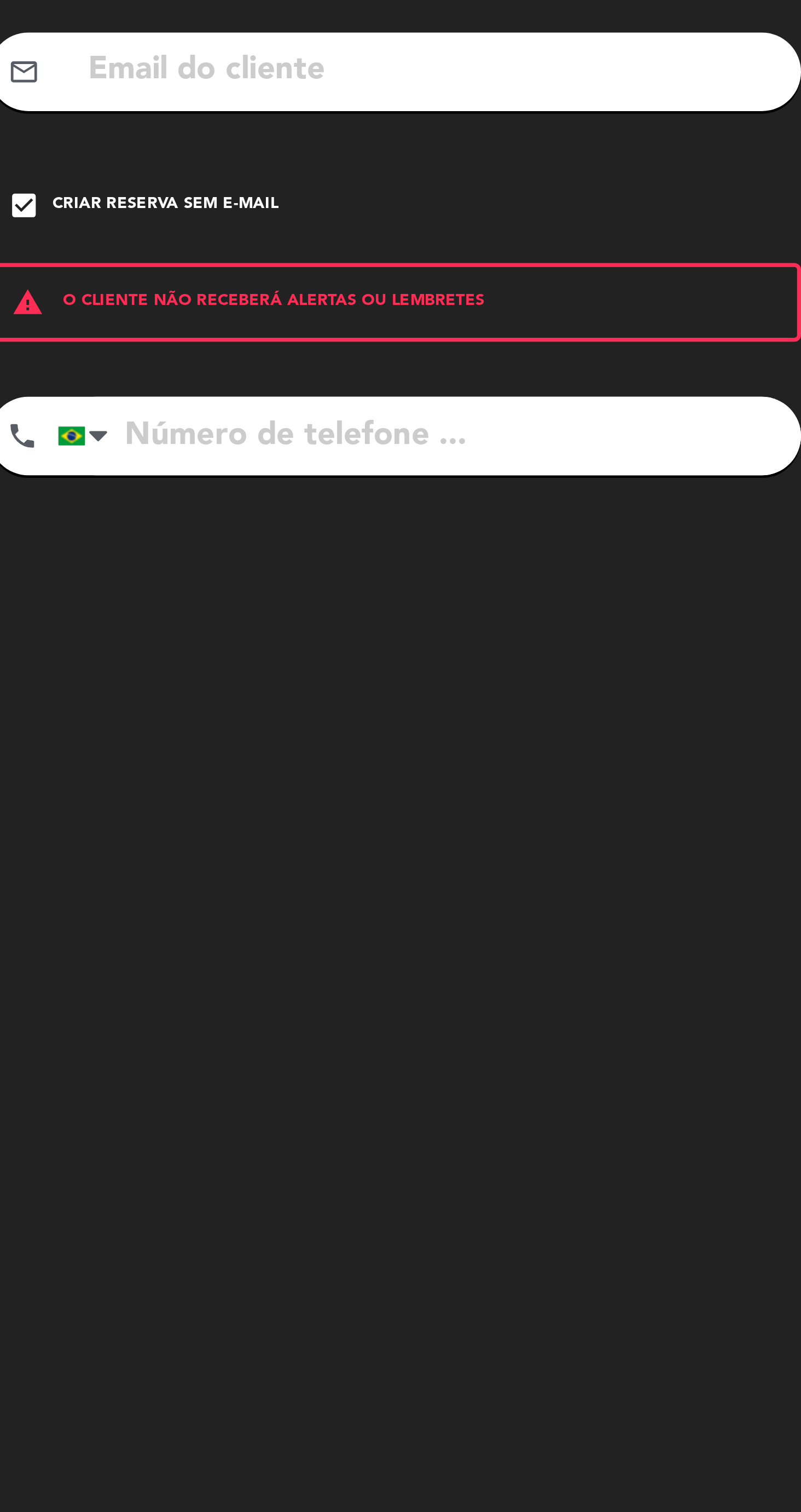
click at [262, 343] on input "tel" at bounding box center [321, 338] width 311 height 33
click at [225, 343] on input "tel" at bounding box center [321, 338] width 311 height 33
click at [219, 339] on input "tel" at bounding box center [321, 338] width 311 height 33
paste input "21969290708"
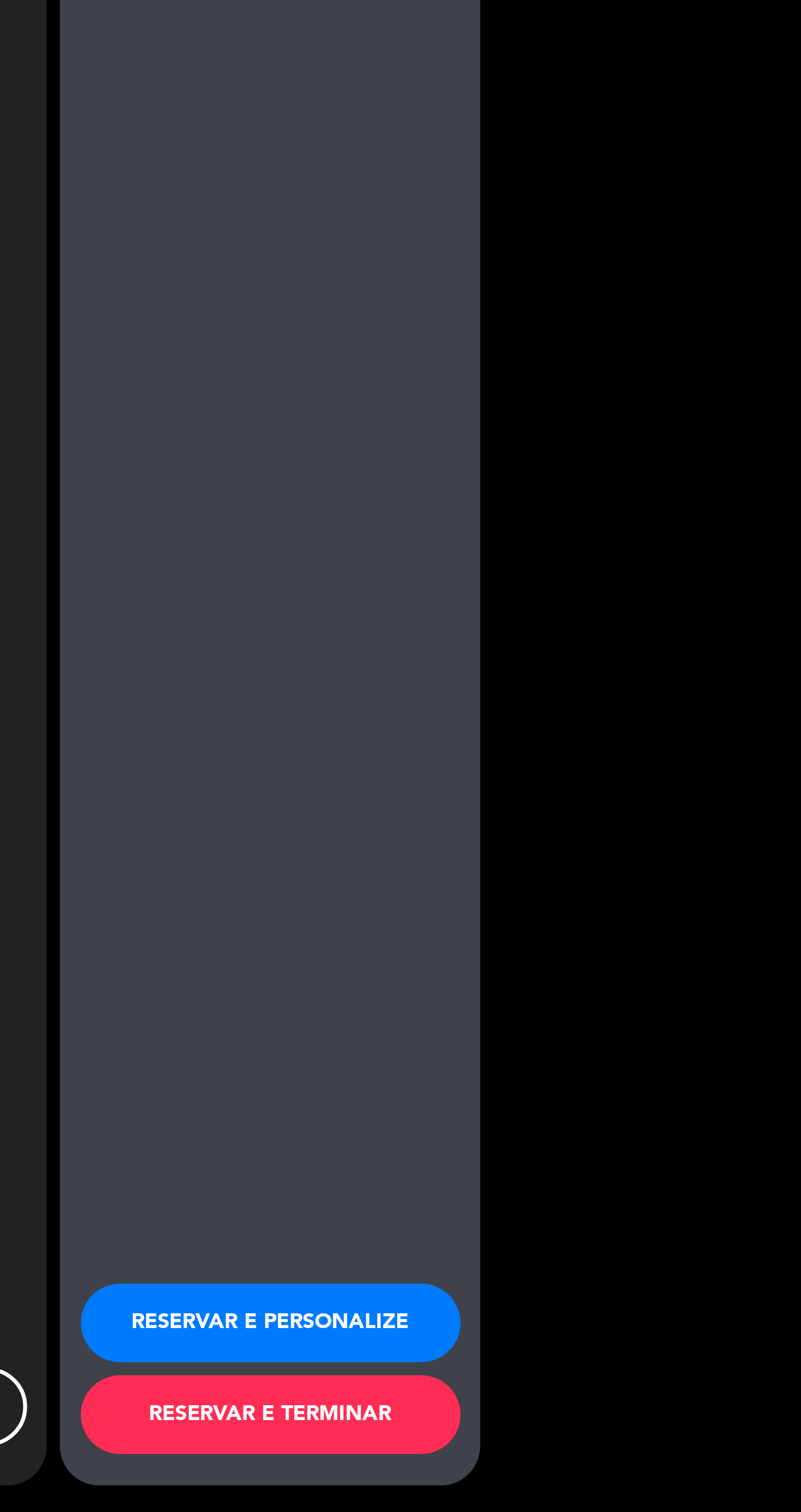
scroll to position [108, 0]
type input "21969290708"
click at [604, 1433] on button "RESERVAR E PERSONALIZE" at bounding box center [579, 1433] width 159 height 33
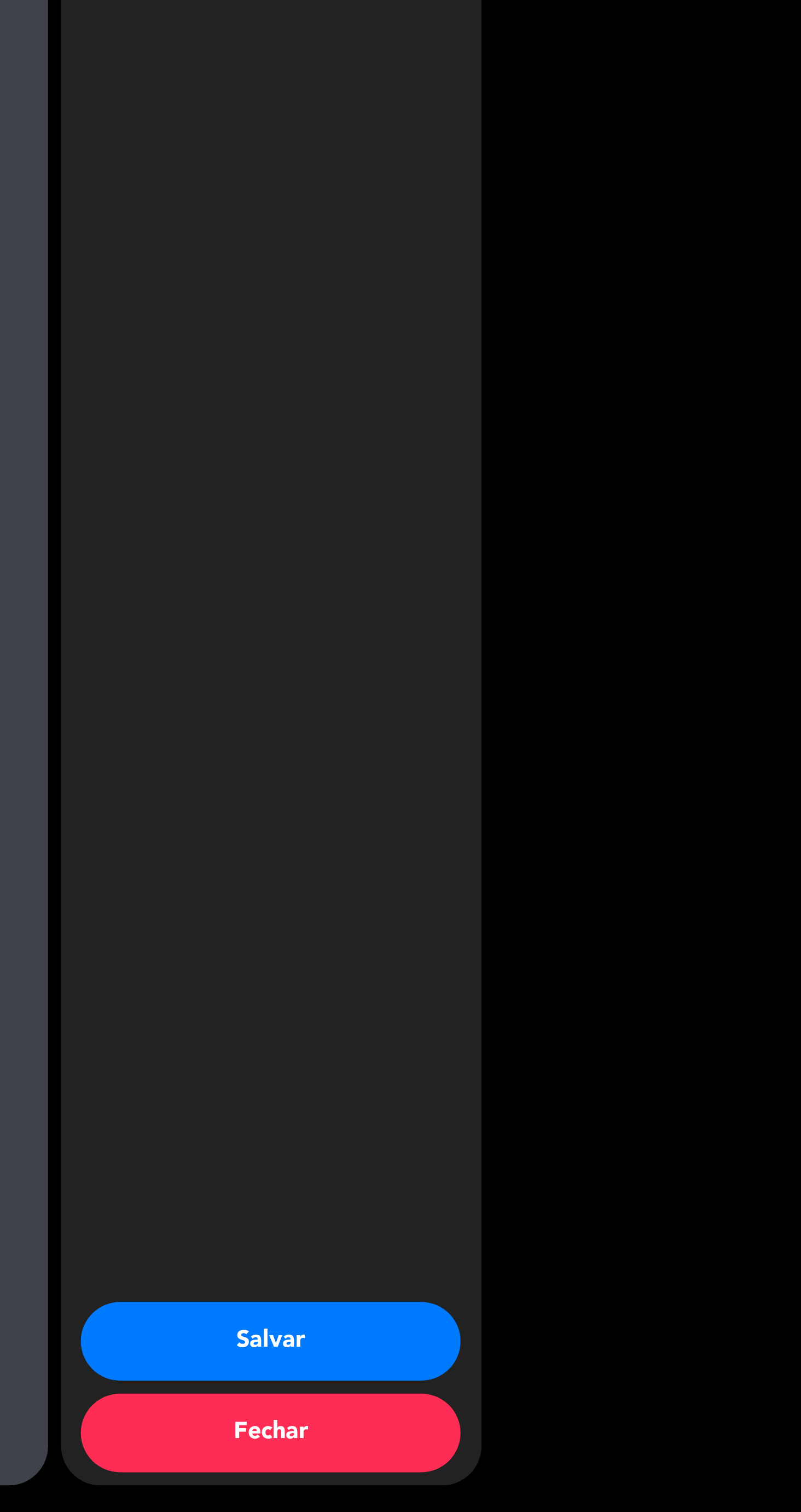
type input "[PHONE_NUMBER]"
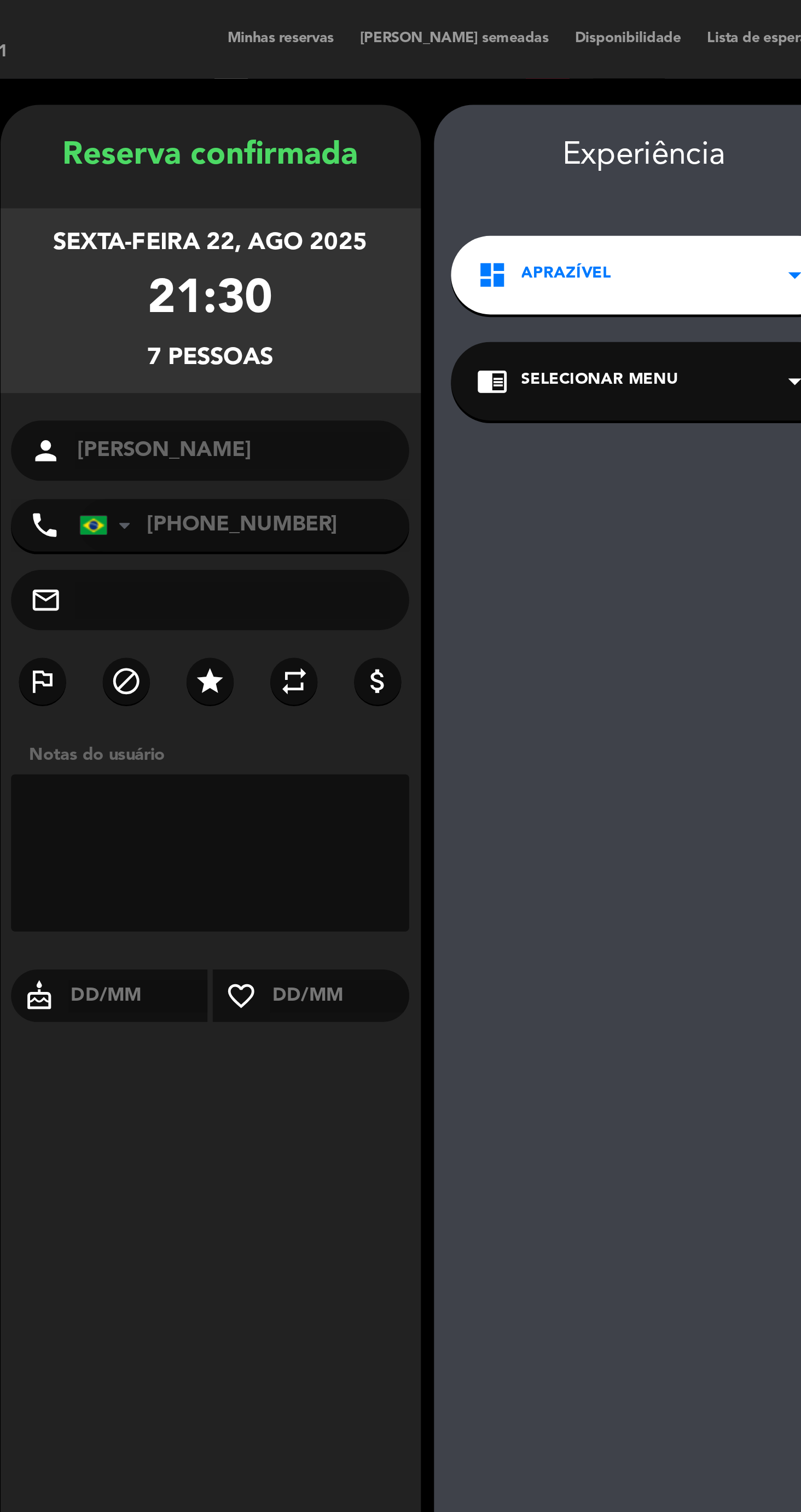
click at [240, 324] on textarea at bounding box center [217, 356] width 167 height 66
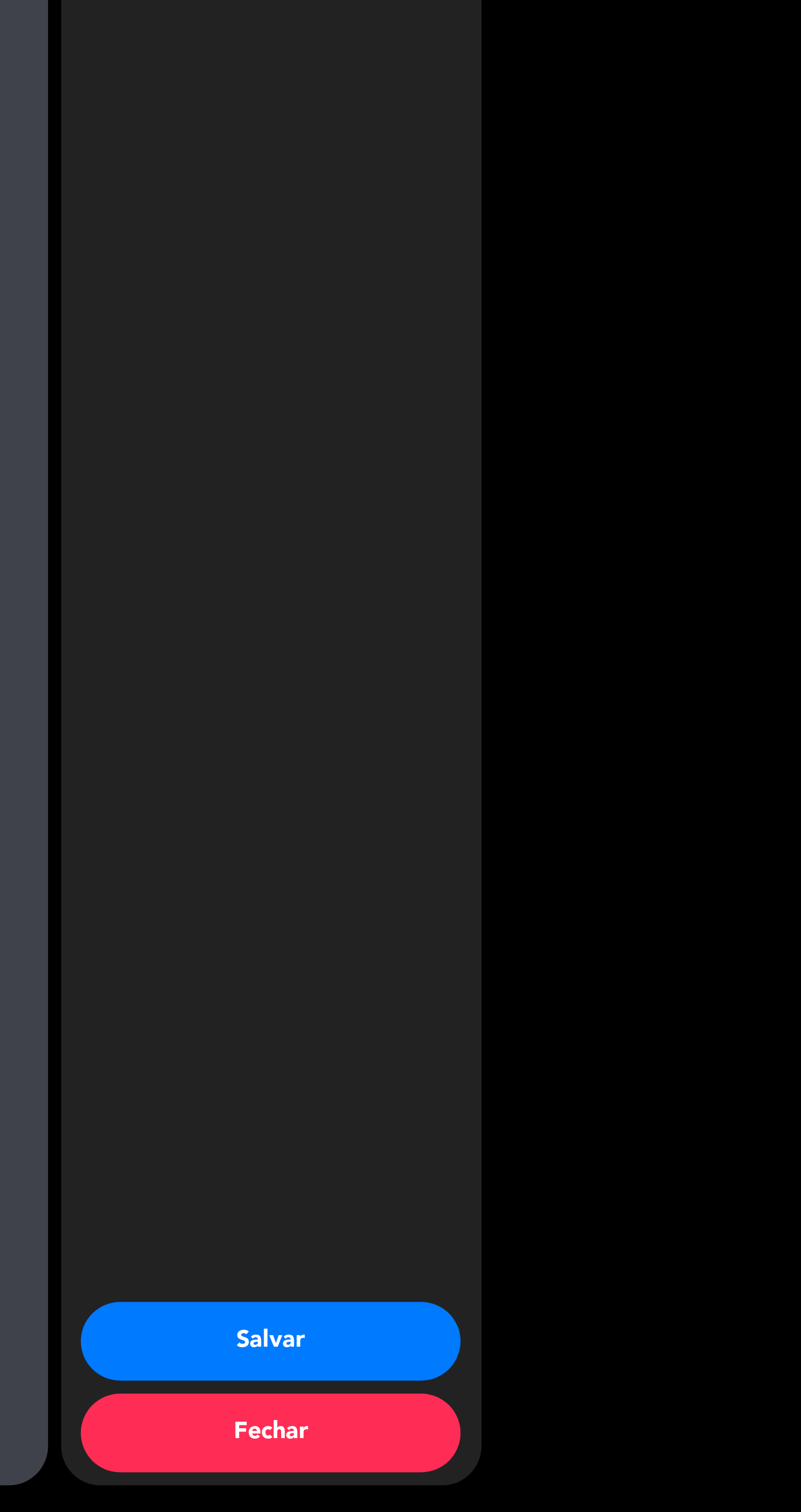
type textarea "[PERSON_NAME] guia"
click at [597, 1442] on button "Salvar" at bounding box center [579, 1441] width 159 height 33
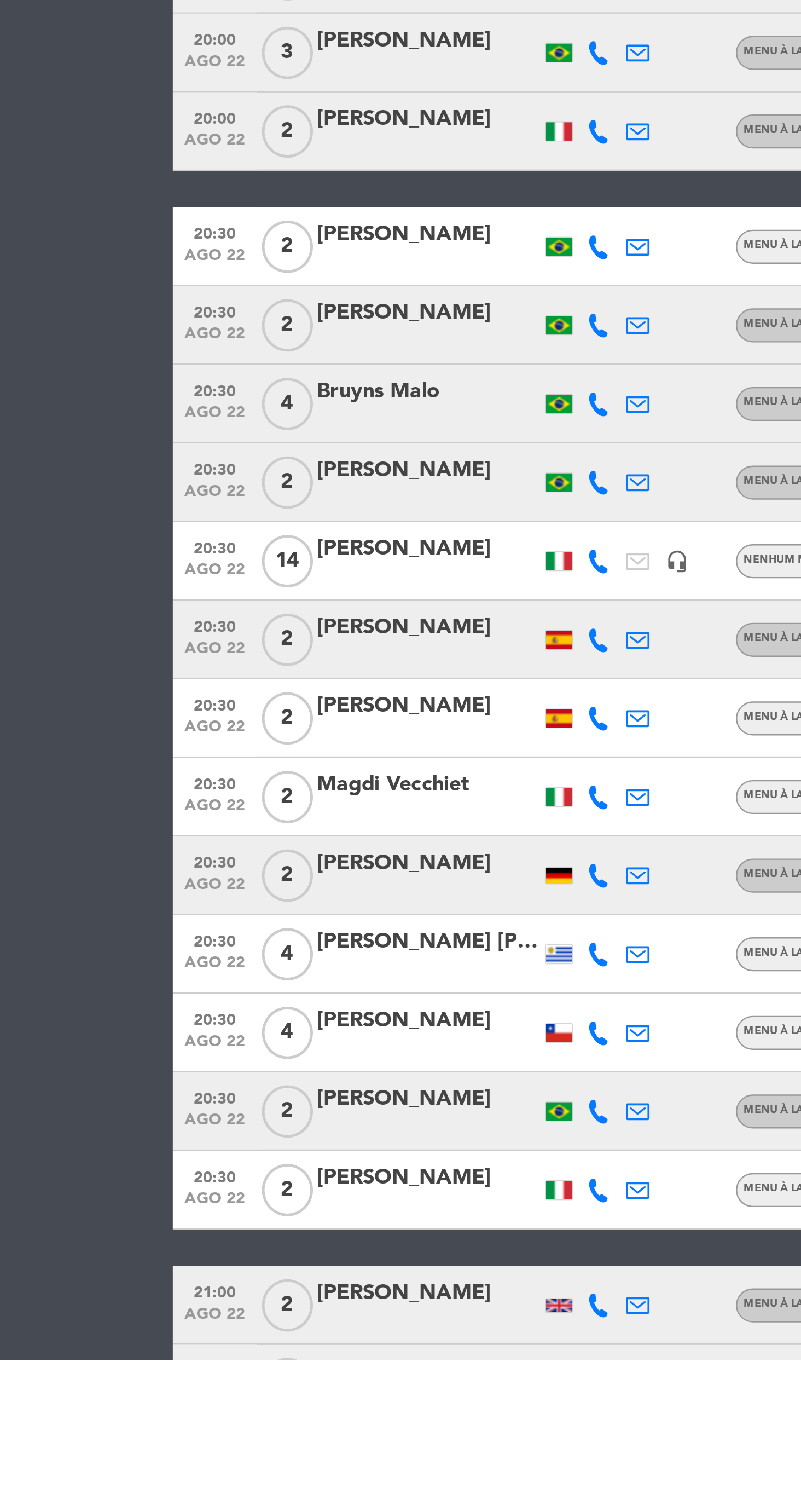
scroll to position [216, 0]
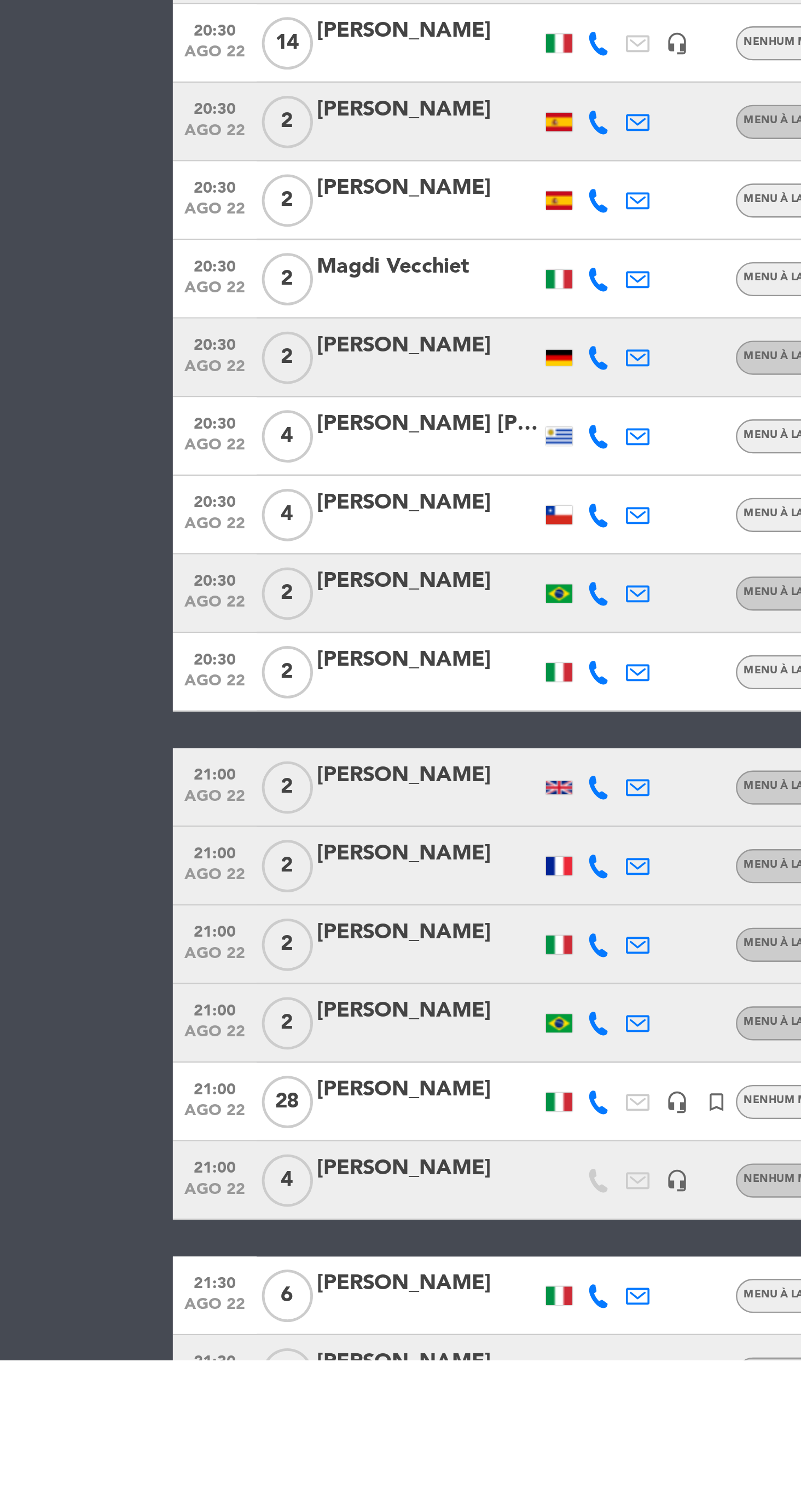
click at [140, 1511] on div "Não há notas para este serviço. Clique para adicionar uma 18:00 ago 22 2 Litsy …" at bounding box center [400, 830] width 801 height 1364
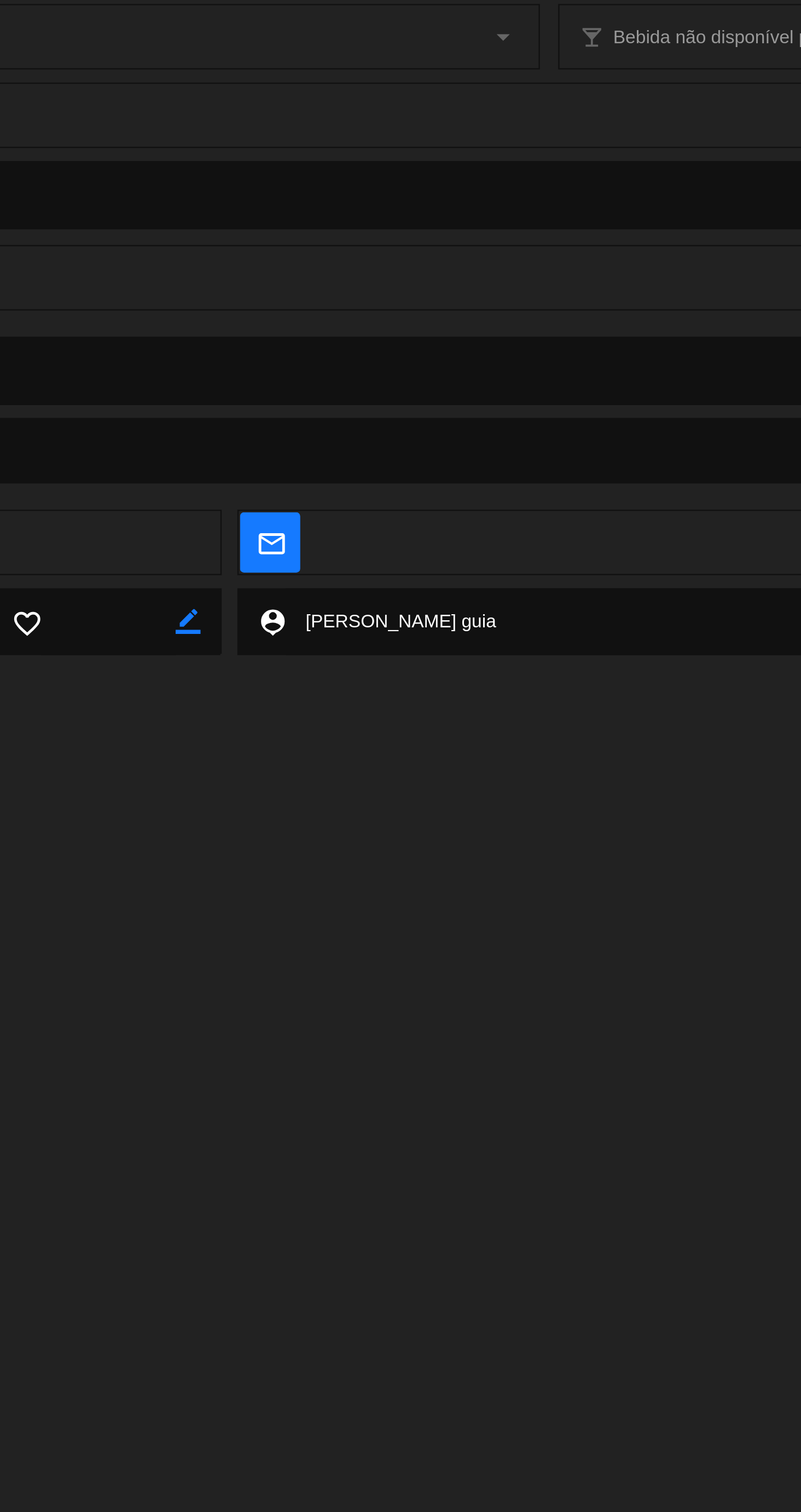
scroll to position [0, 0]
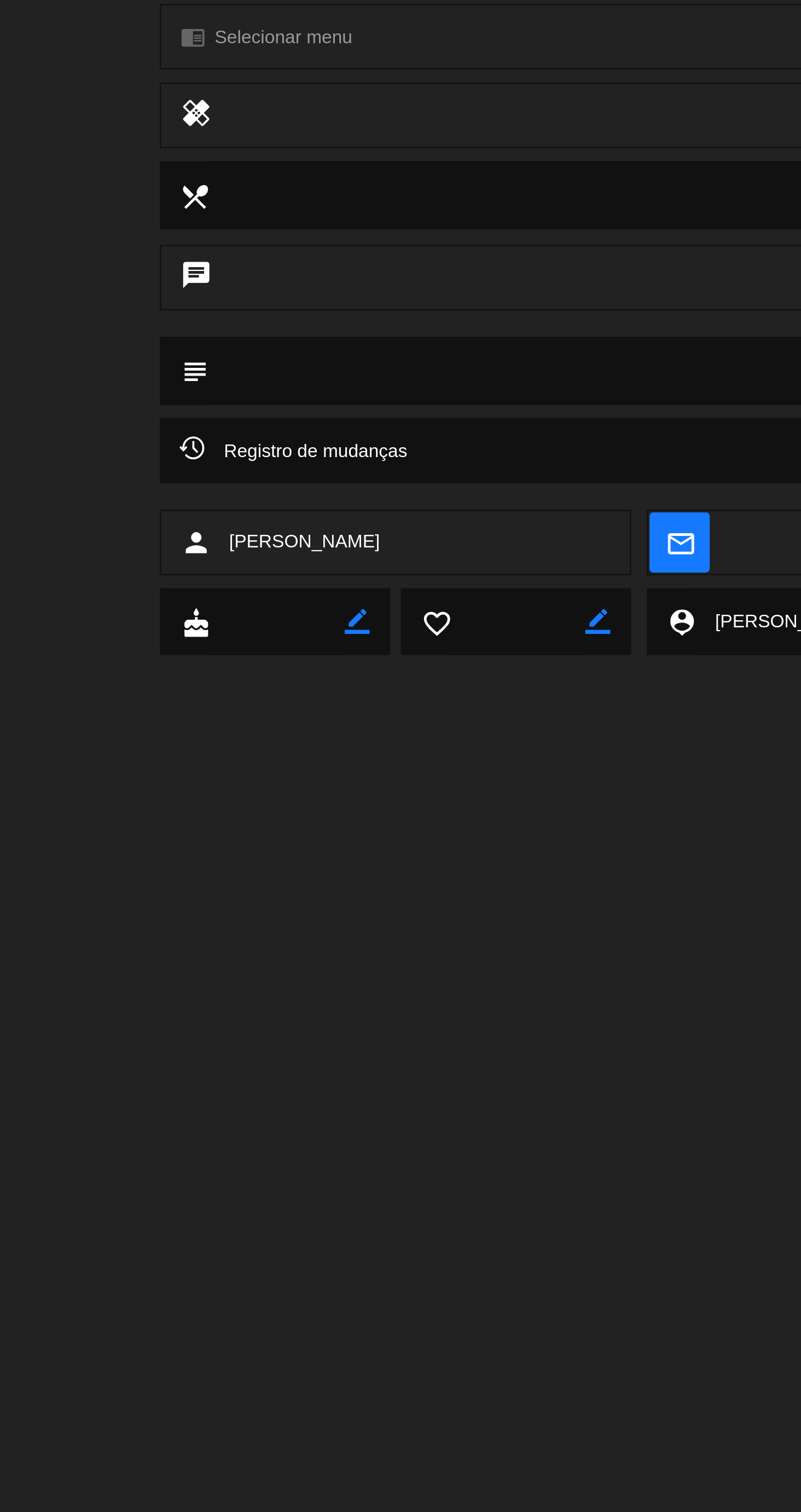
click at [97, 314] on textarea at bounding box center [401, 316] width 629 height 28
click at [125, 318] on textarea at bounding box center [401, 316] width 629 height 28
click at [118, 320] on textarea at bounding box center [401, 316] width 629 height 28
click at [175, 312] on textarea at bounding box center [401, 316] width 629 height 28
click at [157, 328] on textarea at bounding box center [401, 316] width 629 height 28
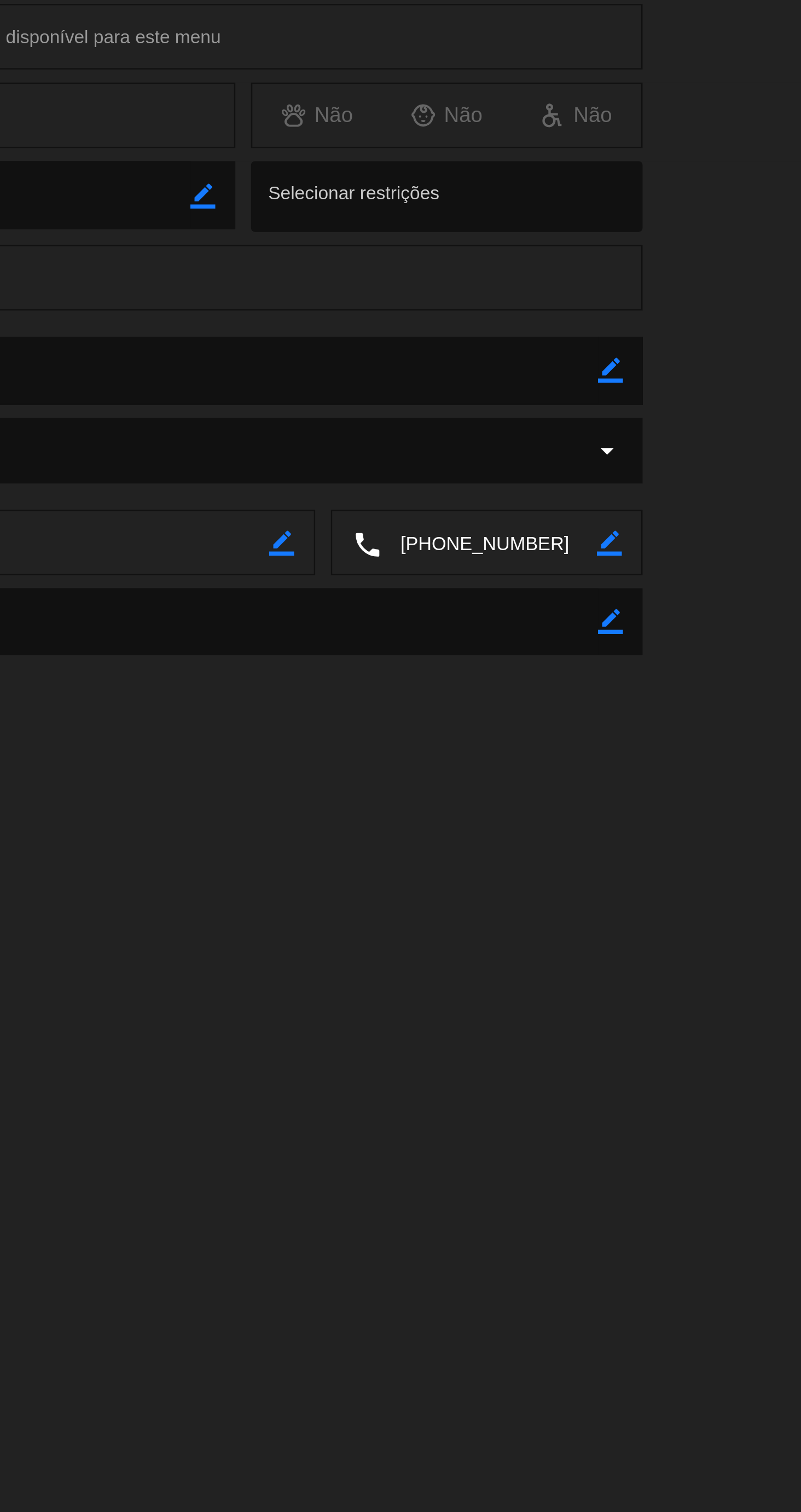
click at [720, 320] on icon "border_color" at bounding box center [720, 316] width 10 height 10
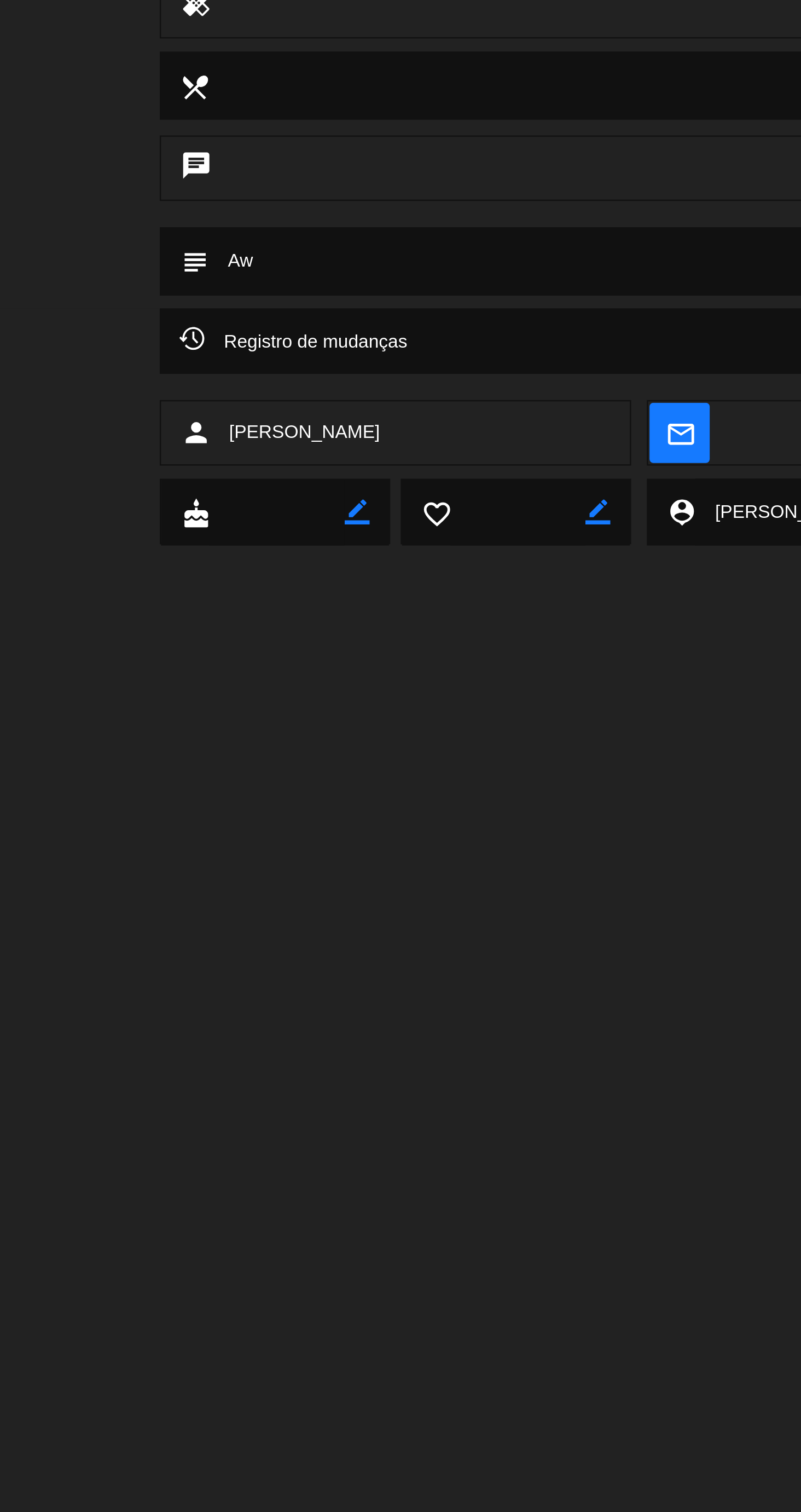
type textarea "A"
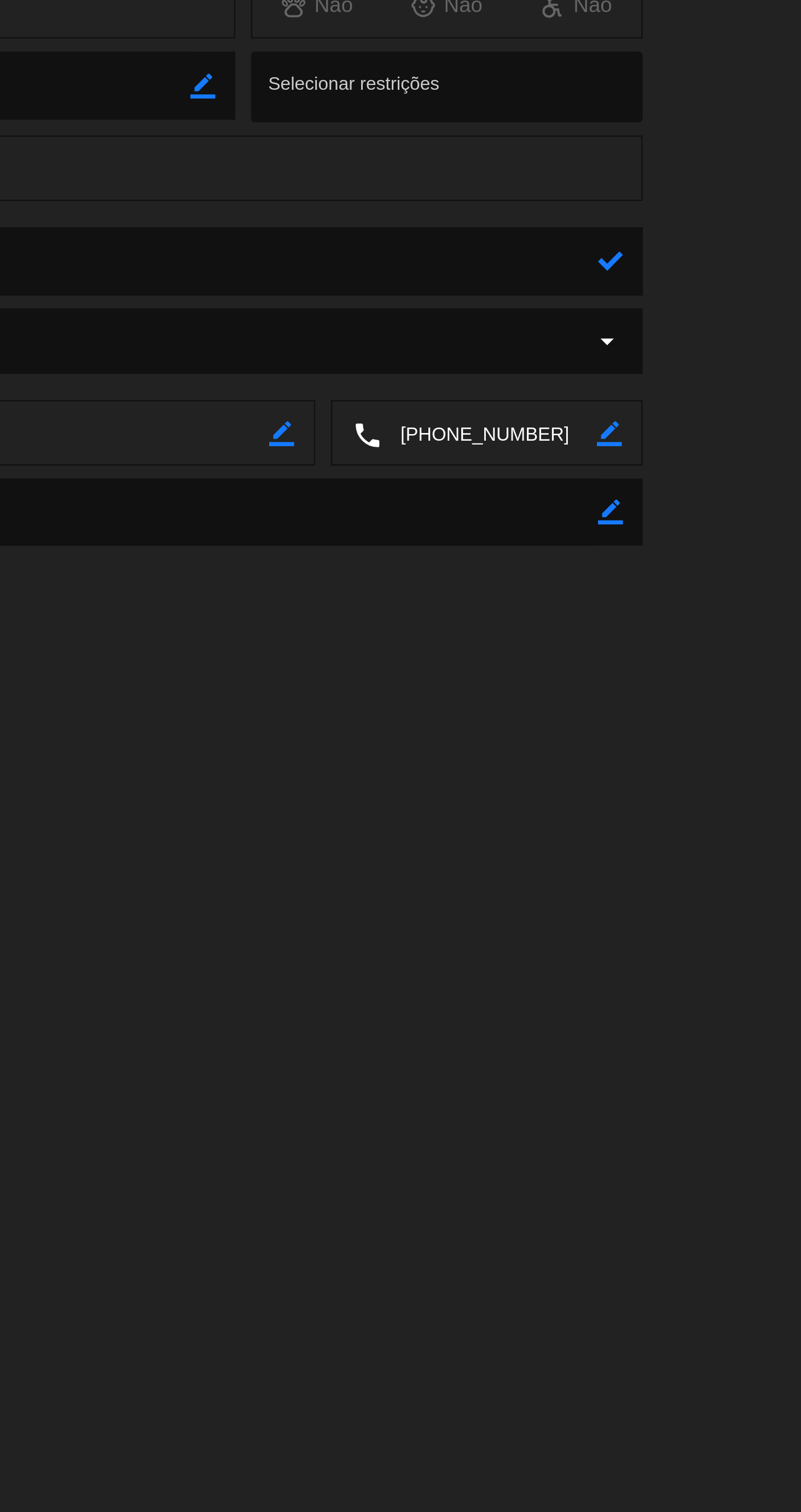
type textarea "[PERSON_NAME]"
click at [721, 320] on icon at bounding box center [720, 316] width 10 height 10
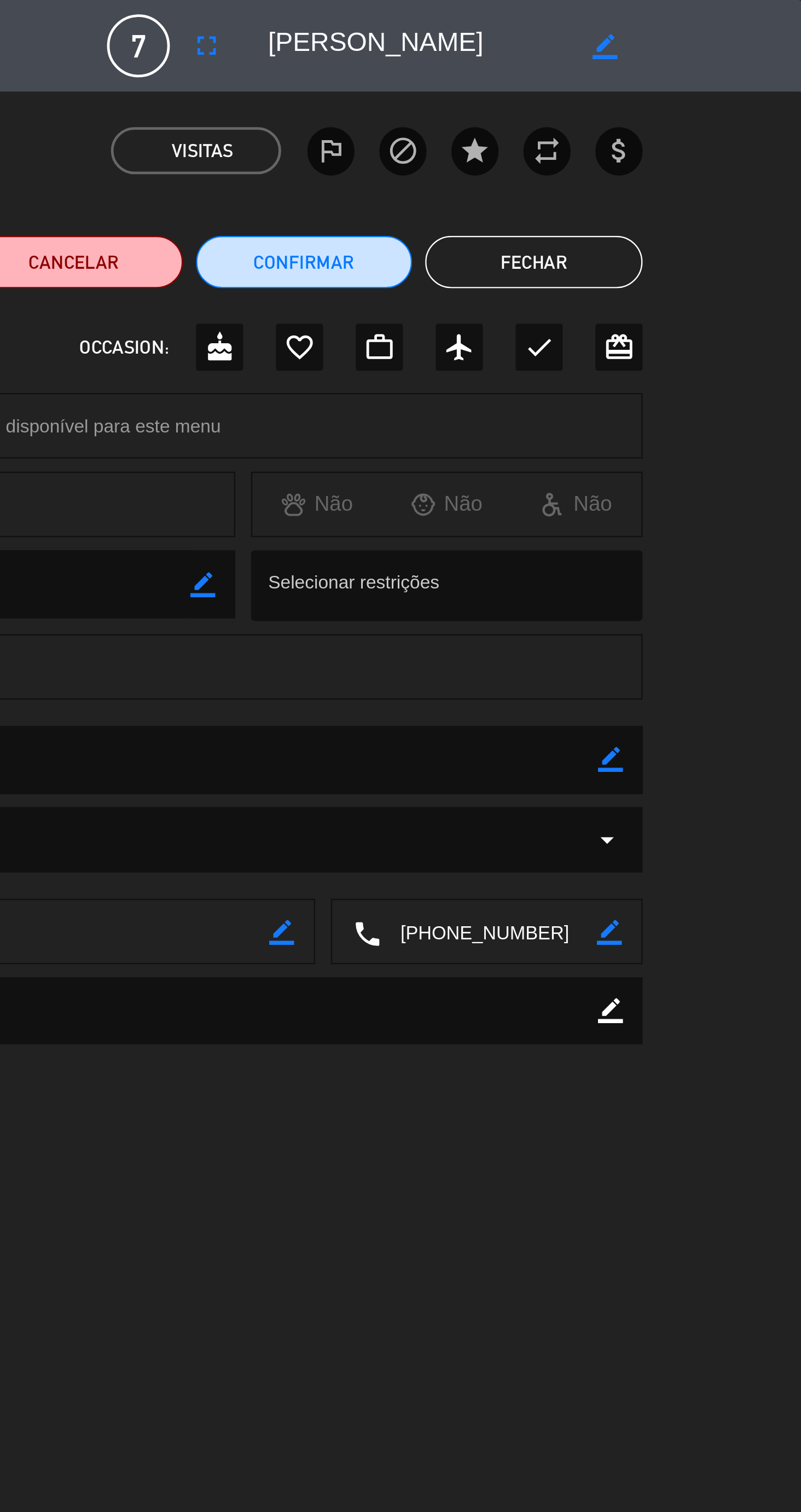
click at [701, 115] on button "Fechar" at bounding box center [689, 110] width 91 height 22
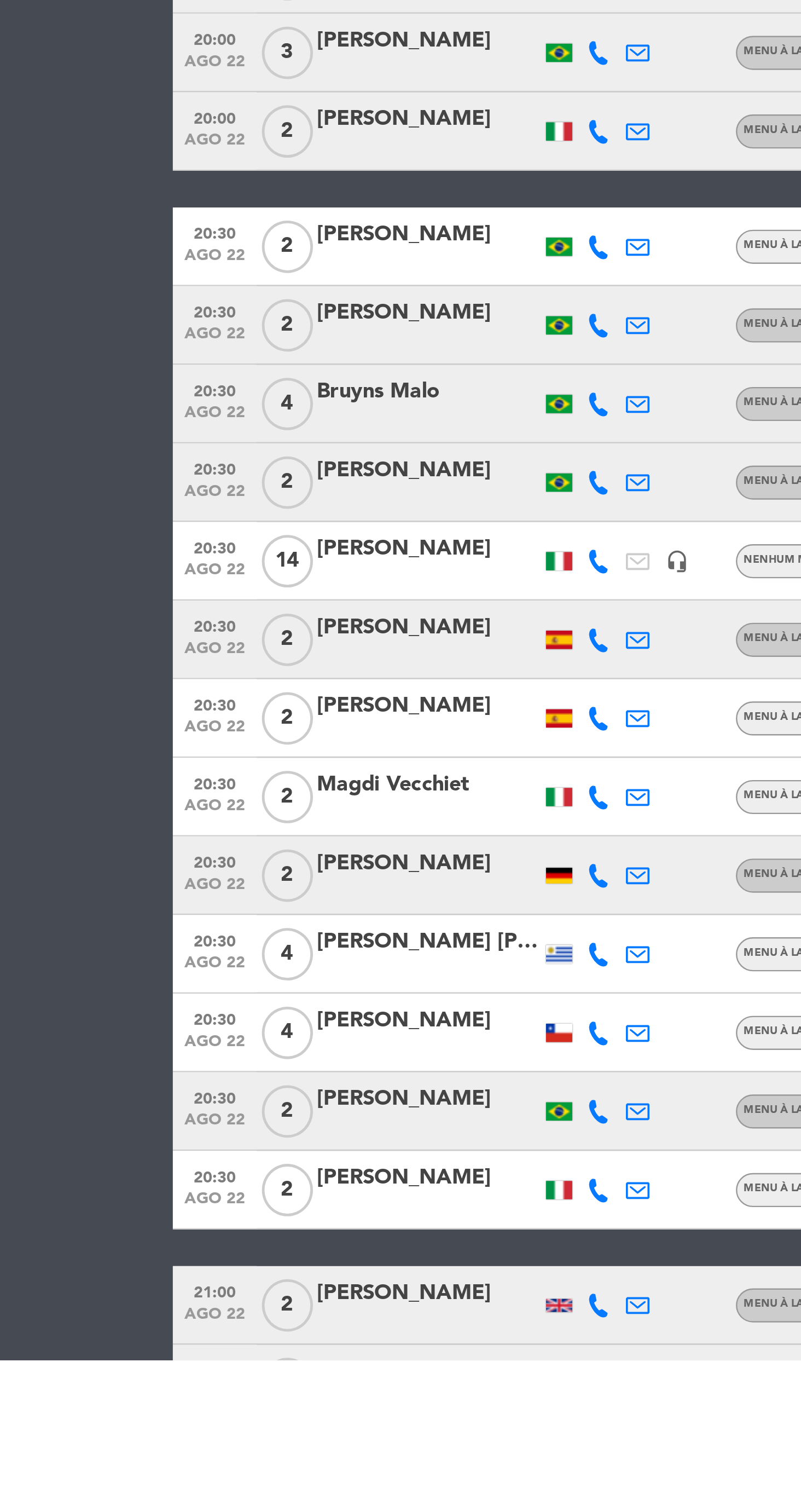
click at [192, 1400] on div "[PERSON_NAME]" at bounding box center [179, 1403] width 93 height 14
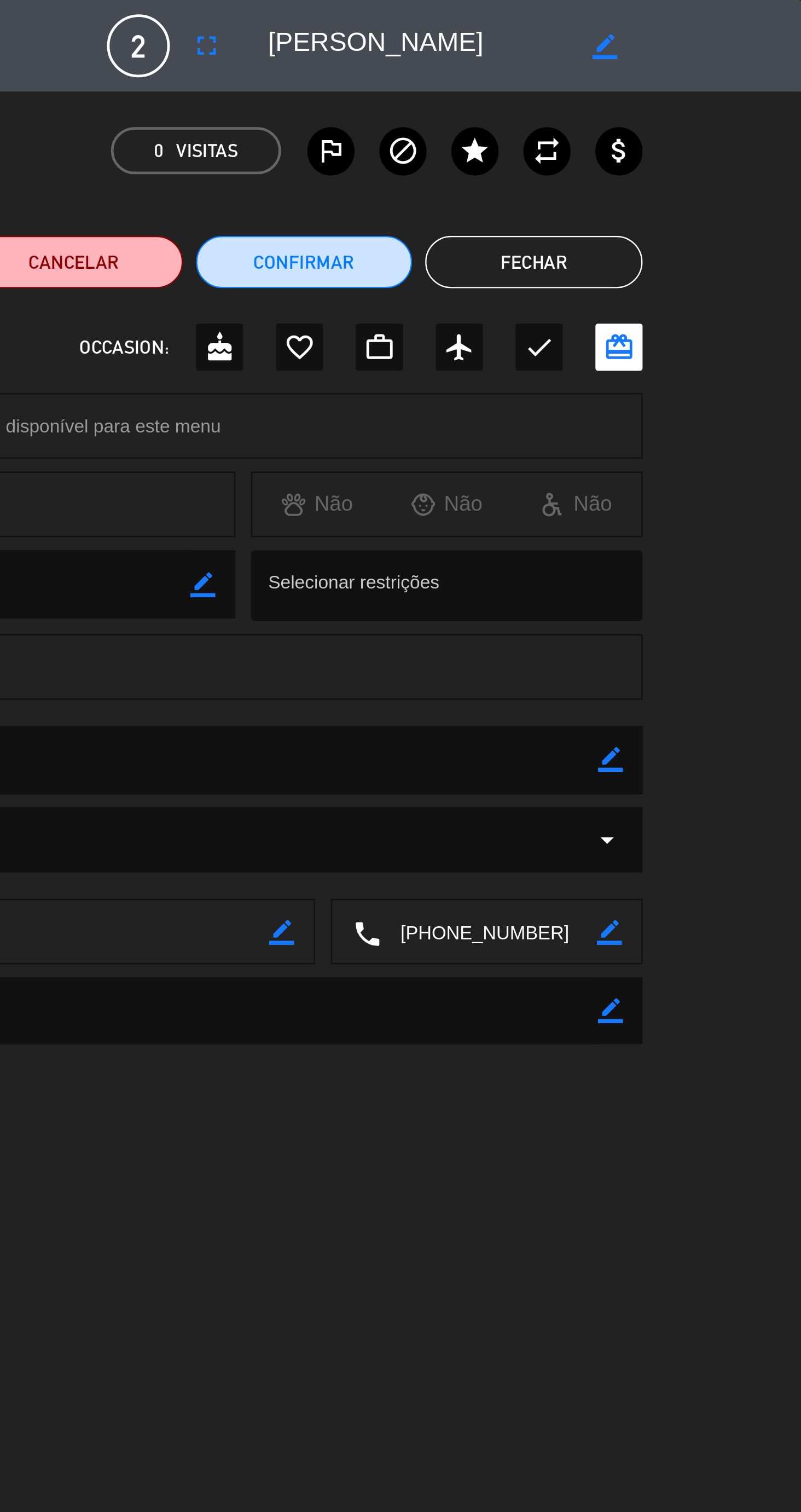
click at [701, 116] on button "Fechar" at bounding box center [689, 110] width 91 height 22
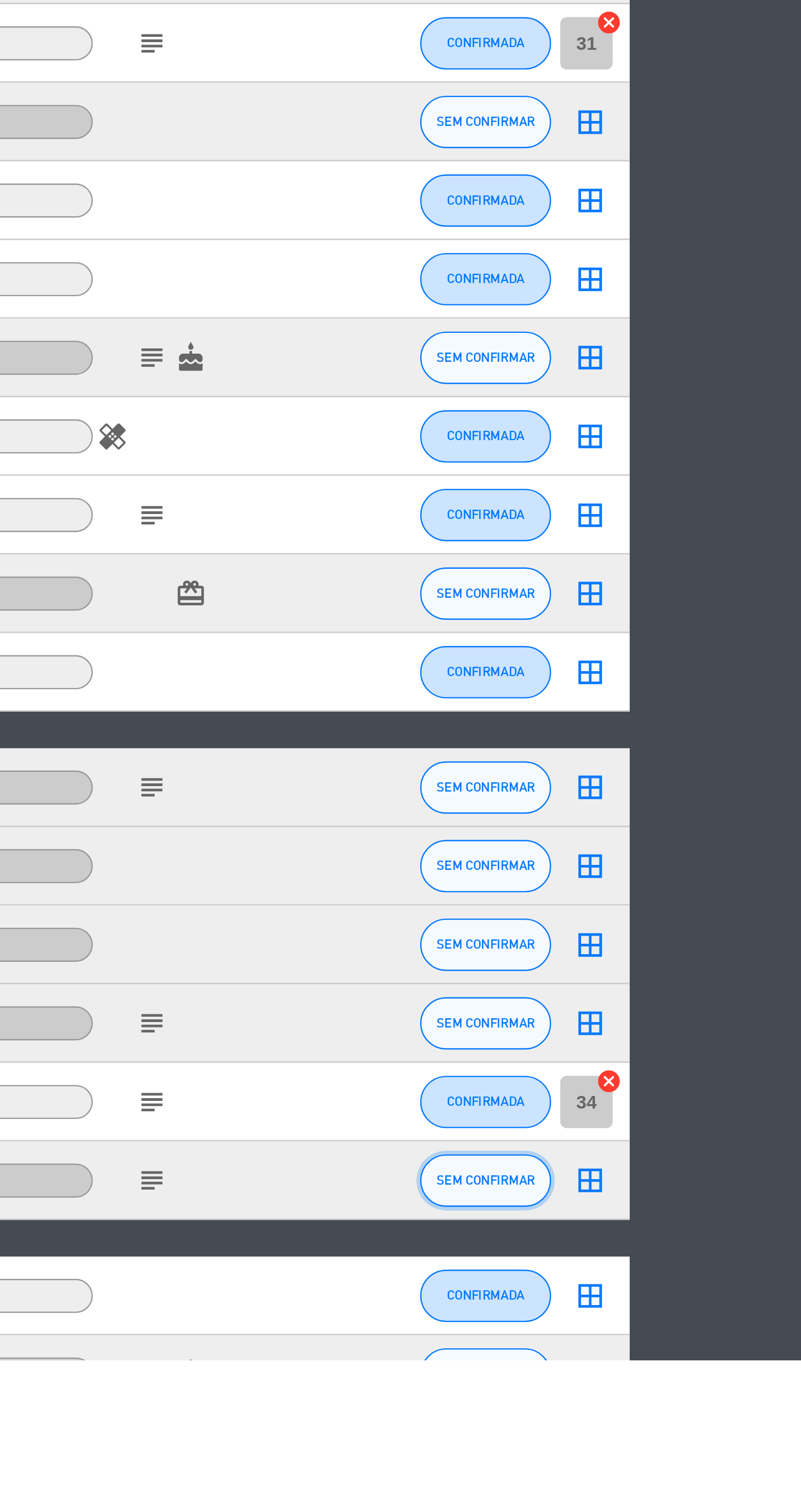
click at [675, 1439] on button "SEM CONFIRMAR" at bounding box center [668, 1437] width 55 height 22
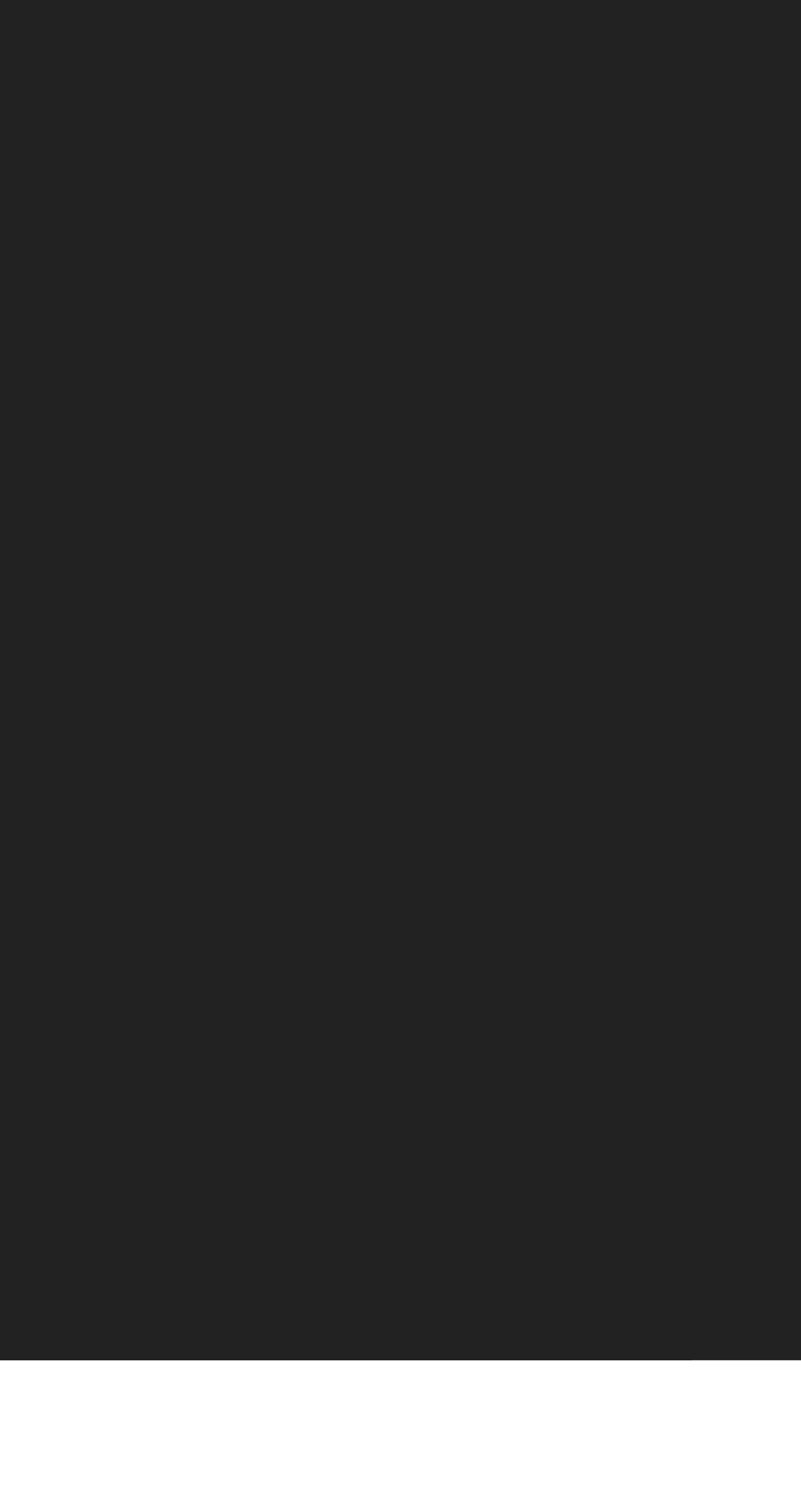
scroll to position [81, 0]
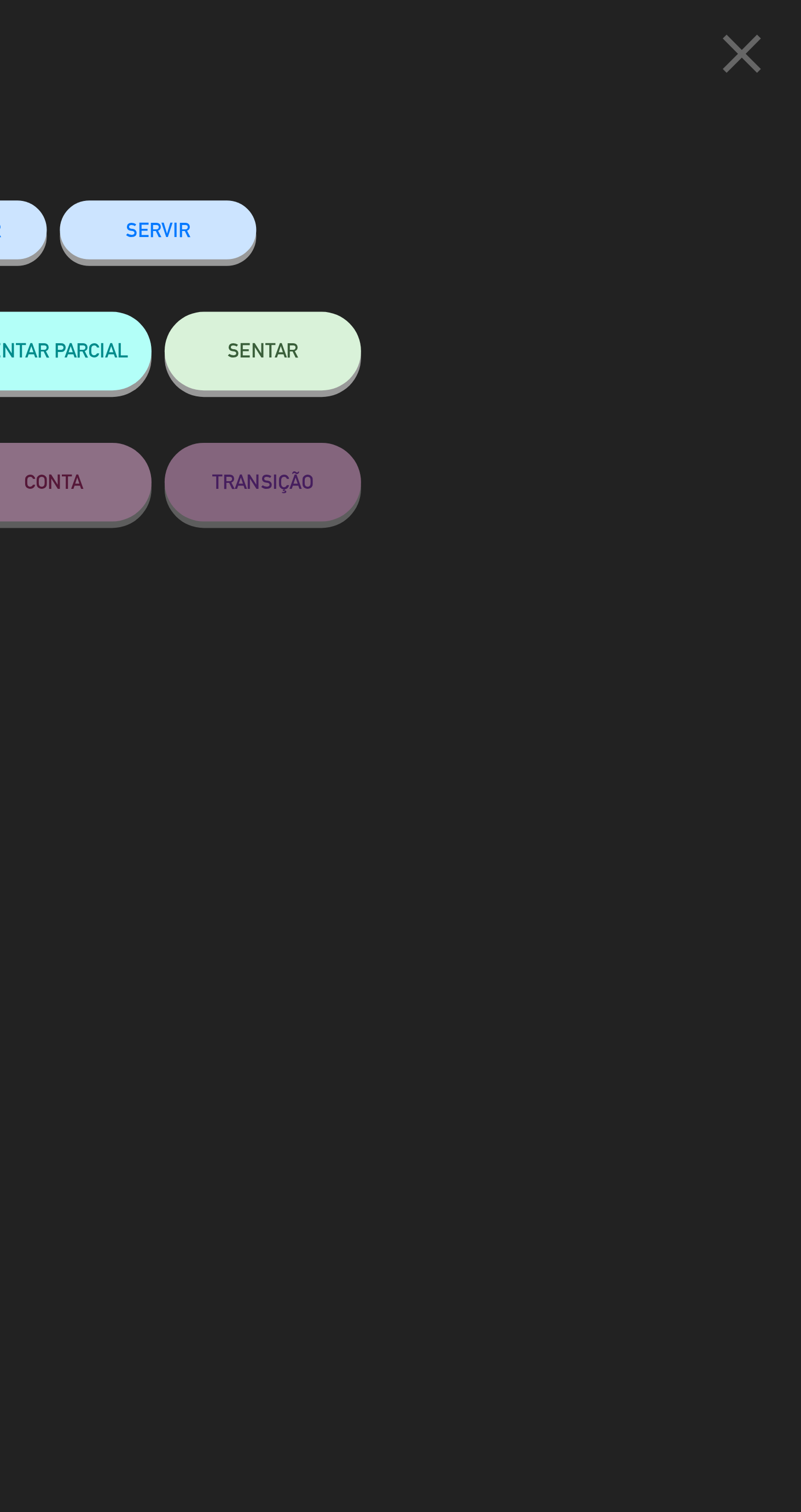
click at [589, 149] on span "SENTAR" at bounding box center [575, 146] width 29 height 9
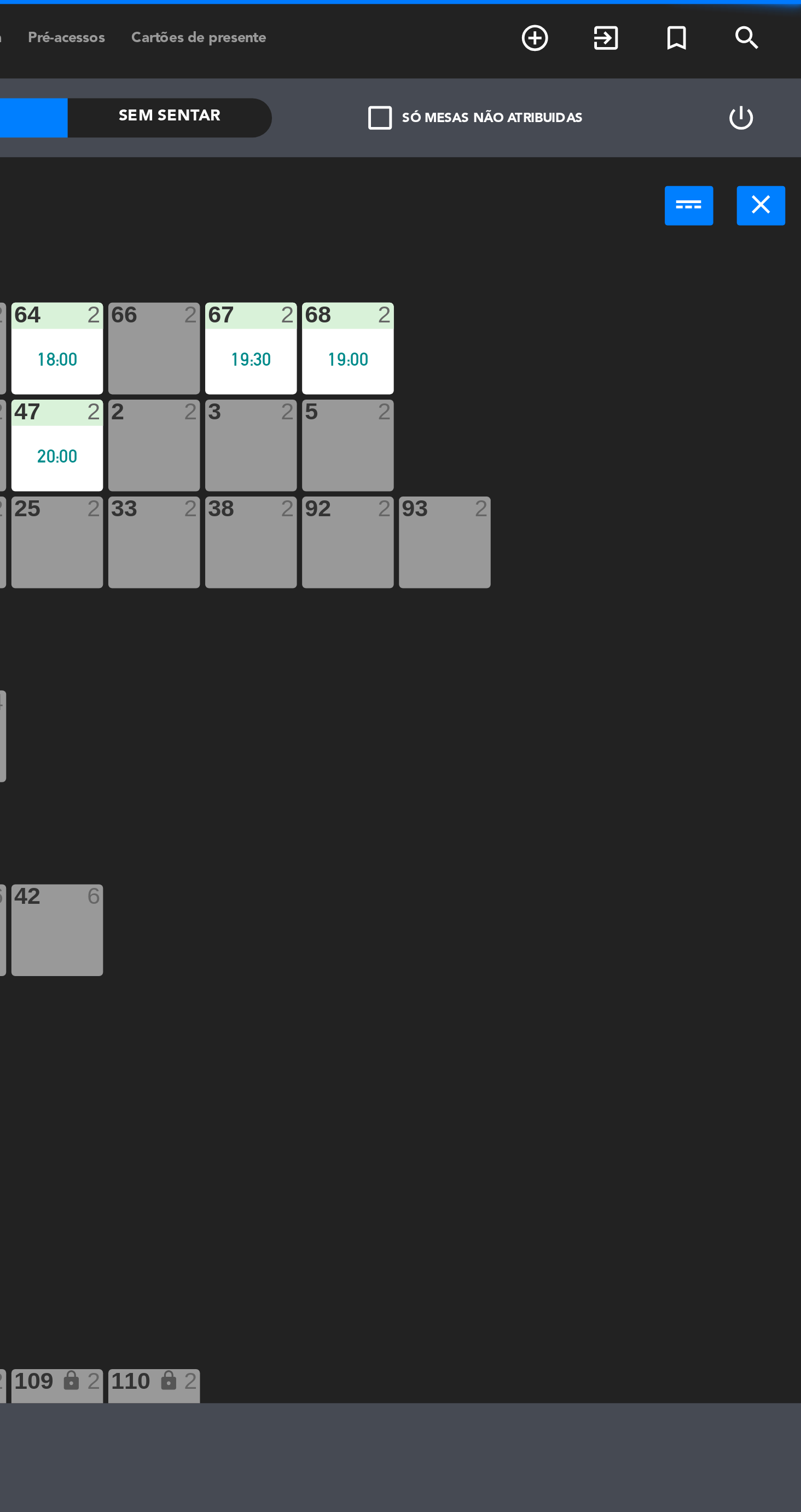
click at [584, 156] on div at bounding box center [400, 756] width 801 height 1512
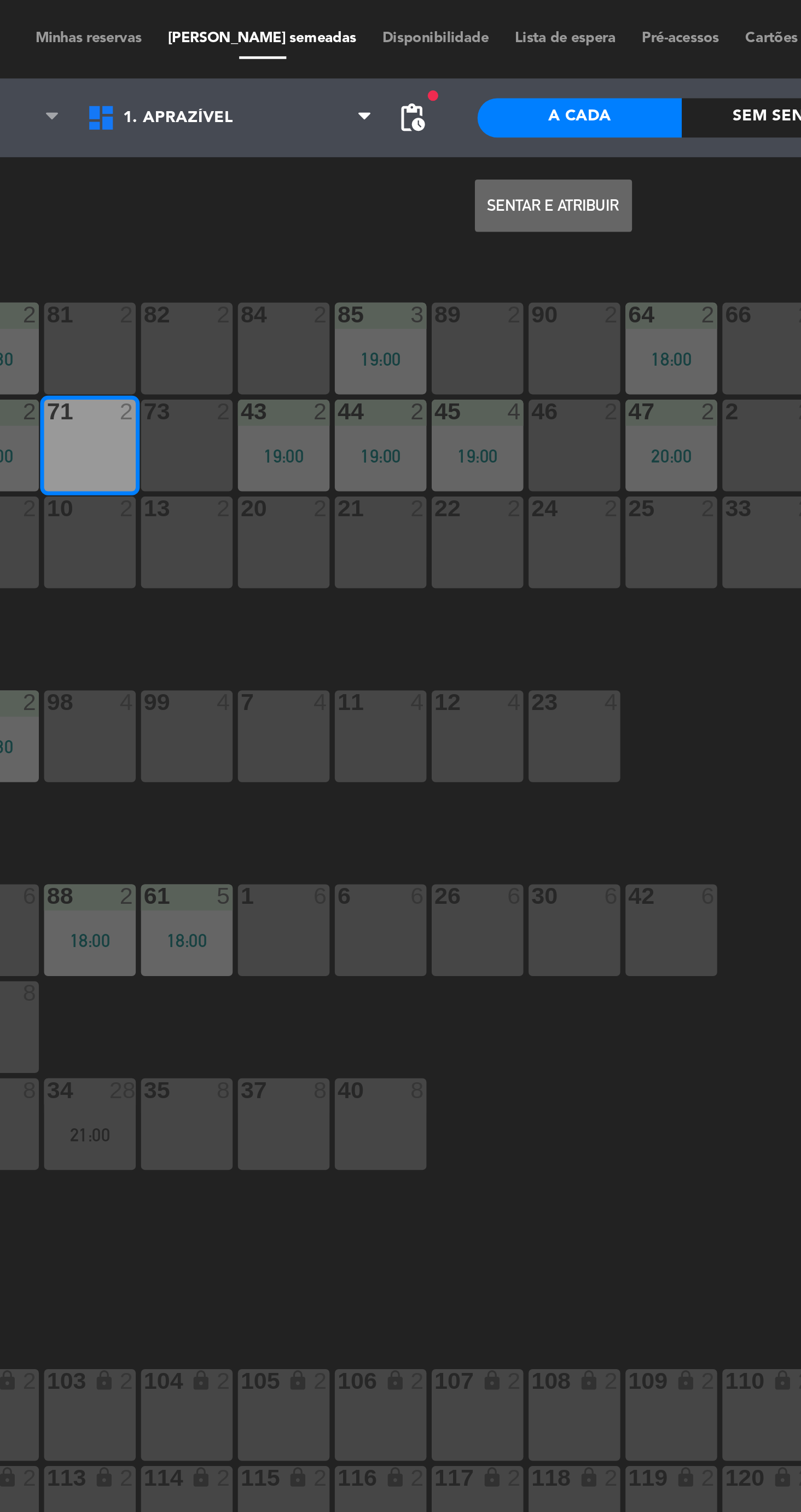
click at [448, 93] on button "Sentar e Atribuir" at bounding box center [440, 86] width 66 height 22
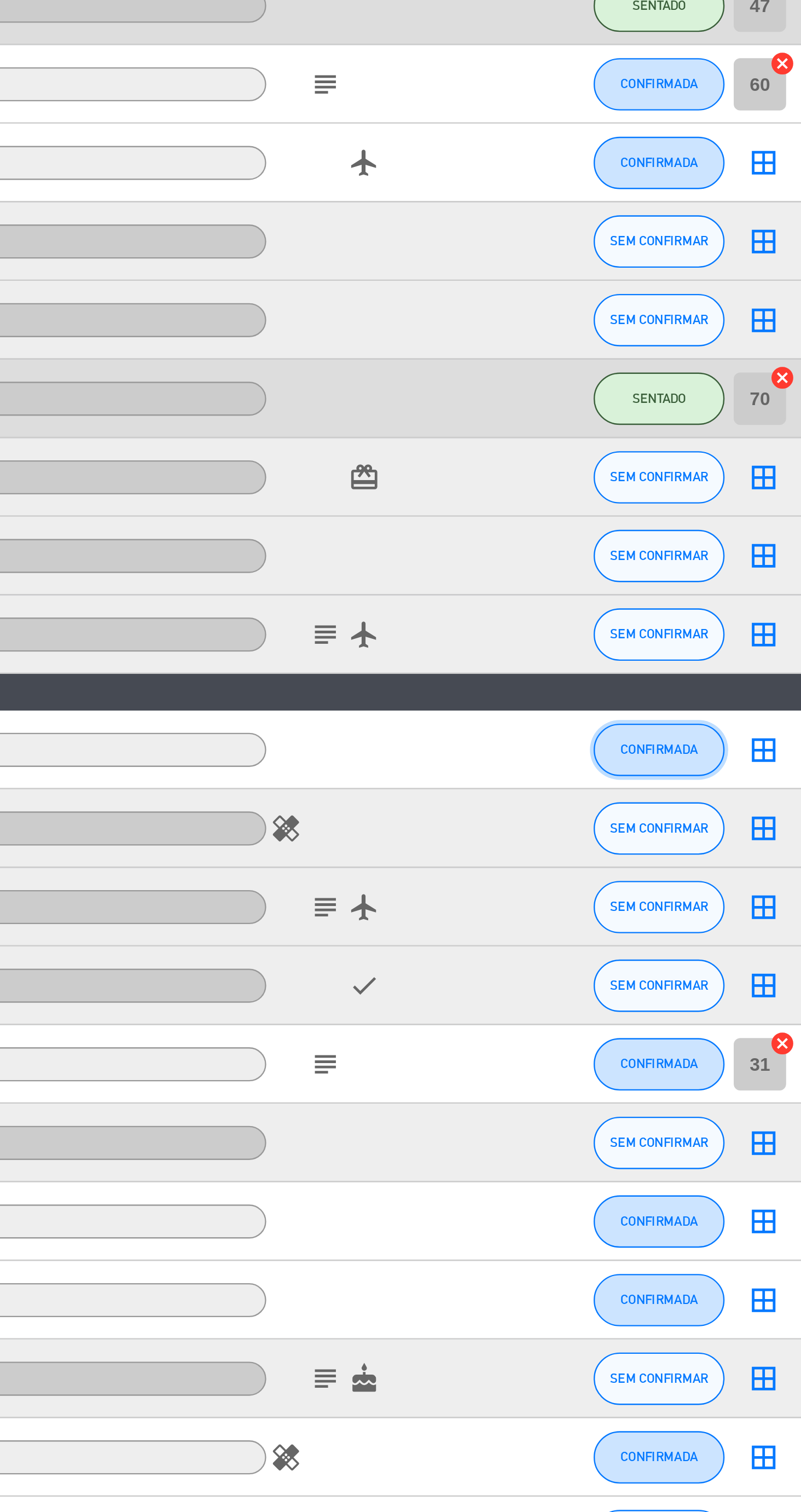
click at [668, 828] on span "CONFIRMADA" at bounding box center [668, 830] width 32 height 6
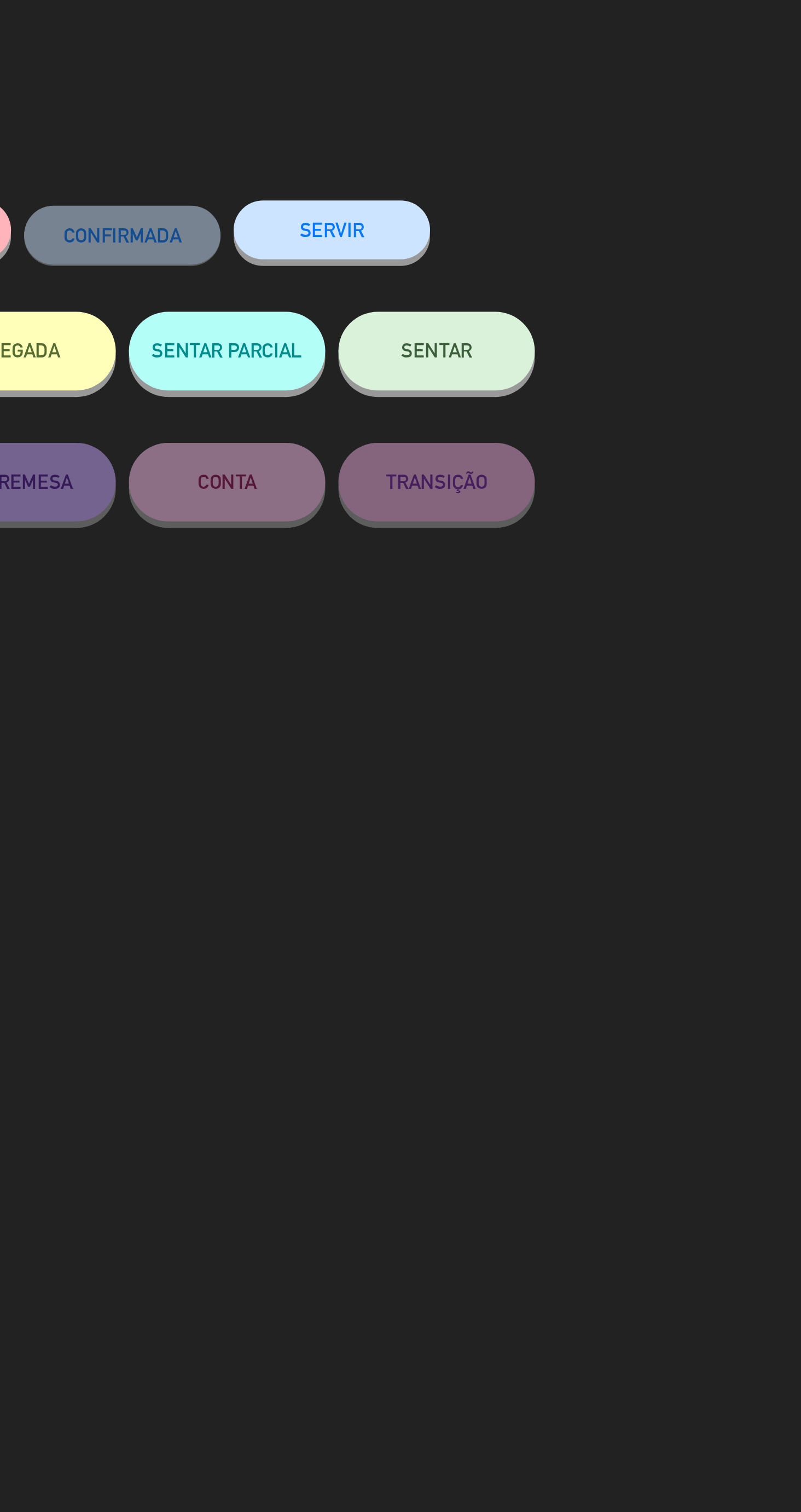
click at [570, 159] on button "SENTAR" at bounding box center [576, 147] width 82 height 33
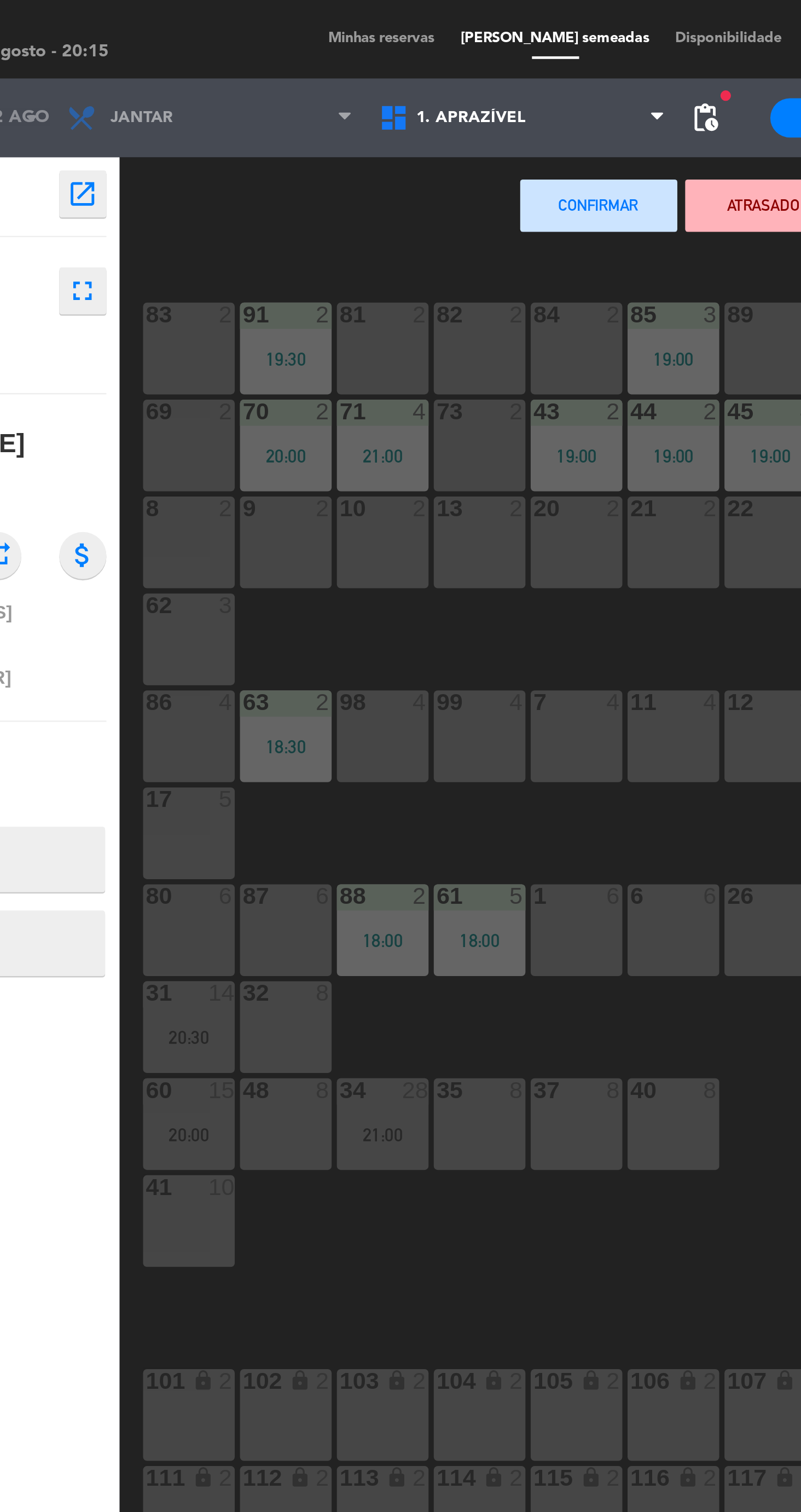
click at [160, 227] on div "8 2" at bounding box center [165, 226] width 38 height 38
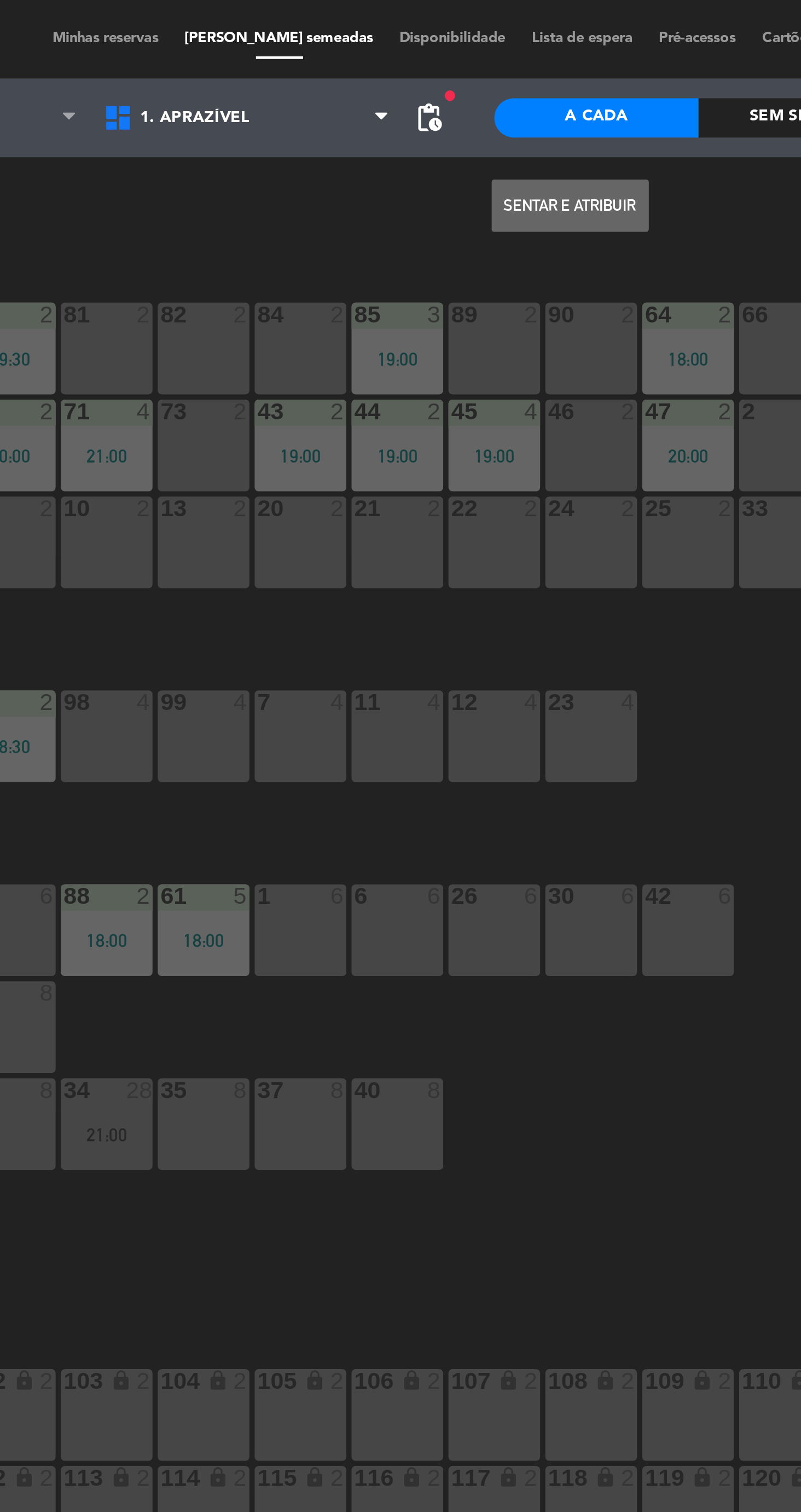
click at [425, 95] on button "Sentar e Atribuir" at bounding box center [440, 86] width 66 height 22
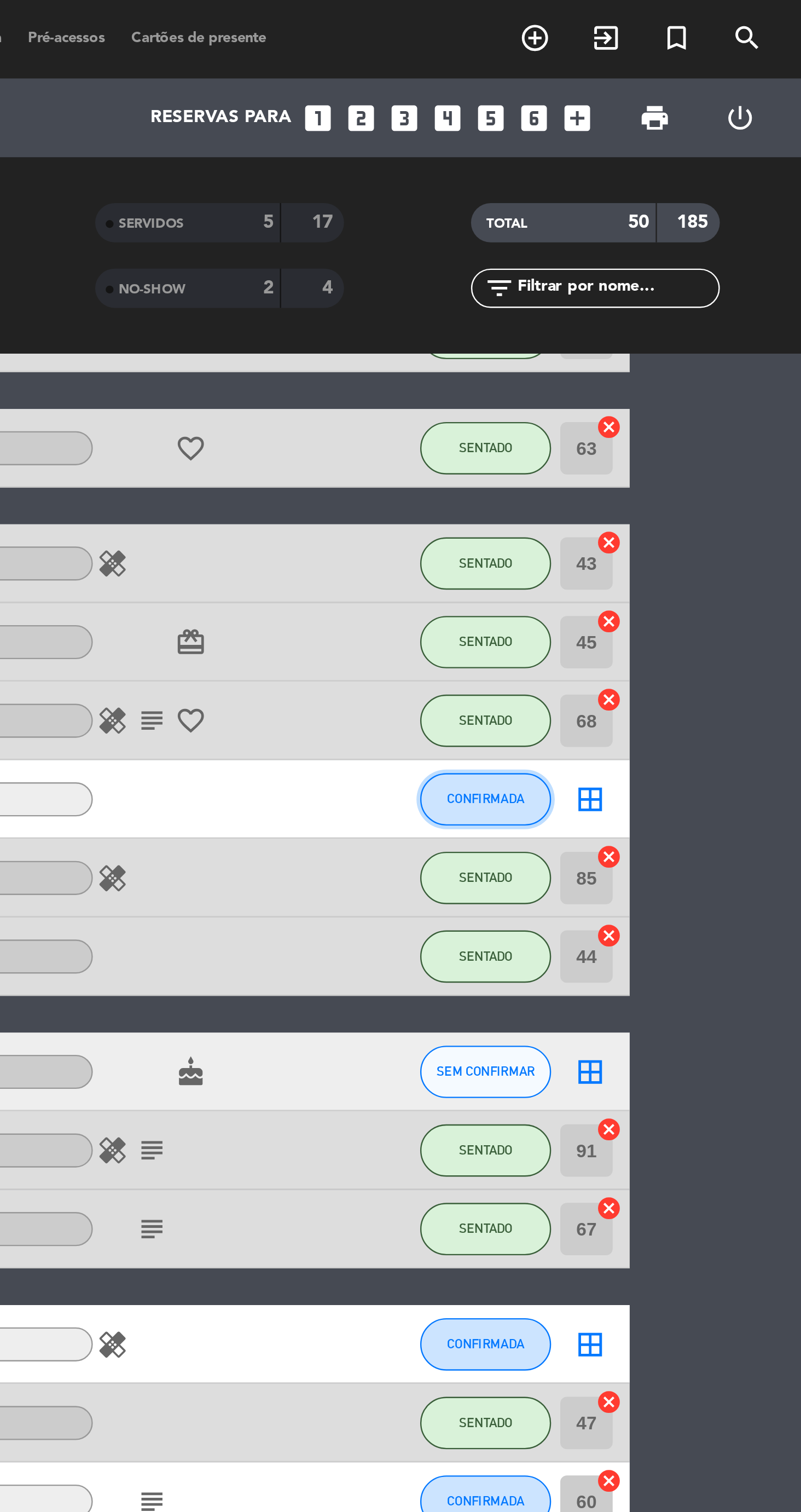
click at [678, 340] on button "CONFIRMADA" at bounding box center [668, 334] width 55 height 22
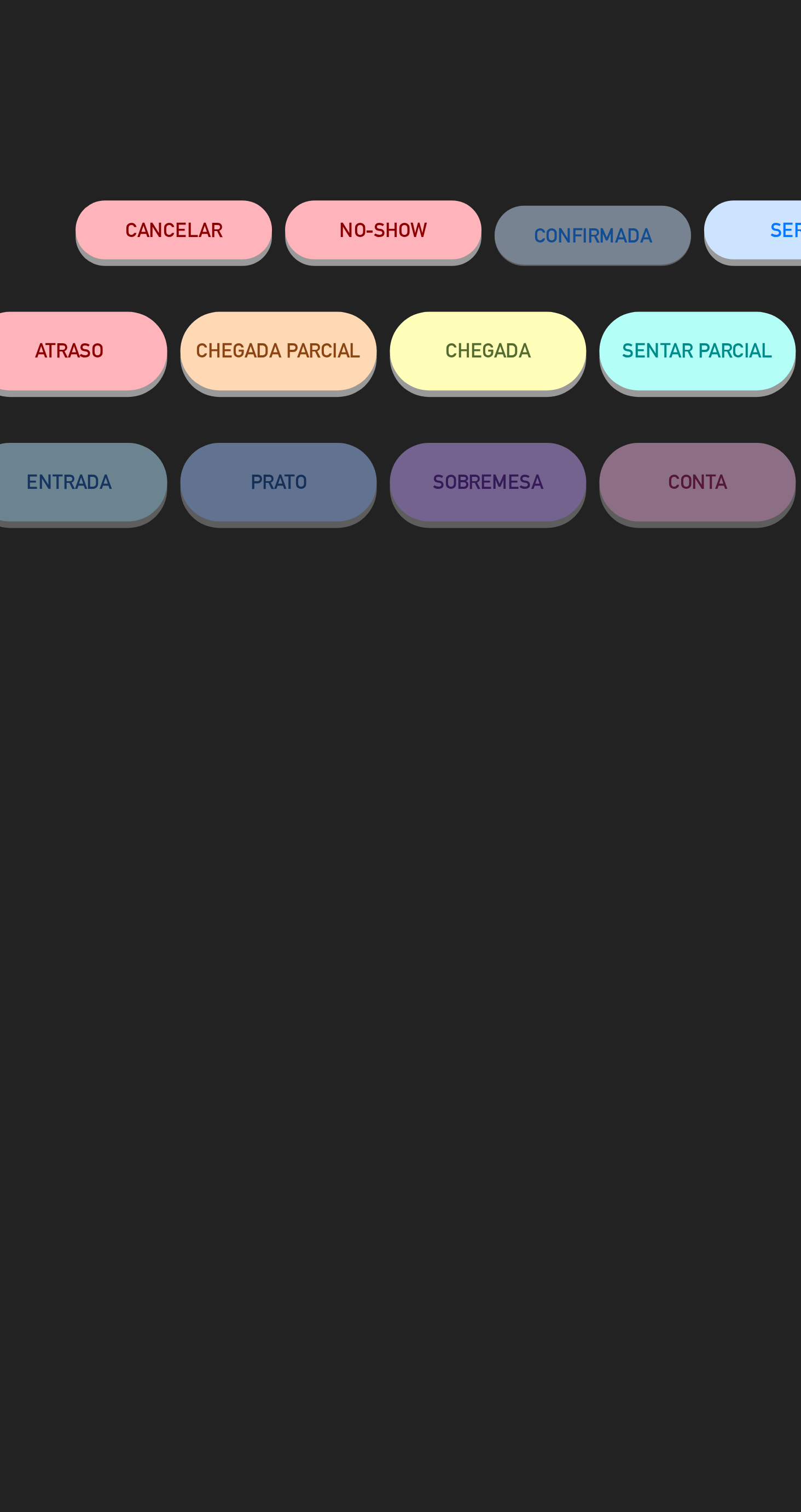
click at [340, 106] on button "NO-SHOW" at bounding box center [357, 96] width 82 height 25
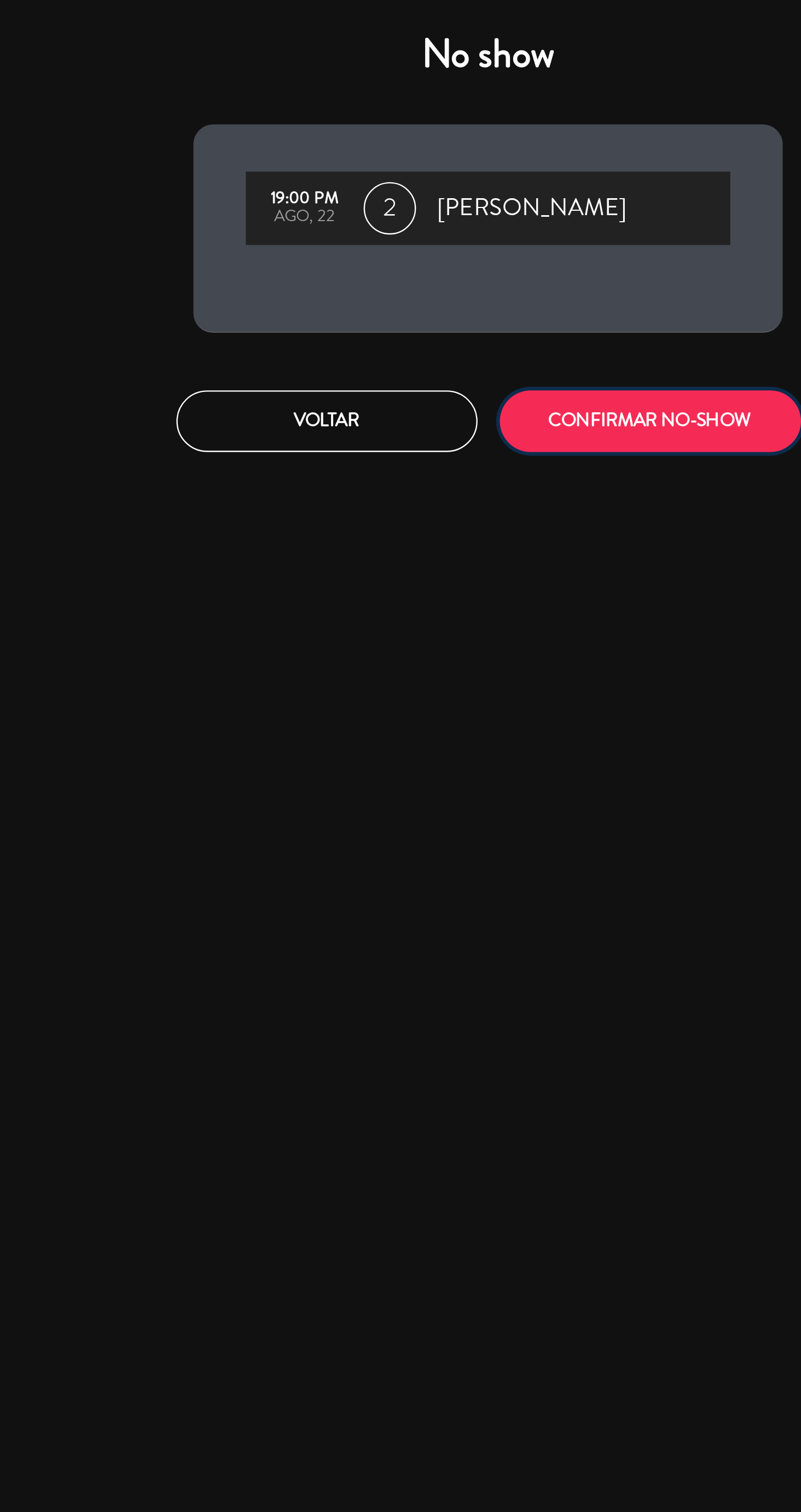
click at [447, 184] on button "CONFIRMAR NO-SHOW" at bounding box center [468, 176] width 126 height 26
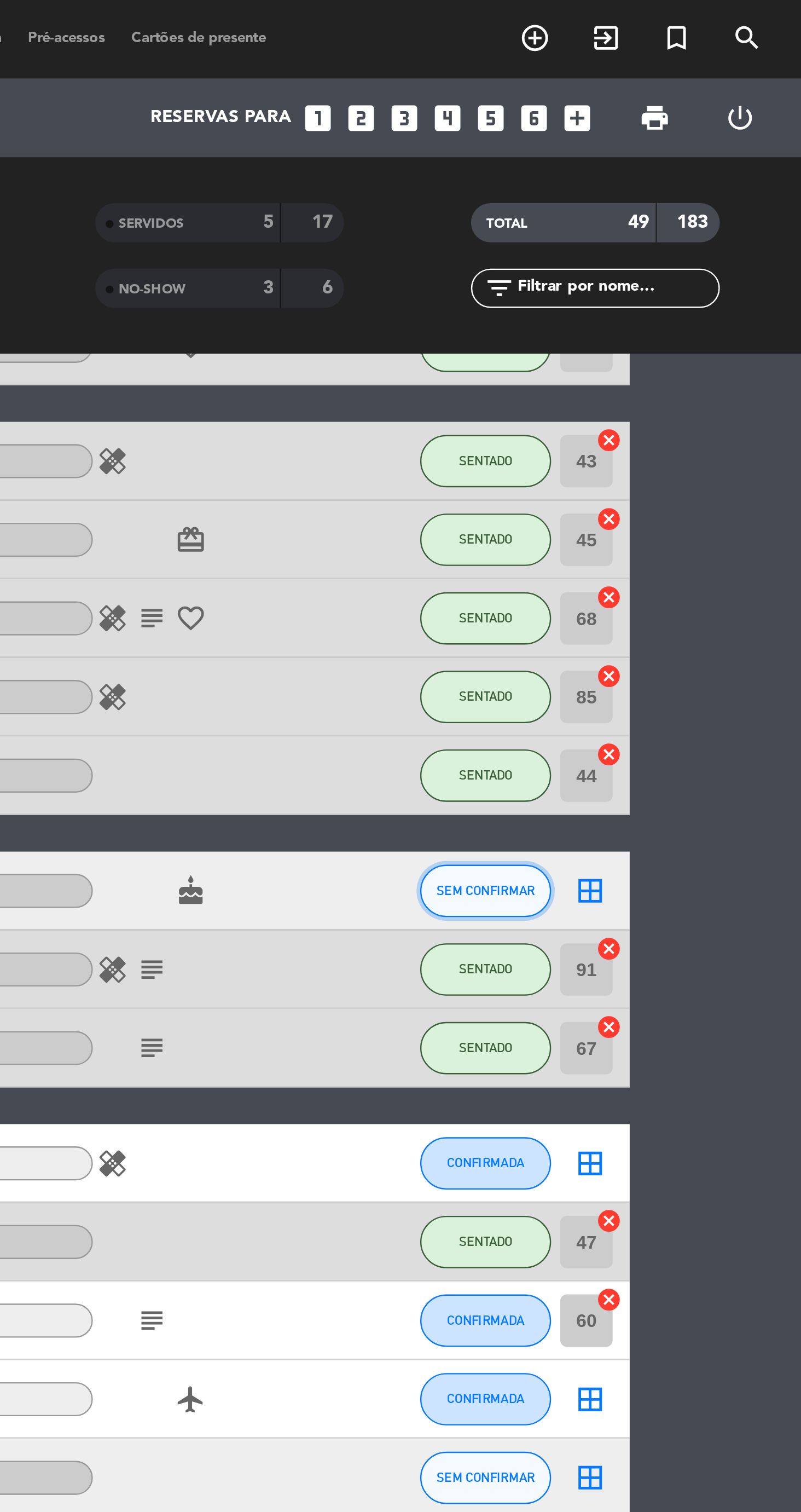
click at [674, 370] on span "SEM CONFIRMAR" at bounding box center [669, 372] width 41 height 6
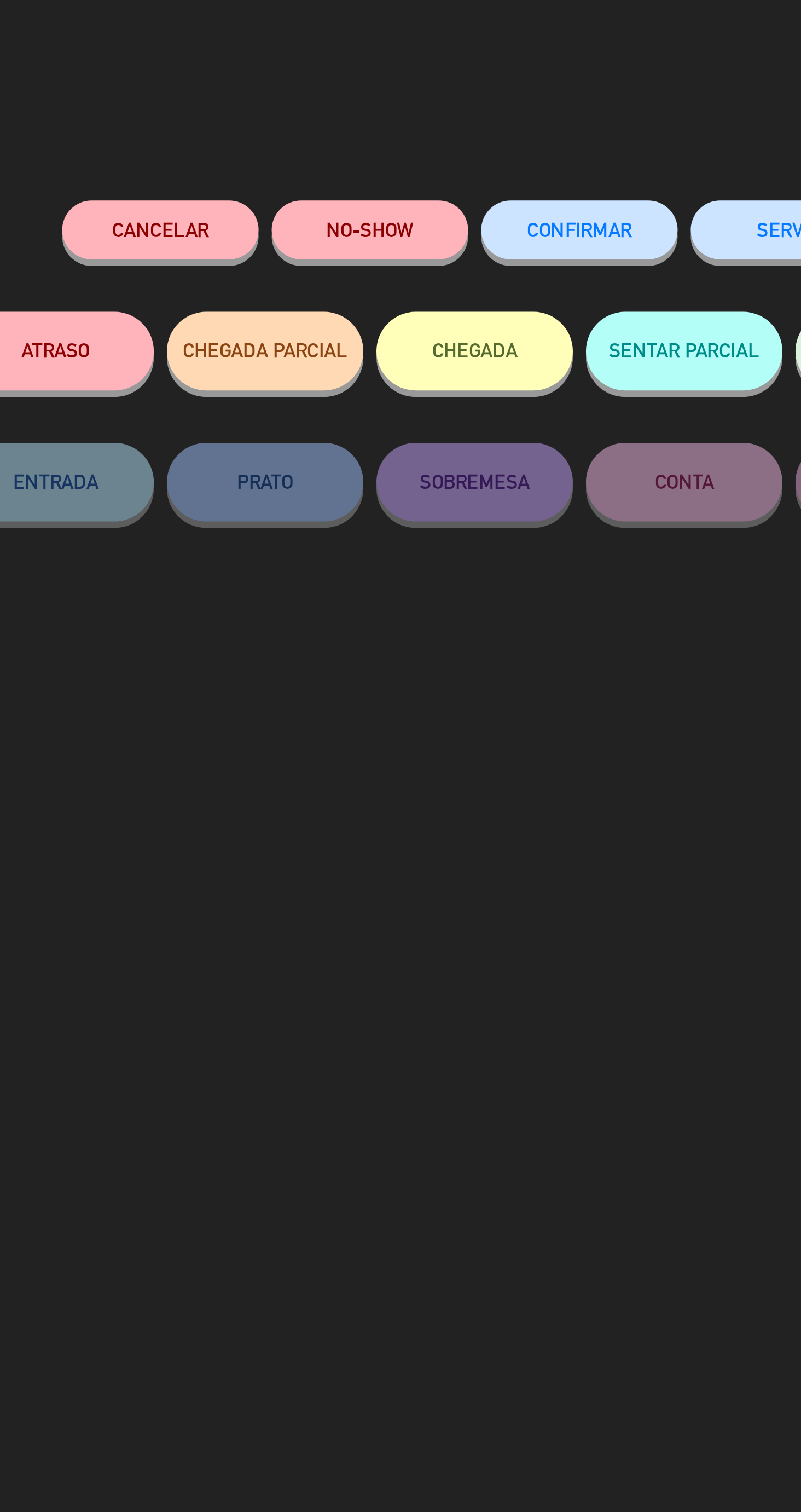
click at [346, 106] on button "NO-SHOW" at bounding box center [357, 96] width 82 height 25
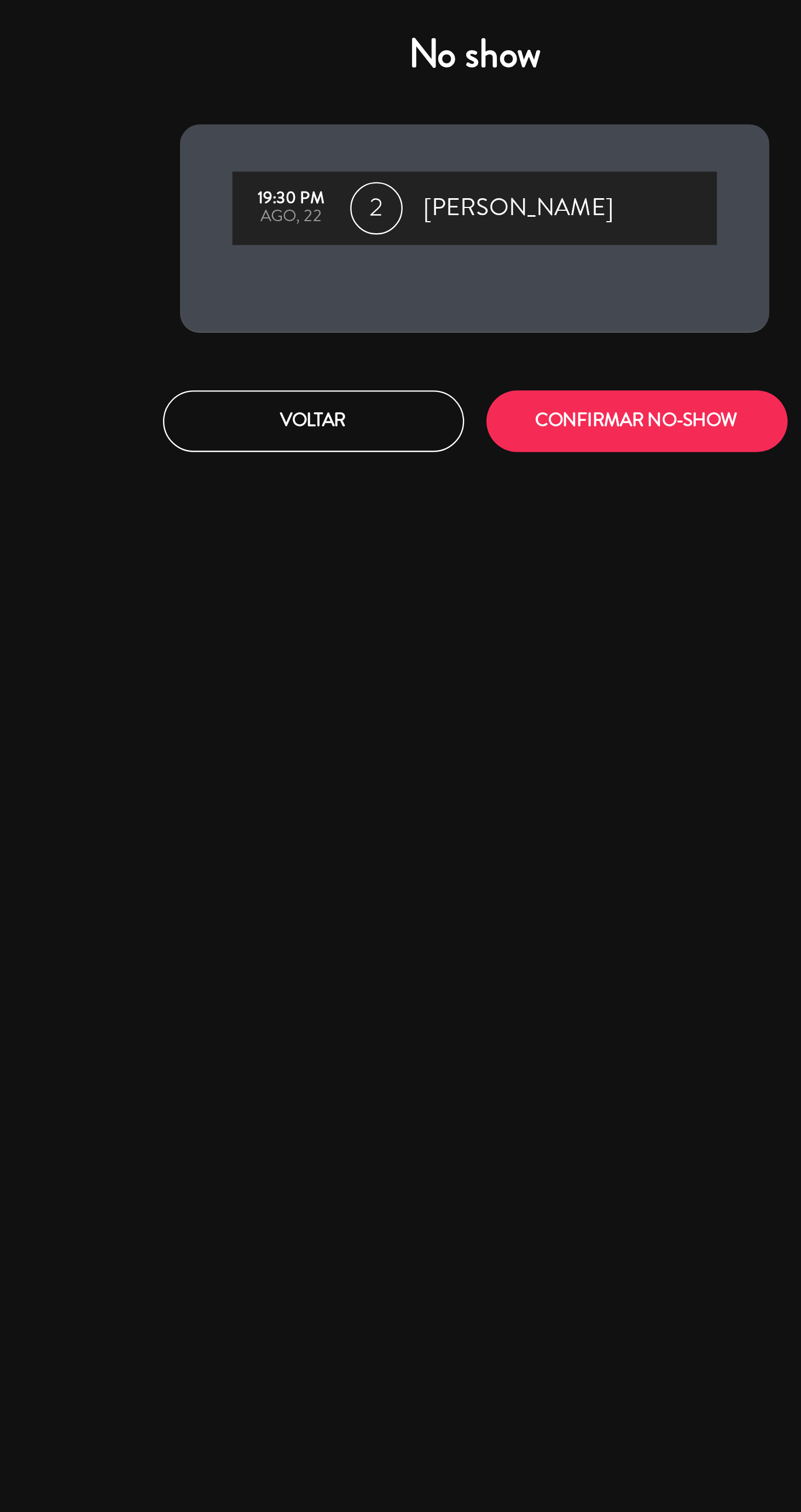
click at [453, 199] on div "No show 19:30 PM ago, 22 2 [PERSON_NAME] Voltar CONFIRMAR NO-SHOW" at bounding box center [400, 756] width 801 height 1512
click at [448, 184] on button "CONFIRMAR NO-SHOW" at bounding box center [468, 176] width 126 height 26
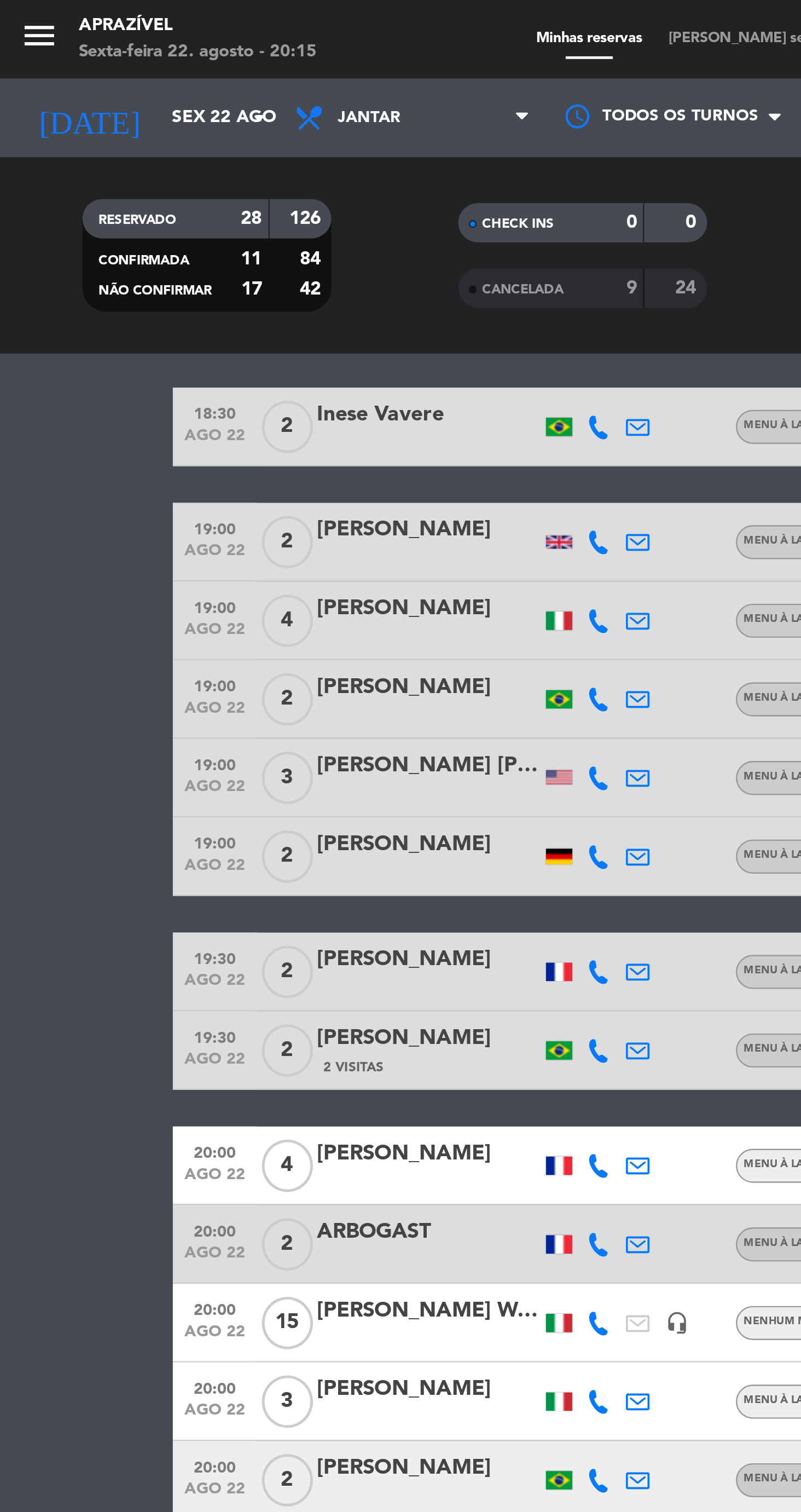
scroll to position [150, 0]
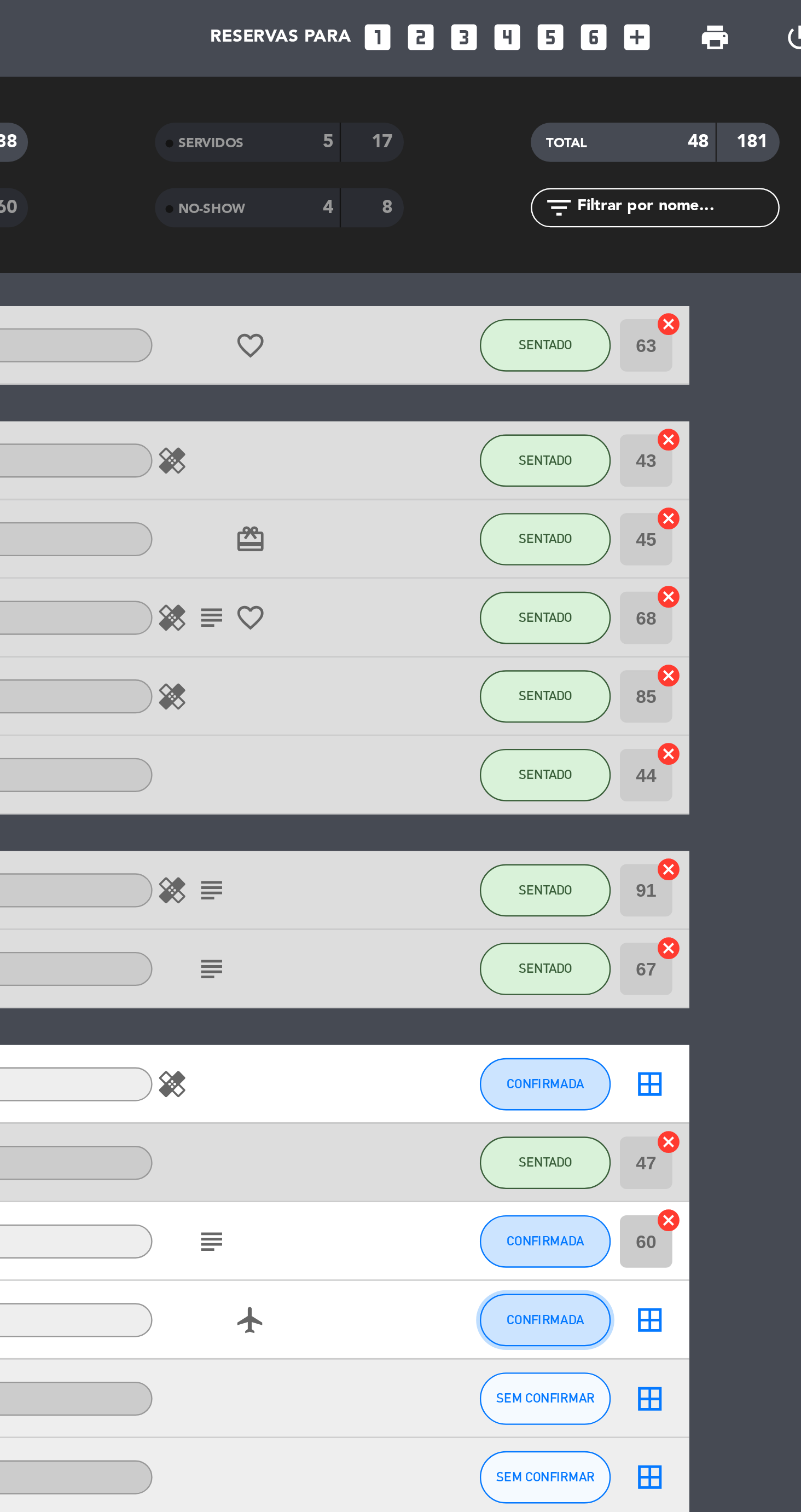
click at [680, 591] on button "CONFIRMADA" at bounding box center [668, 585] width 55 height 22
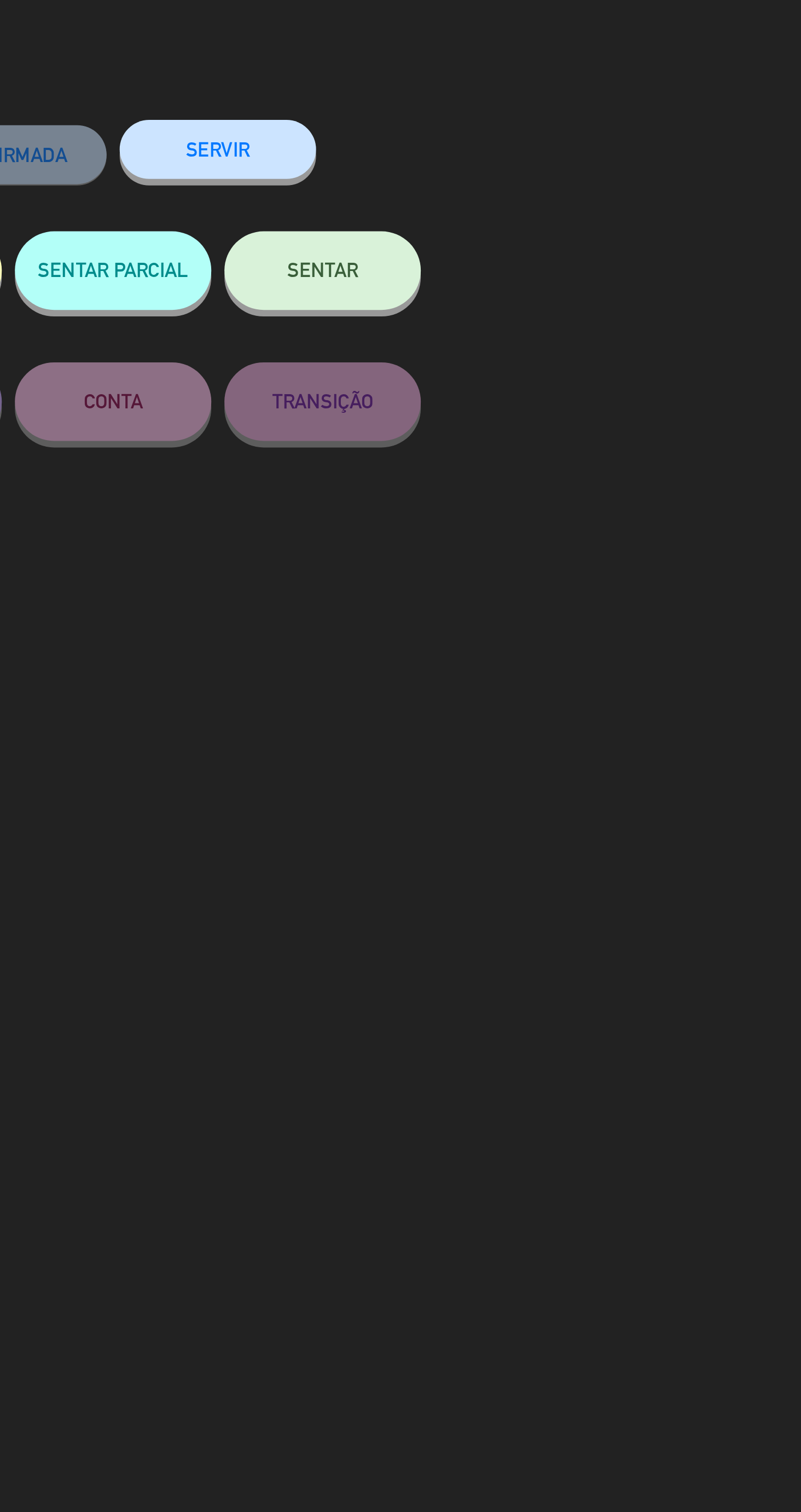
click at [569, 162] on button "SENTAR" at bounding box center [576, 147] width 82 height 33
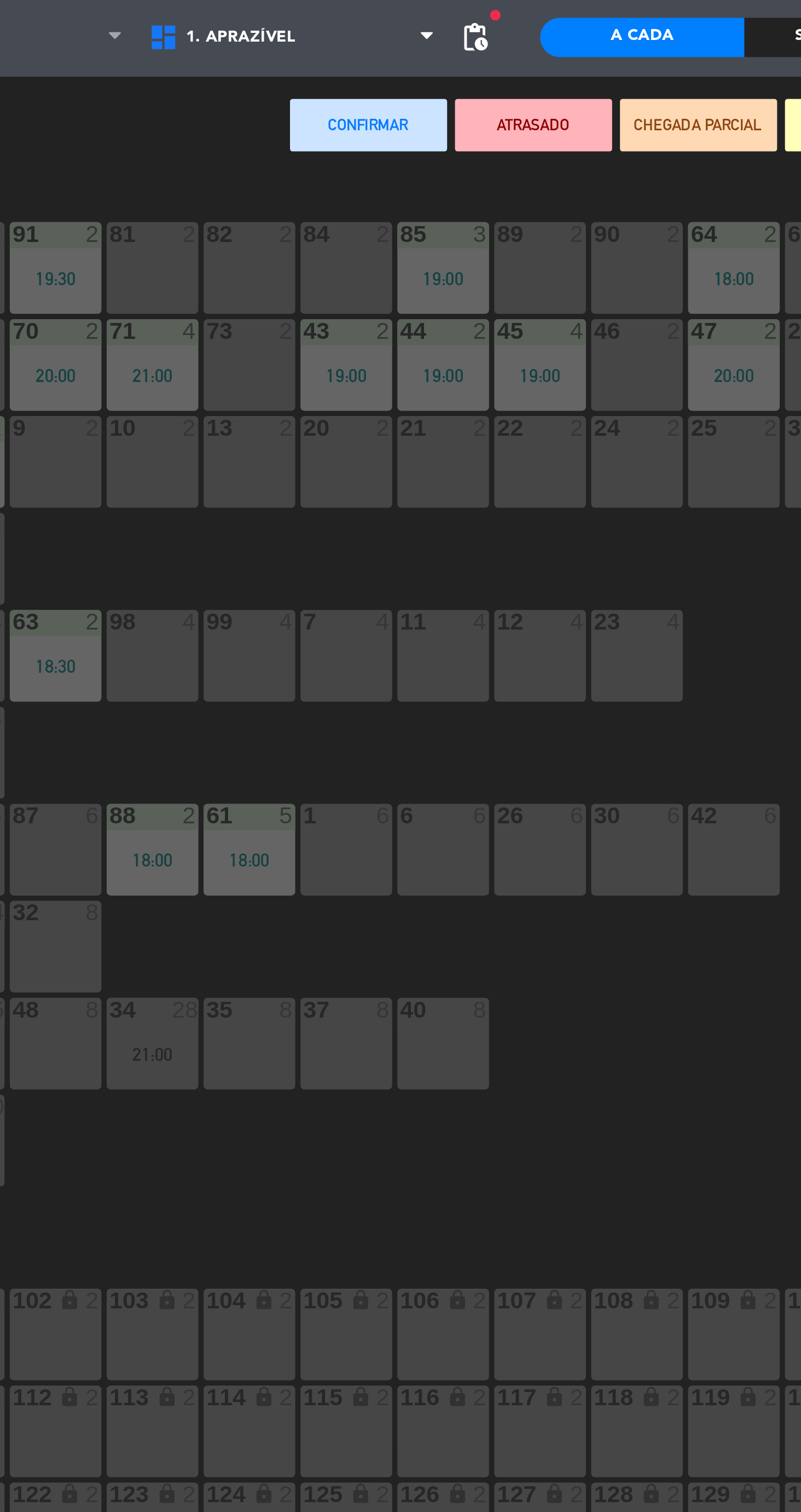
click at [318, 297] on div "7" at bounding box center [309, 294] width 18 height 9
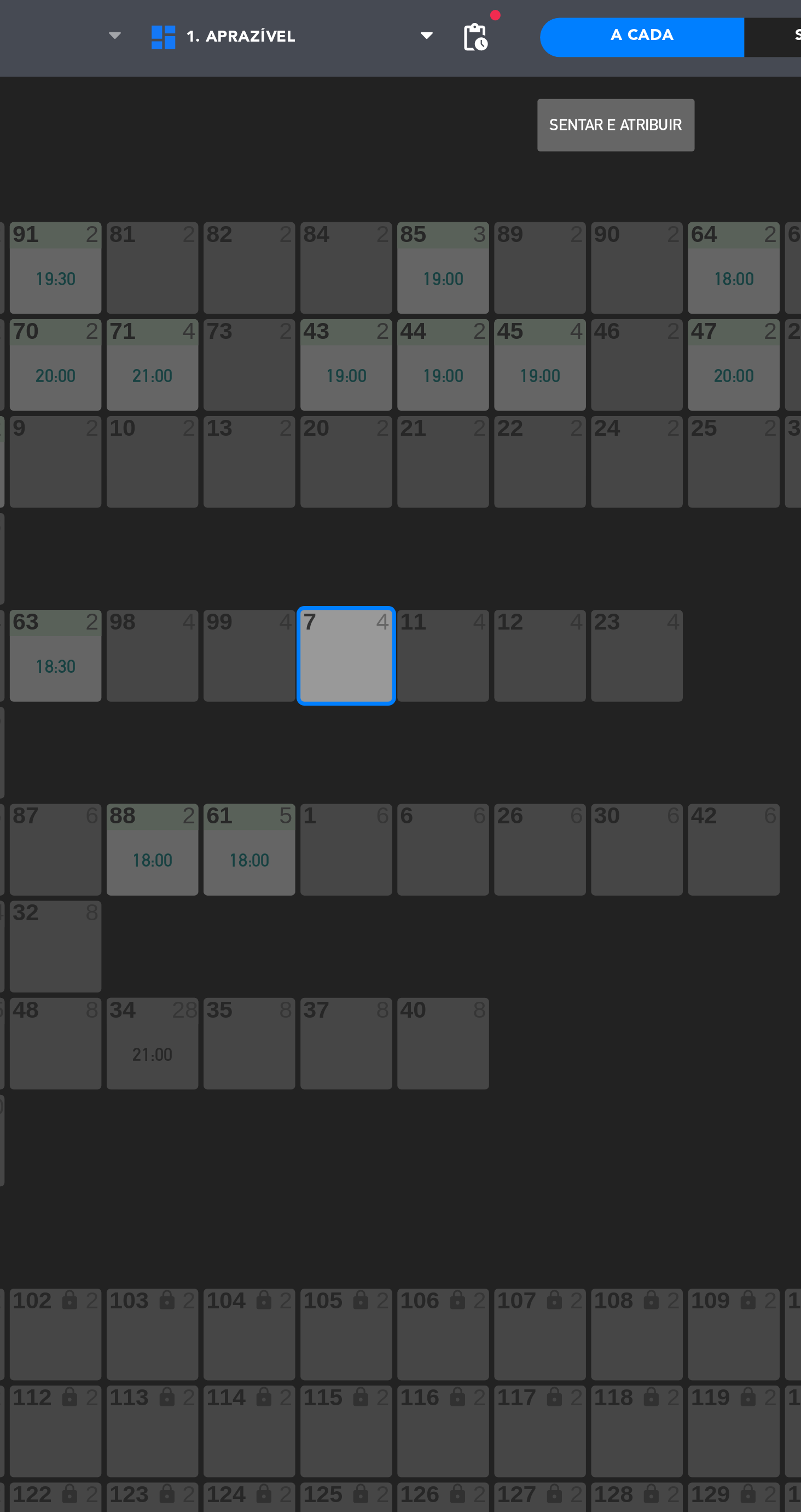
click at [414, 93] on button "Sentar e Atribuir" at bounding box center [440, 86] width 66 height 22
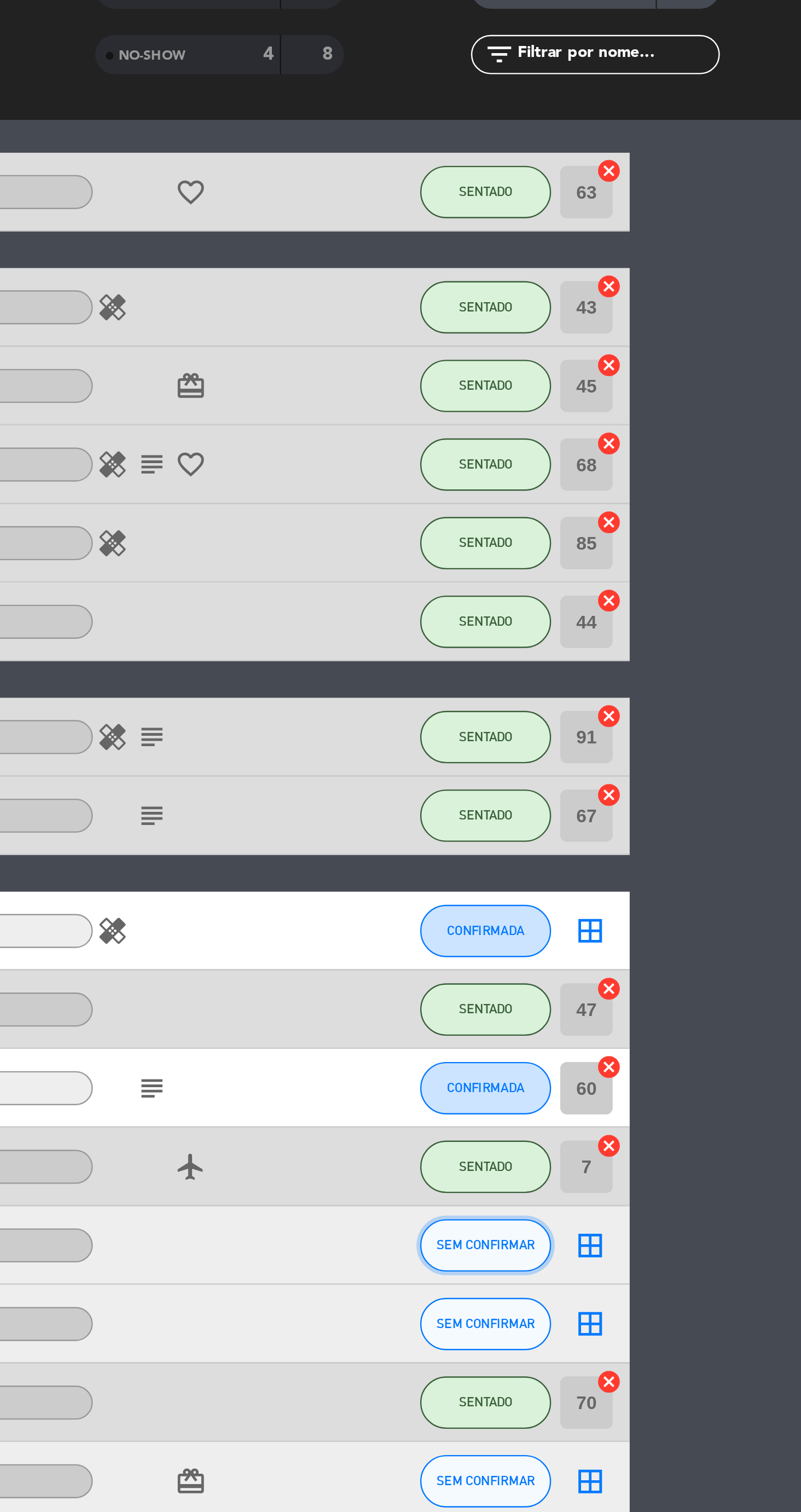
click at [671, 615] on span "SEM CONFIRMAR" at bounding box center [669, 618] width 41 height 6
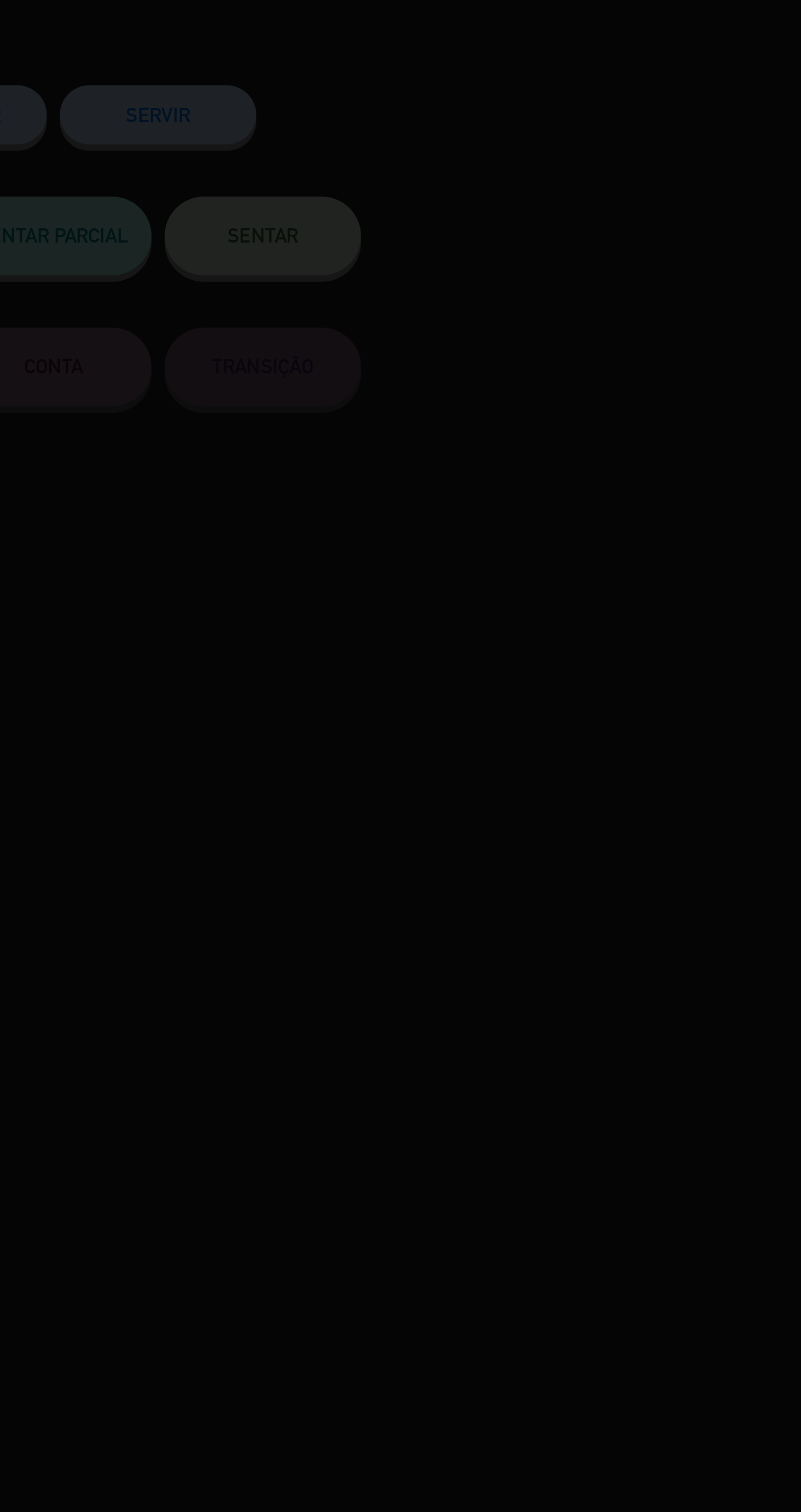
click at [577, 165] on div at bounding box center [400, 756] width 801 height 1512
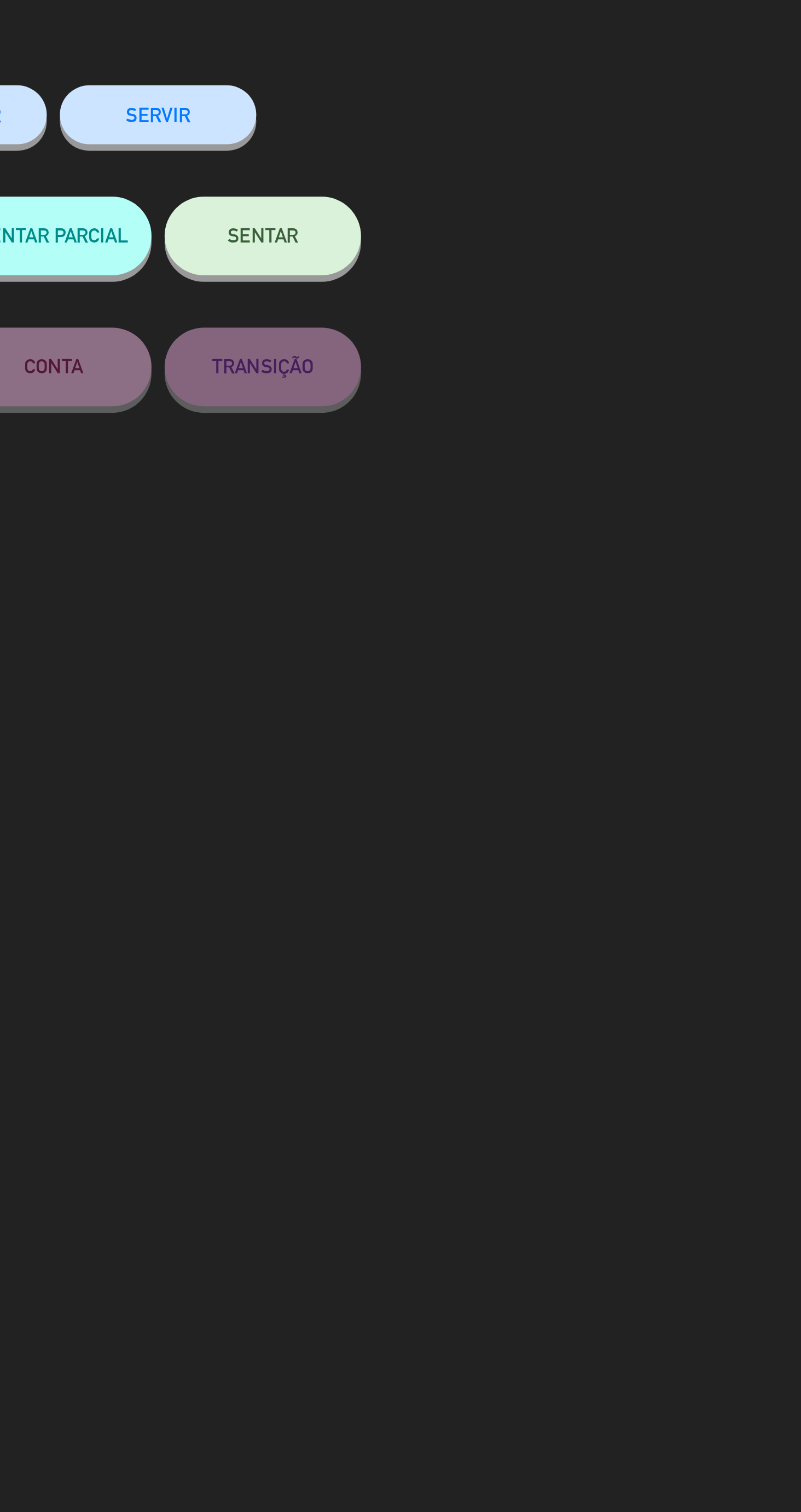
click at [569, 157] on button "SENTAR" at bounding box center [576, 147] width 82 height 33
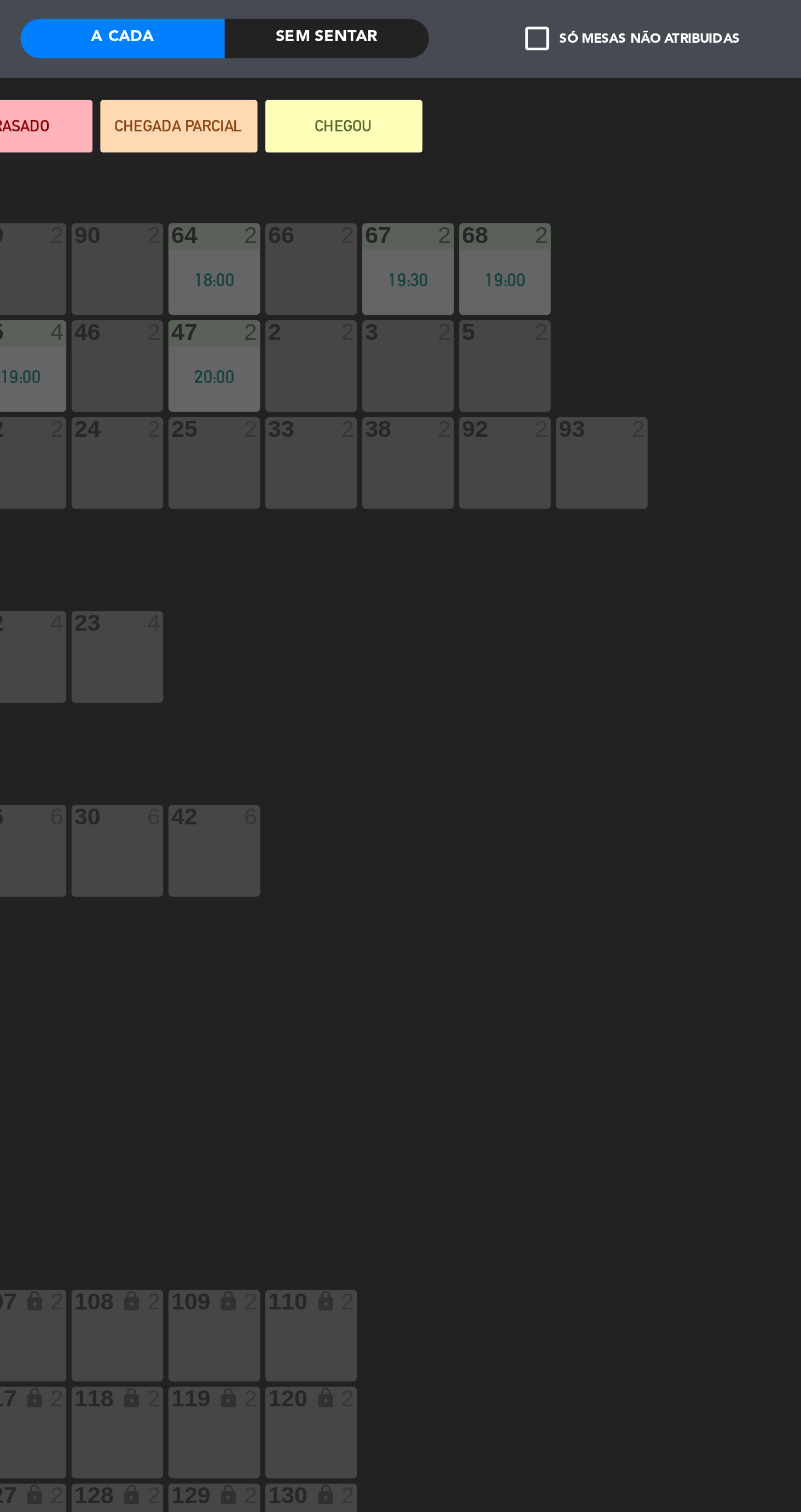
click at [626, 193] on div "5 2" at bounding box center [610, 186] width 38 height 38
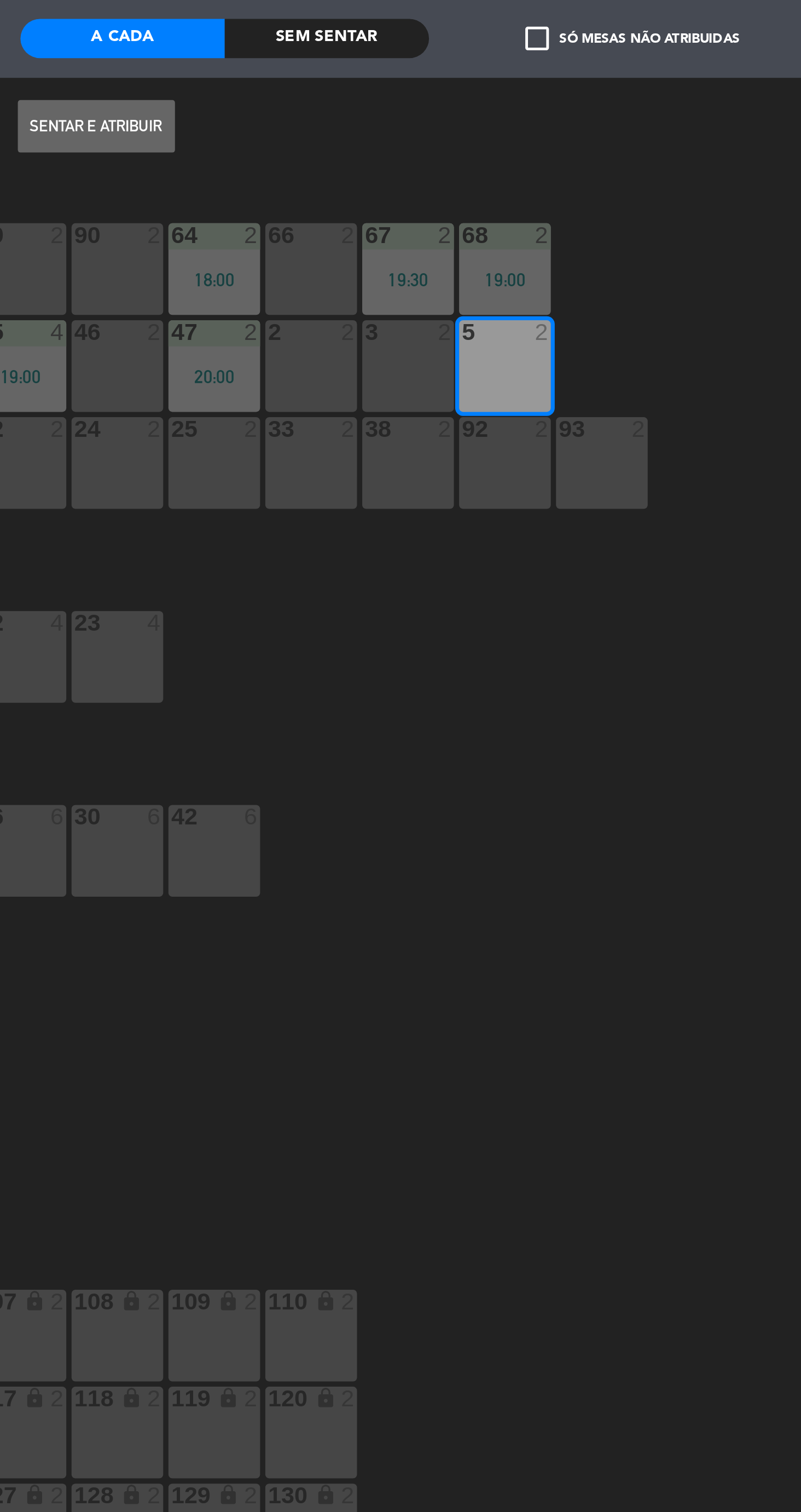
click at [429, 85] on button "Sentar e Atribuir" at bounding box center [440, 86] width 66 height 22
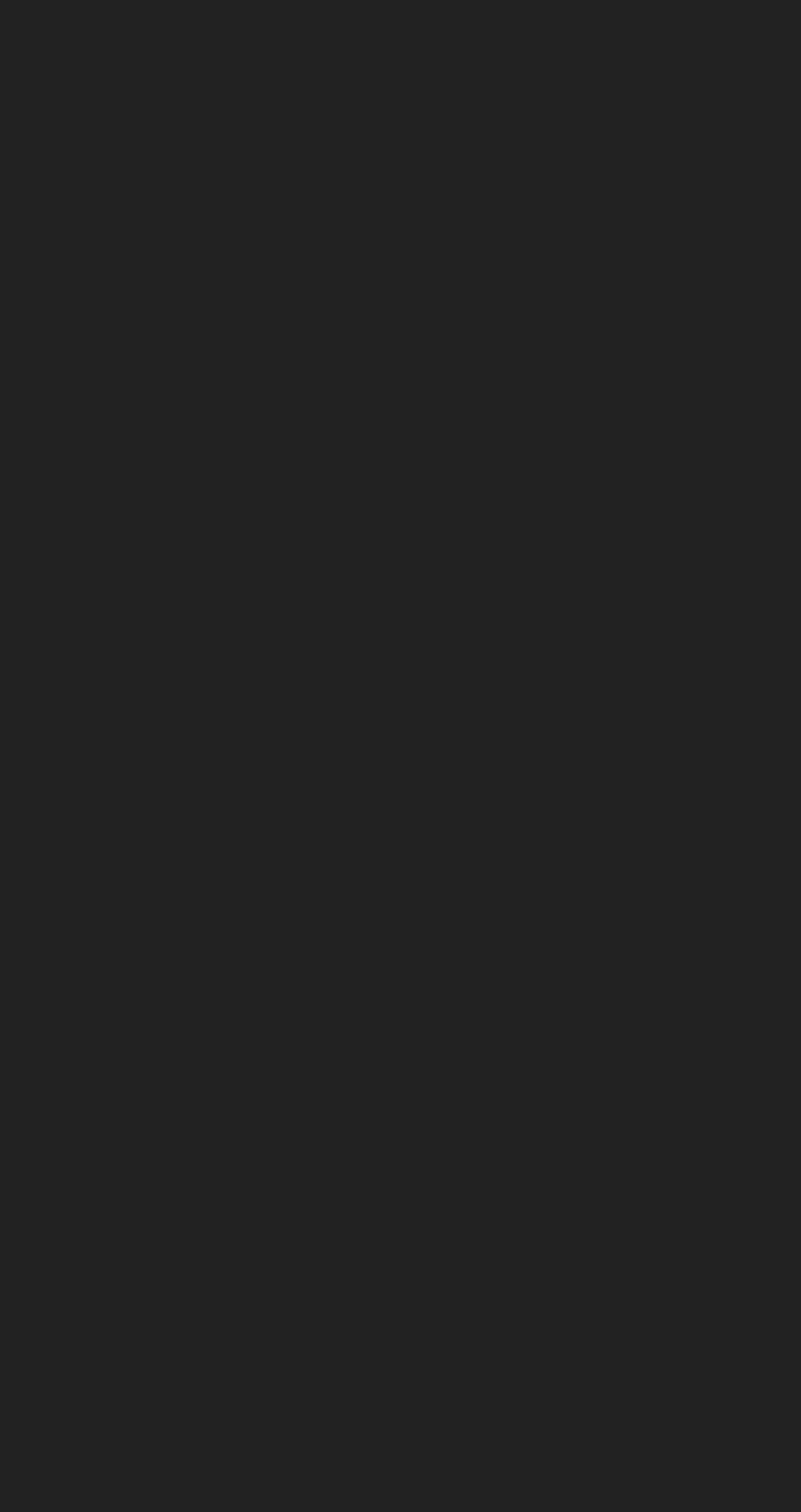
scroll to position [81, 0]
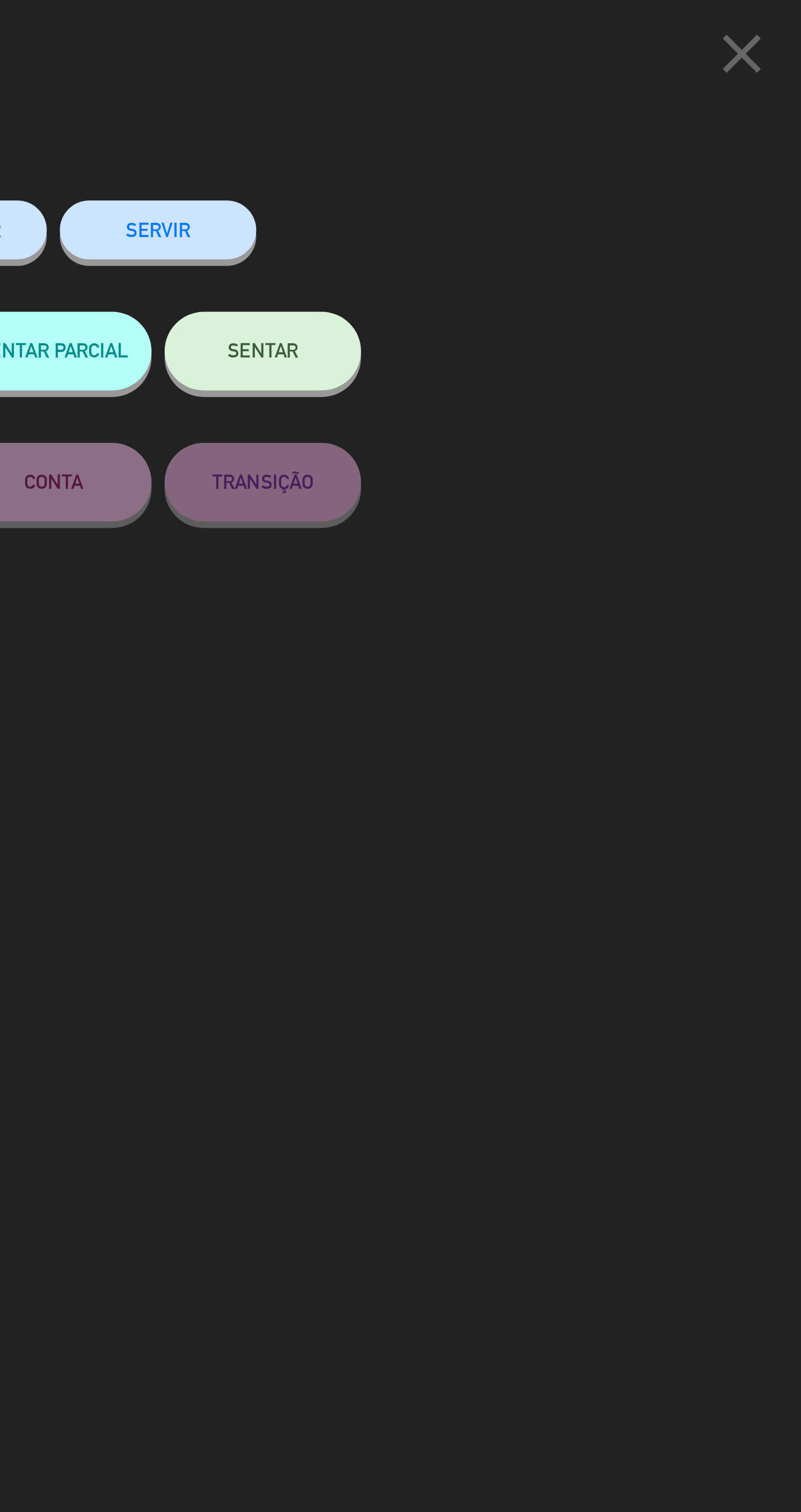
click at [580, 157] on button "SENTAR" at bounding box center [576, 147] width 82 height 33
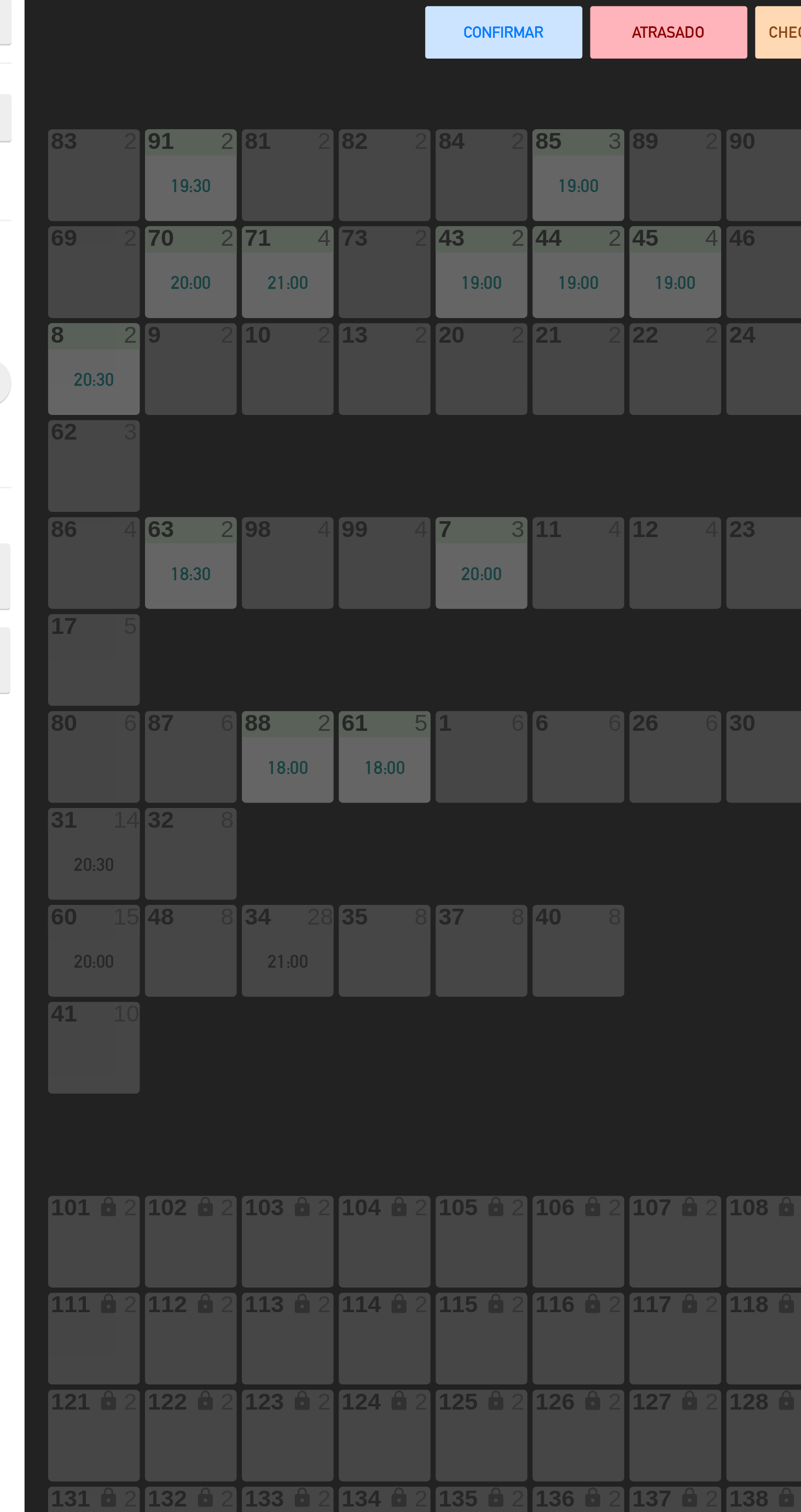
click at [366, 407] on div "6 6" at bounding box center [368, 388] width 38 height 38
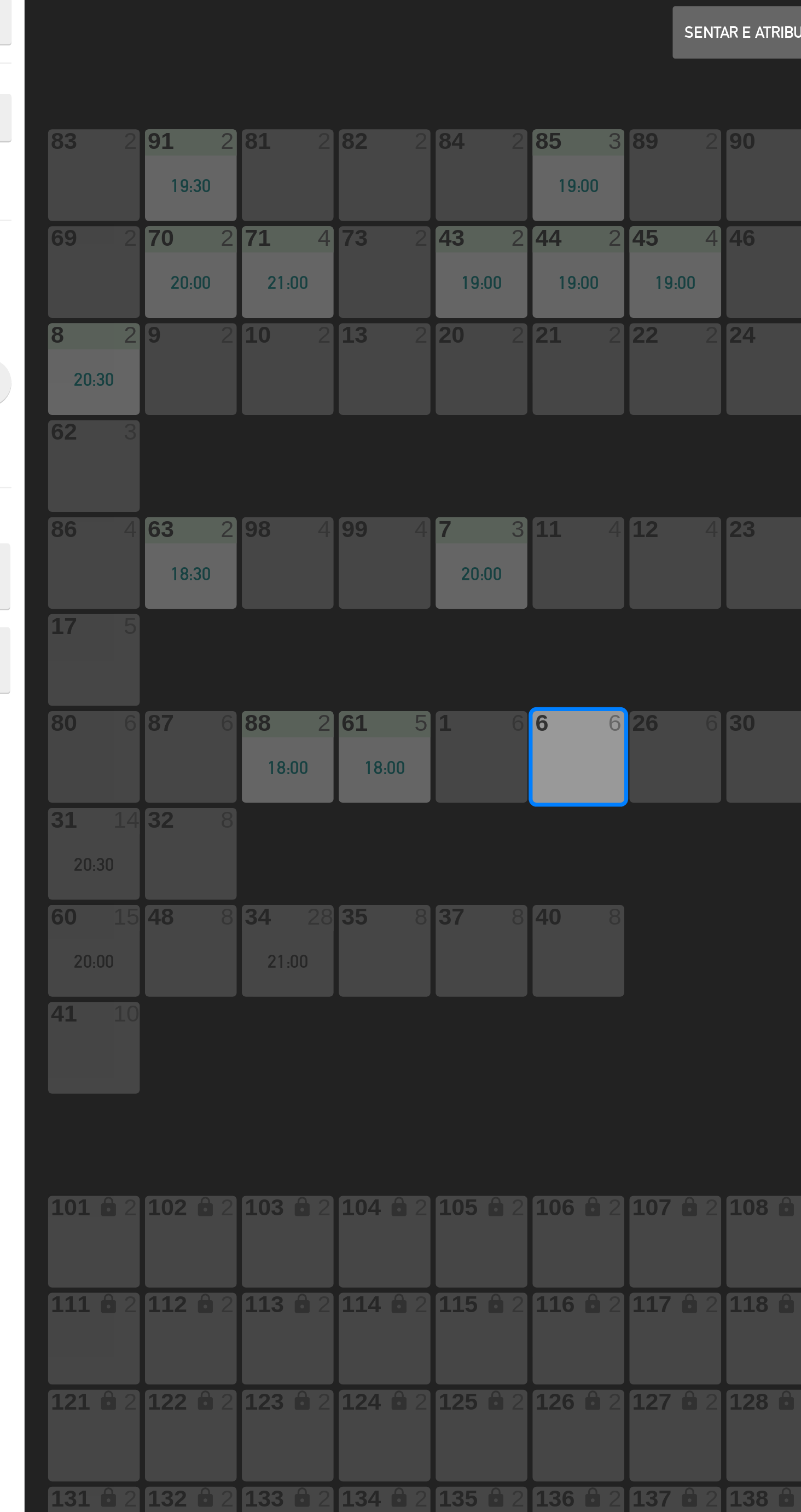
click at [430, 93] on button "Sentar e Atribuir" at bounding box center [440, 86] width 66 height 22
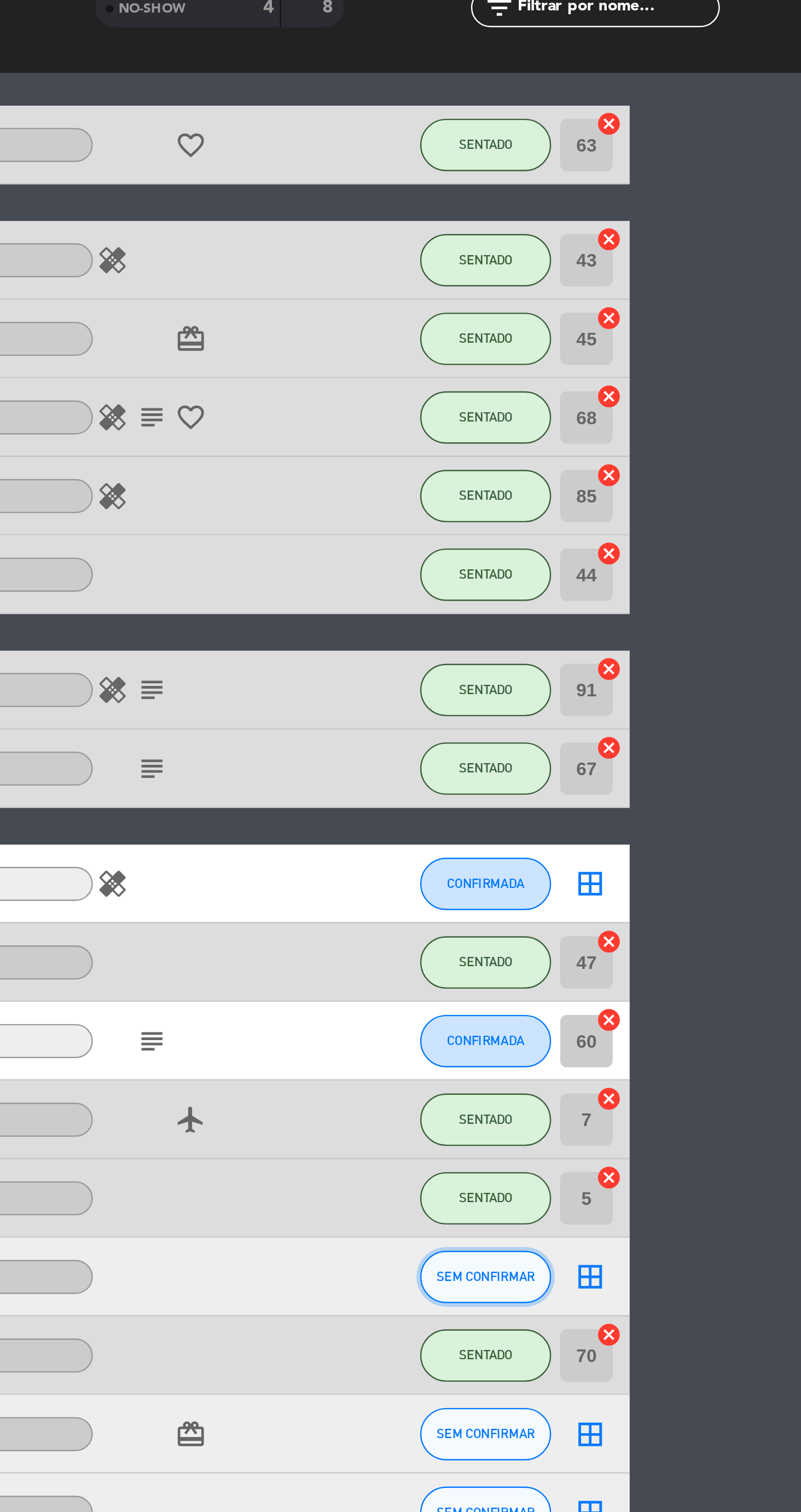
click at [674, 658] on button "SEM CONFIRMAR" at bounding box center [668, 651] width 55 height 22
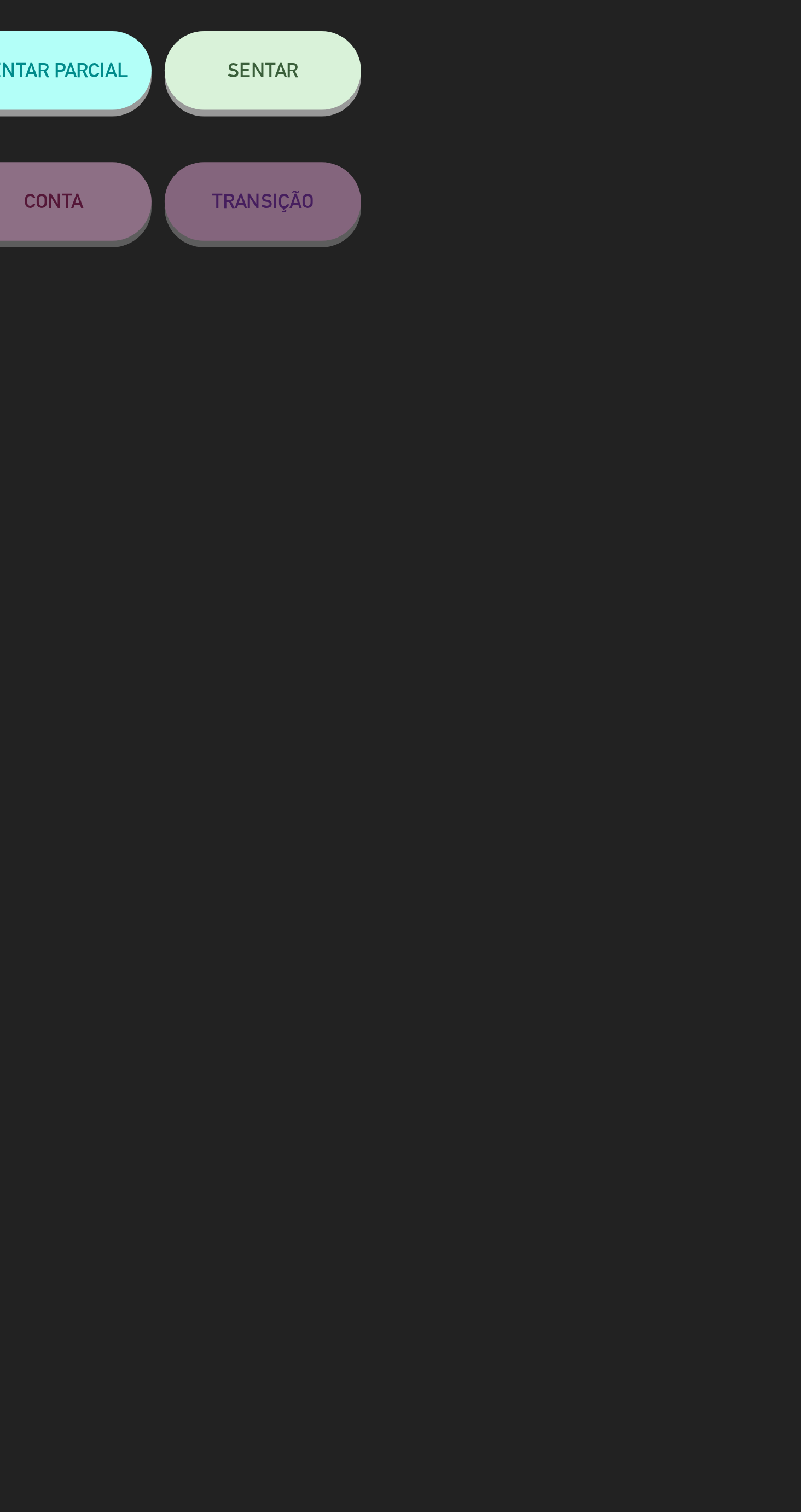
click at [576, 158] on button "SENTAR" at bounding box center [576, 147] width 82 height 33
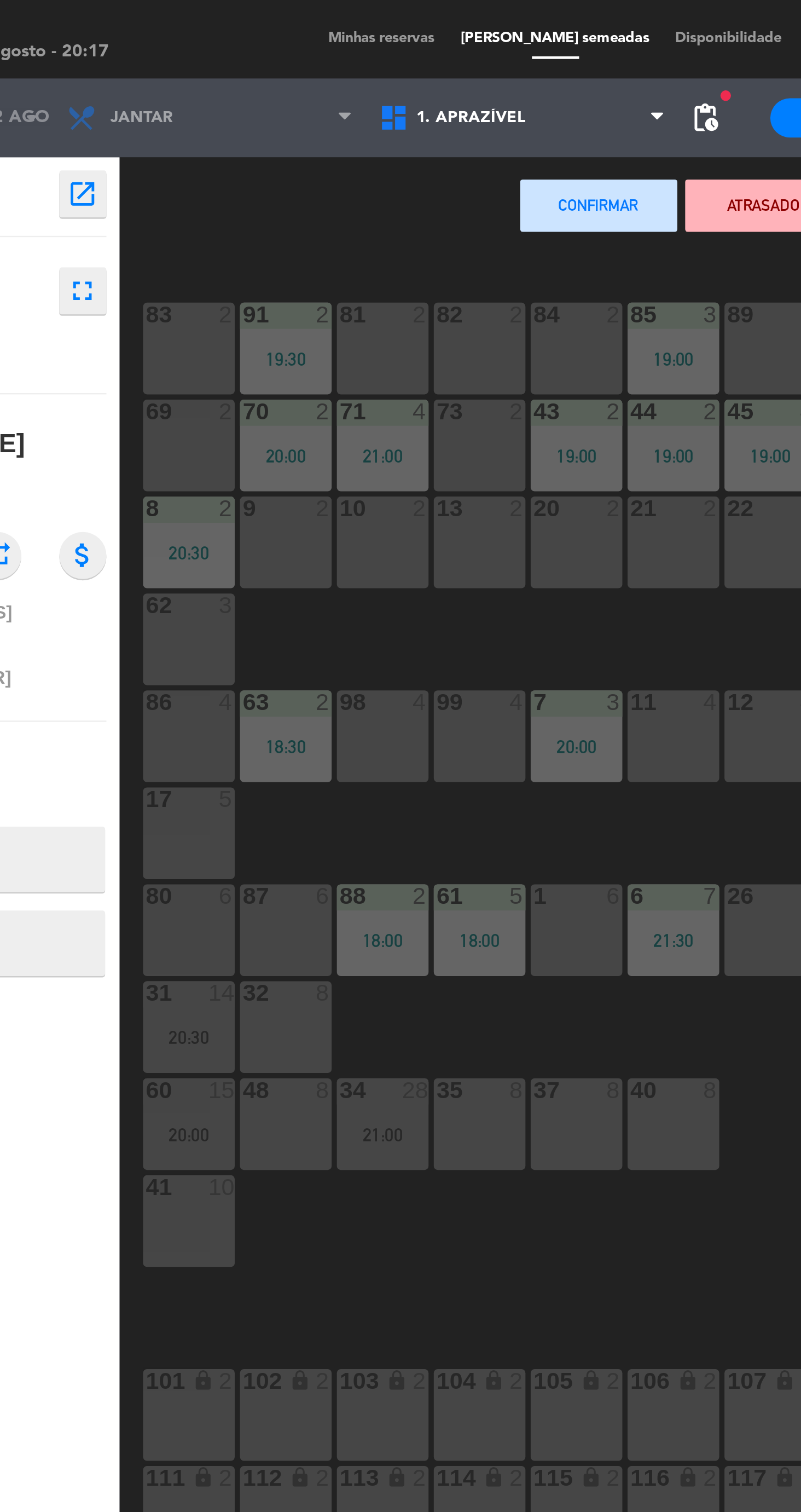
click at [243, 238] on div "10 2" at bounding box center [247, 226] width 38 height 38
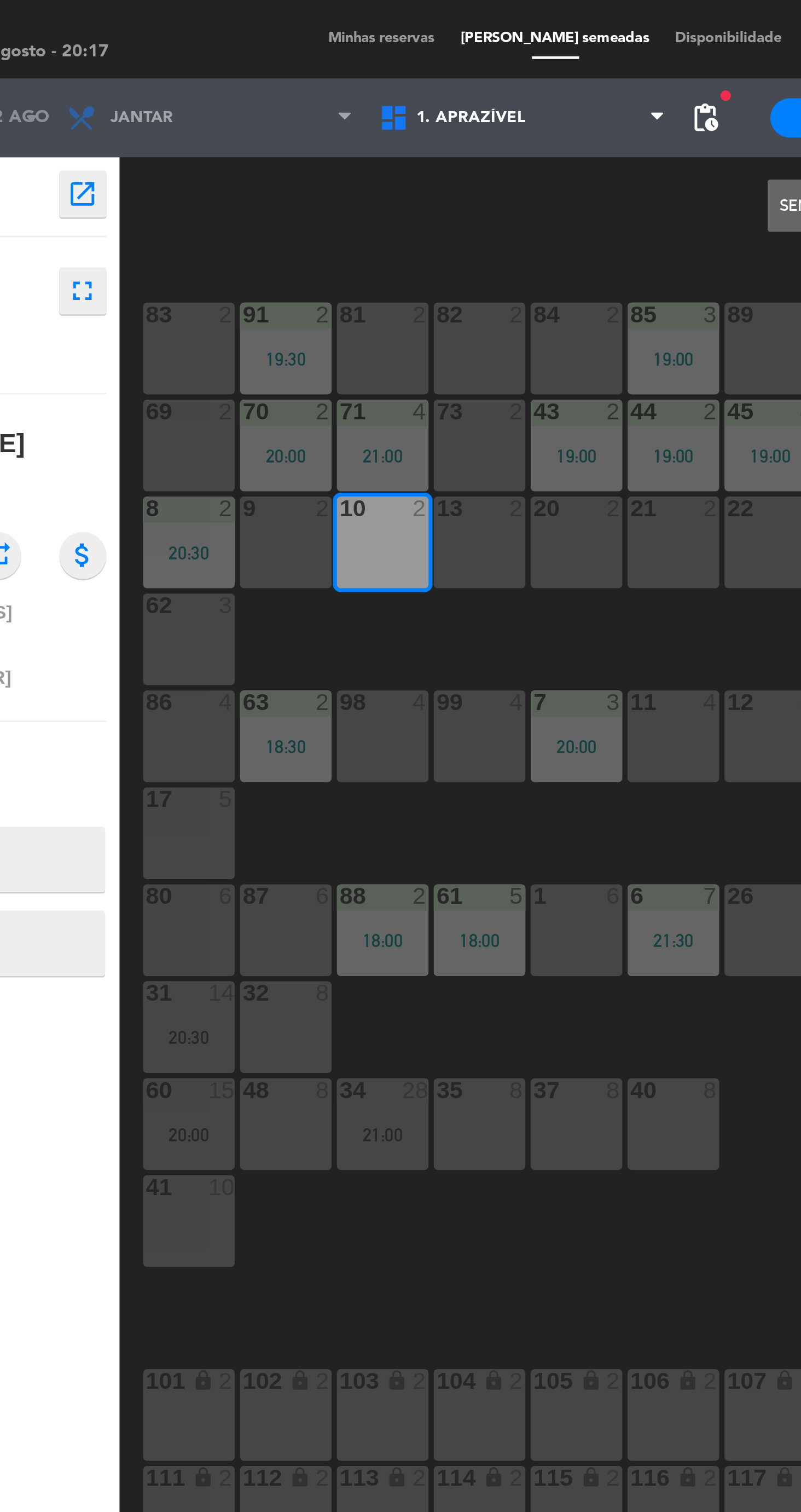
click at [408, 92] on button "Sentar e Atribuir" at bounding box center [440, 86] width 66 height 22
